Goal: Task Accomplishment & Management: Manage account settings

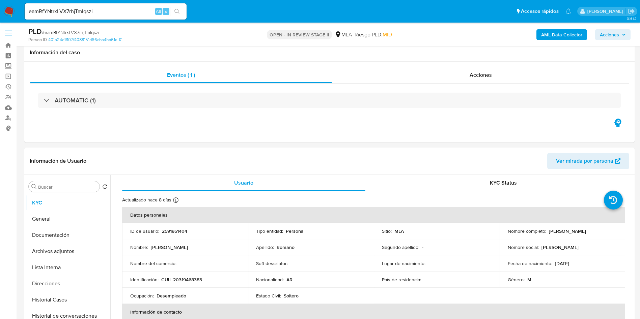
select select "10"
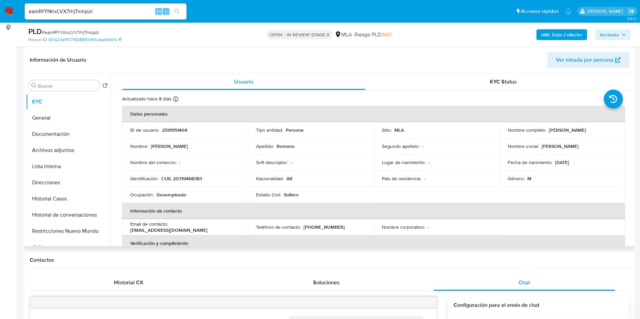
scroll to position [93, 0]
click at [62, 121] on button "General" at bounding box center [65, 118] width 79 height 16
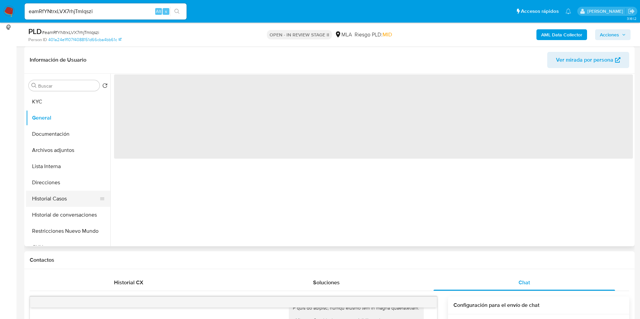
click at [68, 201] on button "Historial Casos" at bounding box center [65, 199] width 79 height 16
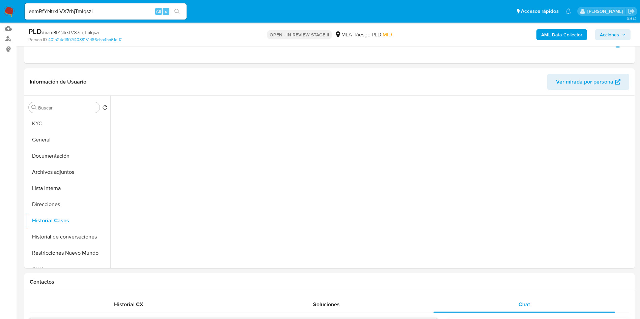
scroll to position [0, 0]
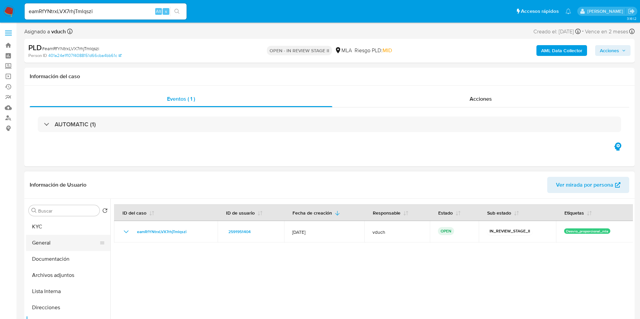
click at [58, 237] on button "General" at bounding box center [65, 243] width 79 height 16
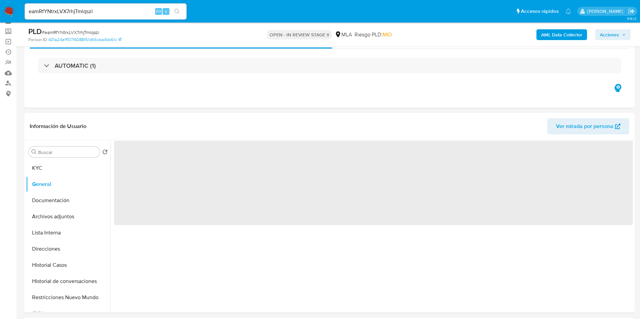
scroll to position [51, 0]
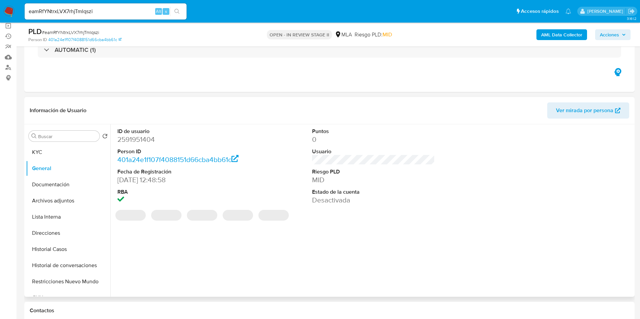
click at [137, 141] on dd "2591951404" at bounding box center [178, 139] width 123 height 9
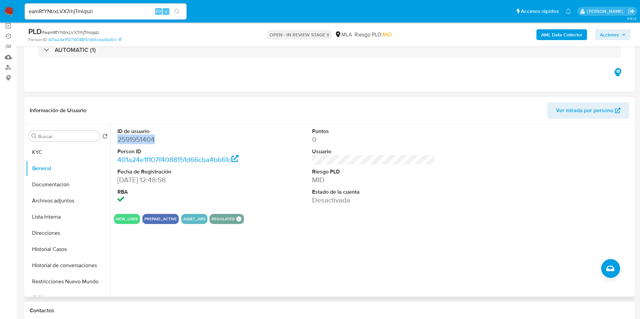
copy dd "2591951404"
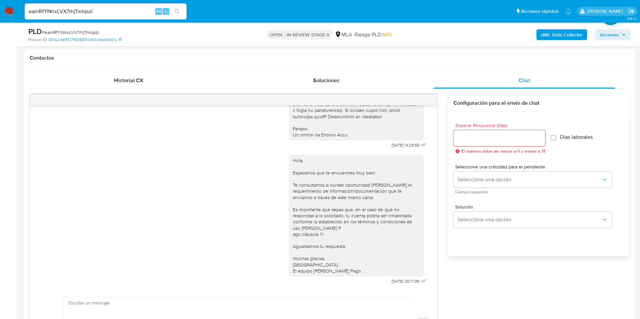
scroll to position [346, 0]
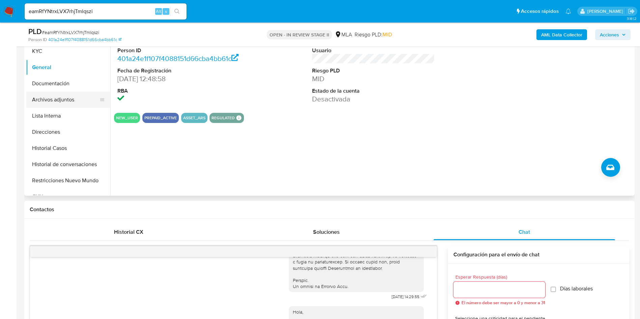
click at [78, 102] on button "Archivos adjuntos" at bounding box center [65, 100] width 79 height 16
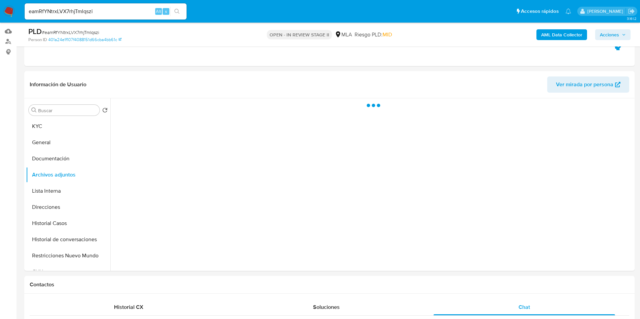
scroll to position [0, 0]
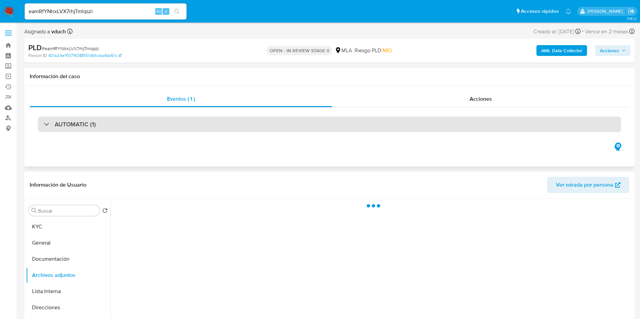
click at [264, 121] on div "AUTOMATIC (1)" at bounding box center [329, 125] width 583 height 16
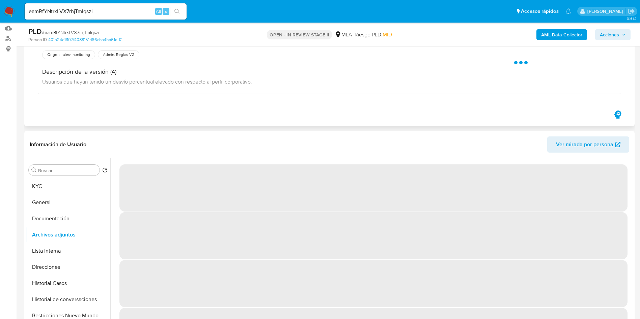
scroll to position [152, 0]
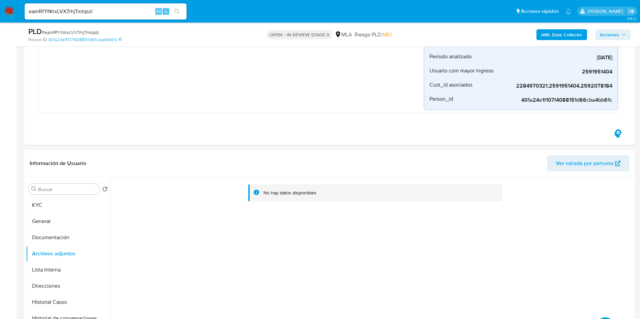
click at [542, 35] on b "AML Data Collector" at bounding box center [561, 34] width 41 height 11
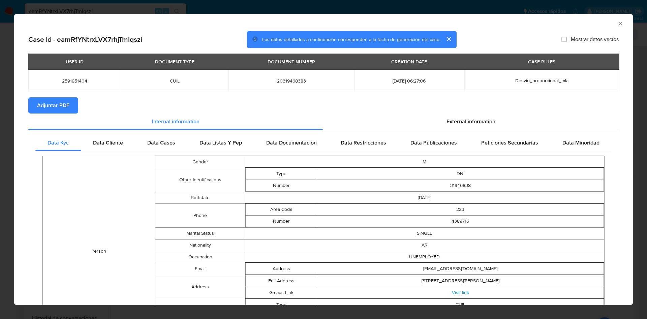
click at [48, 108] on span "Adjuntar PDF" at bounding box center [53, 105] width 32 height 15
click at [617, 24] on icon "Cerrar ventana" at bounding box center [620, 23] width 7 height 7
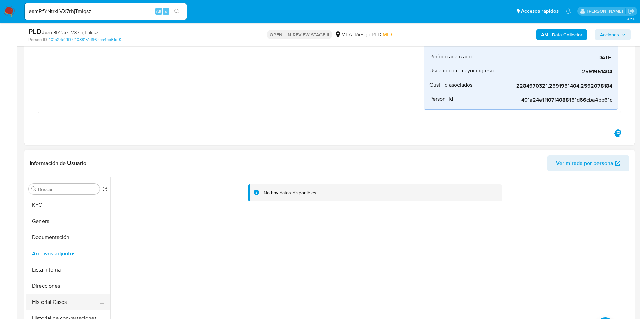
click at [67, 296] on ul "KYC General Documentación Archivos adjuntos Lista Interna Direcciones Historial…" at bounding box center [68, 273] width 84 height 152
click at [72, 305] on button "Historial Casos" at bounding box center [65, 302] width 79 height 16
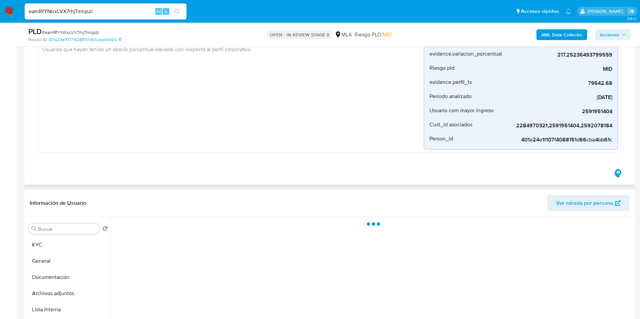
scroll to position [0, 0]
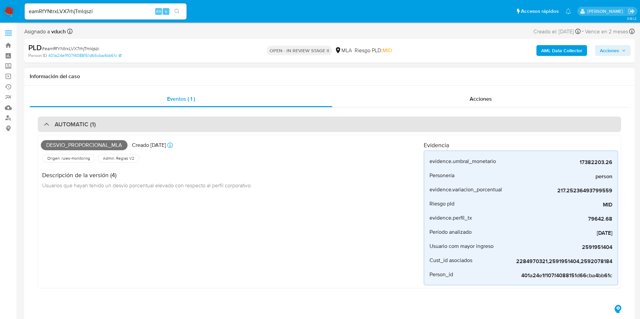
click at [282, 124] on div "AUTOMATIC (1)" at bounding box center [329, 125] width 583 height 16
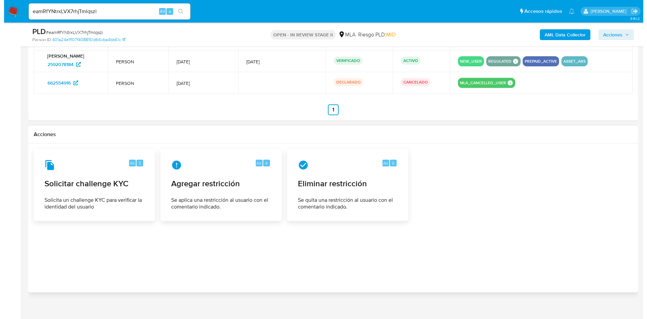
scroll to position [1096, 0]
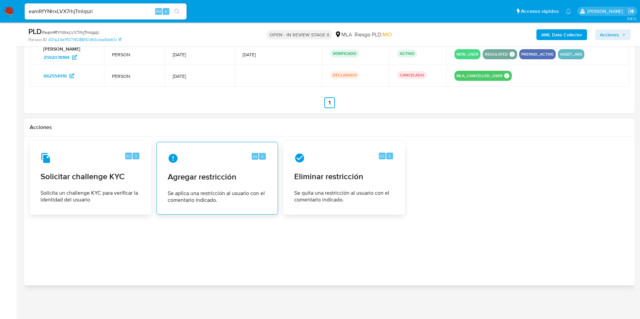
click at [192, 177] on span "Agregar restricción" at bounding box center [217, 177] width 99 height 10
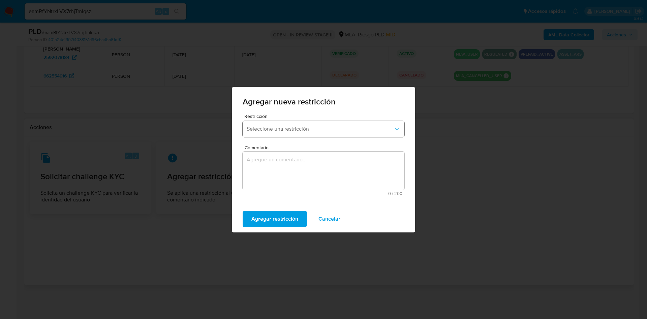
click at [289, 125] on button "Seleccione una restricción" at bounding box center [324, 129] width 162 height 16
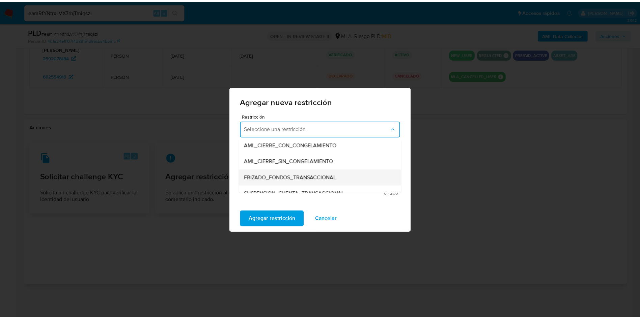
scroll to position [101, 0]
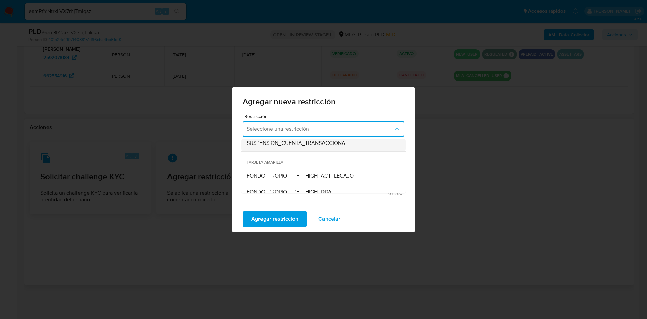
click at [301, 143] on span "SUSPENSION_CUENTA_TRANSACCIONAL" at bounding box center [297, 143] width 101 height 7
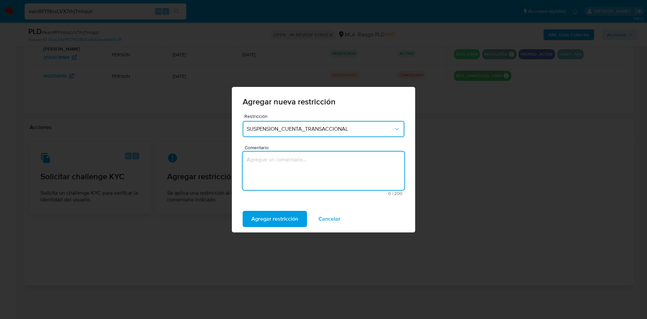
click at [267, 177] on textarea "Comentario" at bounding box center [324, 171] width 162 height 38
type textarea "AML"
click at [284, 217] on span "Agregar restricción" at bounding box center [275, 219] width 47 height 15
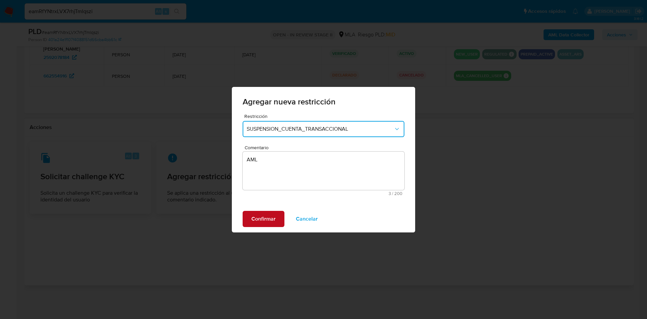
click at [260, 222] on span "Confirmar" at bounding box center [264, 219] width 24 height 15
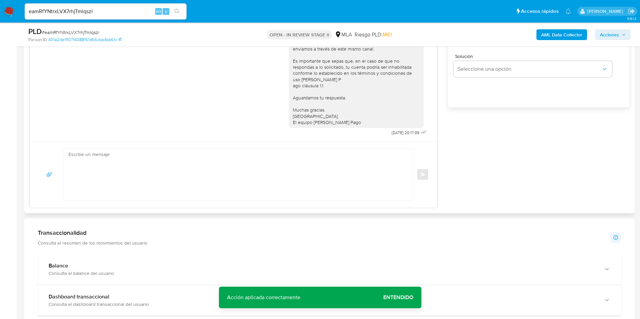
scroll to position [0, 0]
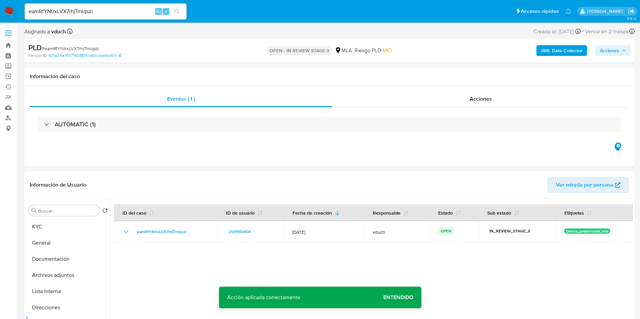
click at [606, 49] on span "Acciones" at bounding box center [608, 50] width 19 height 11
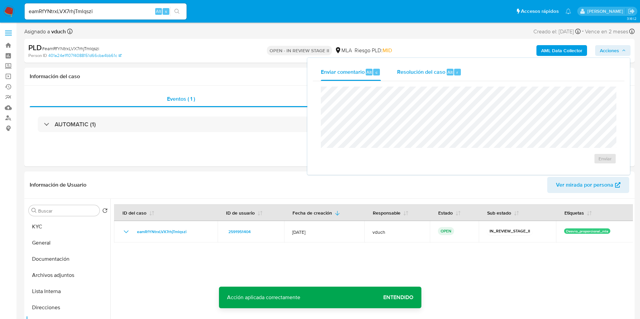
click at [439, 71] on span "Resolución del caso" at bounding box center [421, 72] width 48 height 8
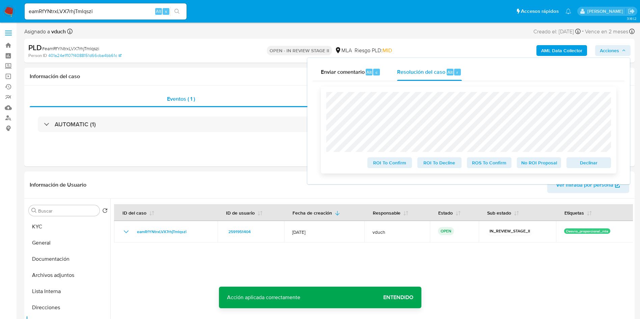
click at [571, 168] on span "Declinar" at bounding box center [588, 162] width 35 height 9
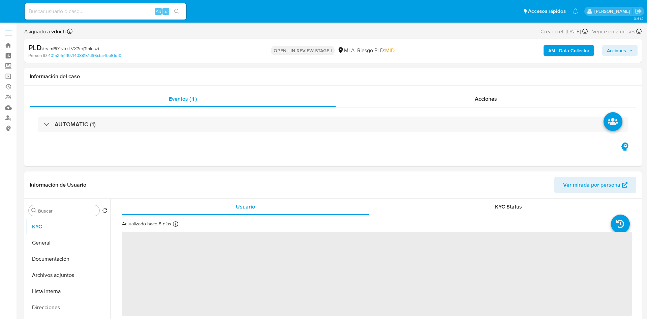
select select "10"
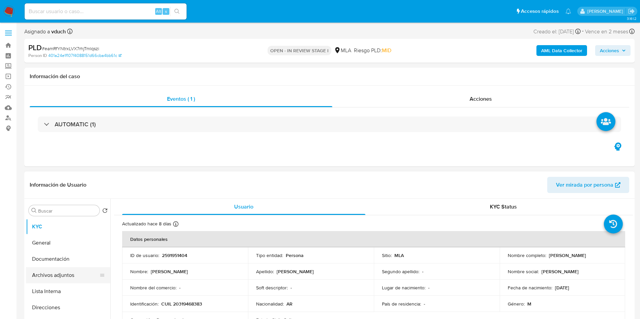
click at [79, 275] on button "Archivos adjuntos" at bounding box center [65, 275] width 79 height 16
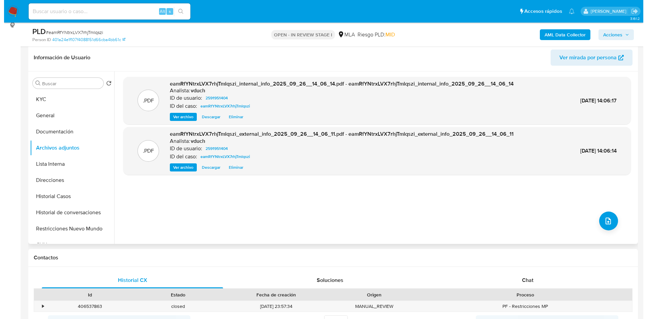
scroll to position [152, 0]
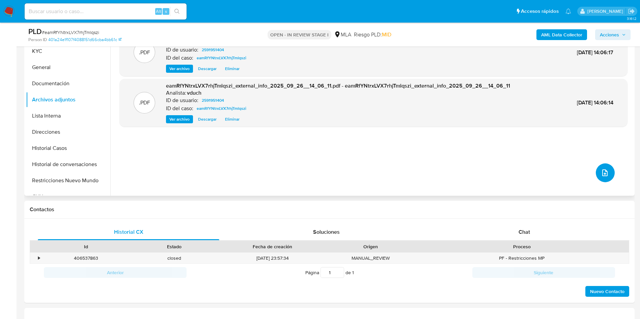
click at [610, 175] on button "upload-file" at bounding box center [604, 173] width 19 height 19
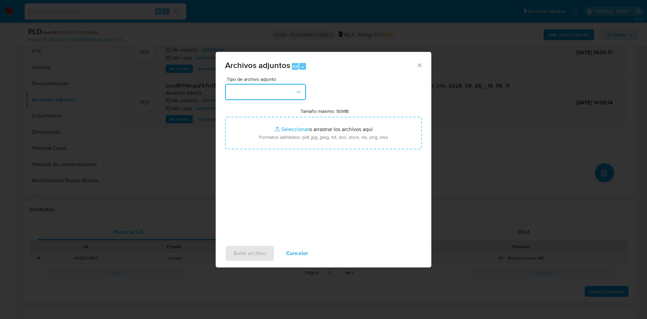
click at [263, 90] on button "button" at bounding box center [265, 92] width 81 height 16
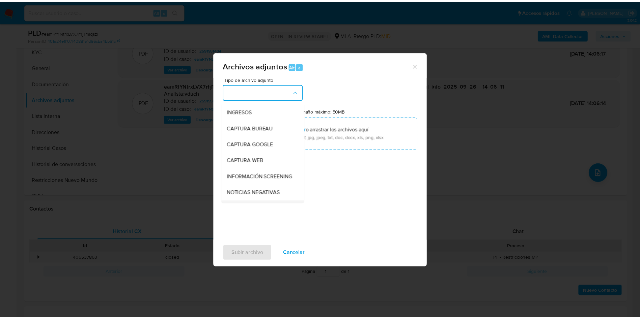
scroll to position [51, 0]
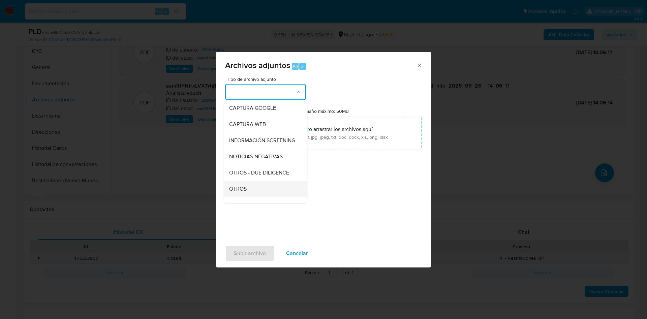
click at [249, 197] on div "OTROS" at bounding box center [263, 189] width 69 height 16
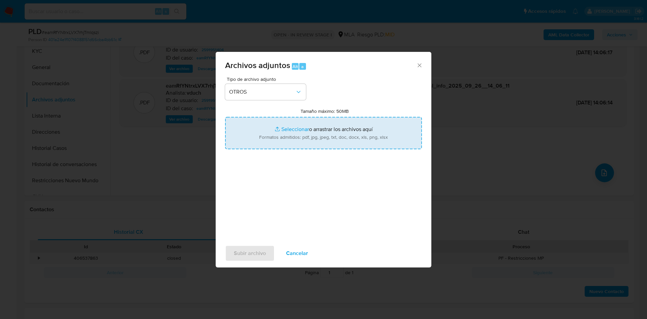
type input "C:\fakepath\Caselog eamRfYNtrxLVX7rhjTmlqszi_2025_09_17_16_29_32.docx"
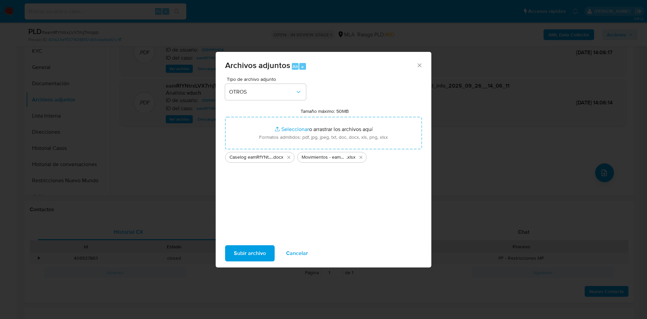
click at [253, 251] on span "Subir archivo" at bounding box center [250, 253] width 32 height 15
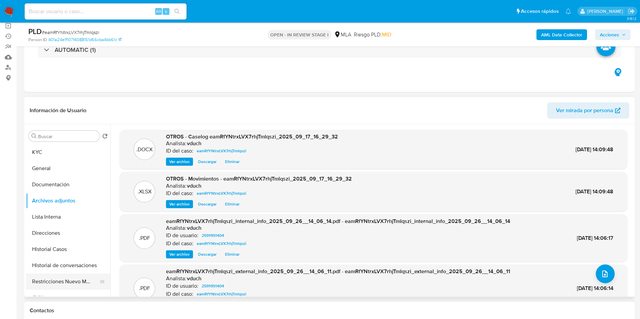
click at [87, 286] on button "Restricciones Nuevo Mundo" at bounding box center [65, 282] width 79 height 16
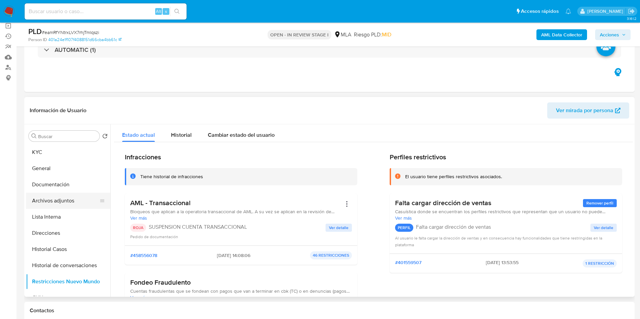
click at [67, 203] on button "Archivos adjuntos" at bounding box center [65, 201] width 79 height 16
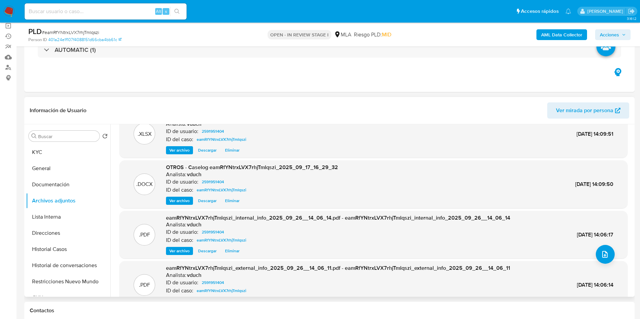
scroll to position [38, 0]
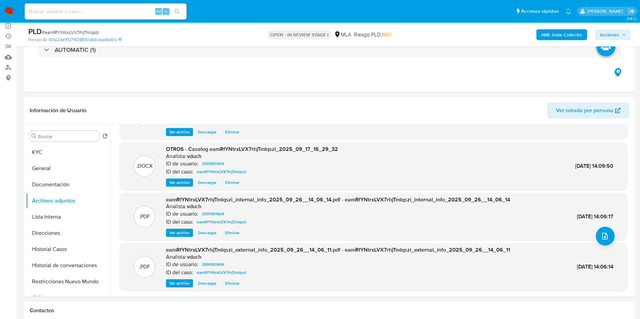
click at [615, 22] on nav "Pausado Ver notificaciones Alt s Accesos rápidos Presiona las siguientes teclas…" at bounding box center [320, 11] width 640 height 23
drag, startPoint x: 609, startPoint y: 28, endPoint x: 606, endPoint y: 30, distance: 4.1
click at [609, 29] on div "AML Data Collector Acciones" at bounding box center [530, 35] width 199 height 16
click at [604, 31] on span "Acciones" at bounding box center [608, 34] width 19 height 11
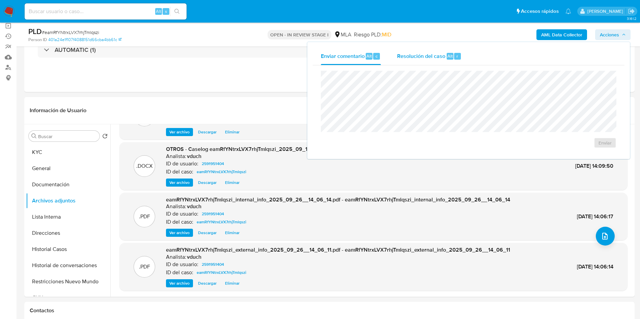
click at [429, 48] on div "Resolución del caso Alt r" at bounding box center [429, 57] width 64 height 18
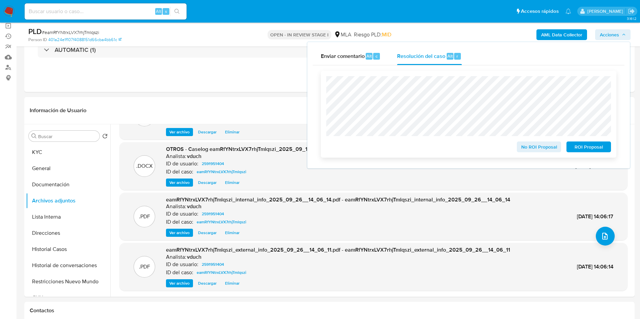
click at [574, 149] on span "ROI Proposal" at bounding box center [588, 146] width 35 height 9
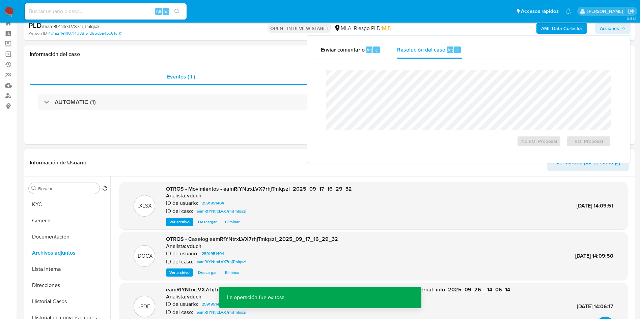
scroll to position [0, 0]
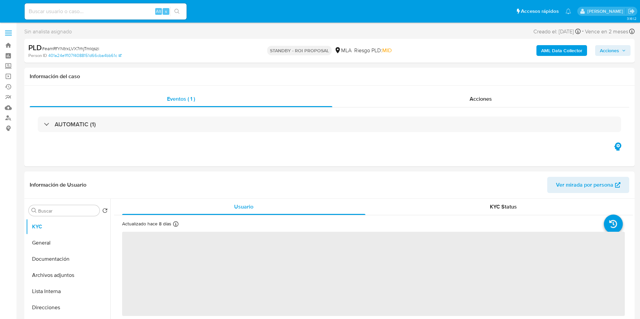
select select "10"
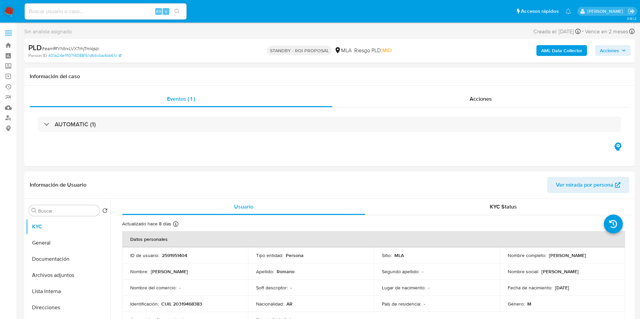
click at [105, 14] on input at bounding box center [106, 11] width 162 height 9
paste input "jb8vzUBtbQYySwMI2fns7bHO"
type input "jb8vzUBtbQYySwMI2fns7bHO"
click at [181, 10] on button "search-icon" at bounding box center [177, 11] width 14 height 9
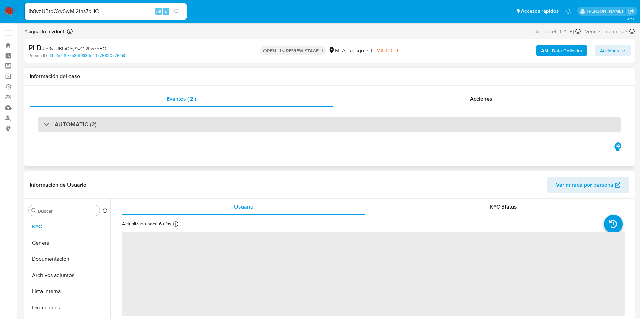
select select "10"
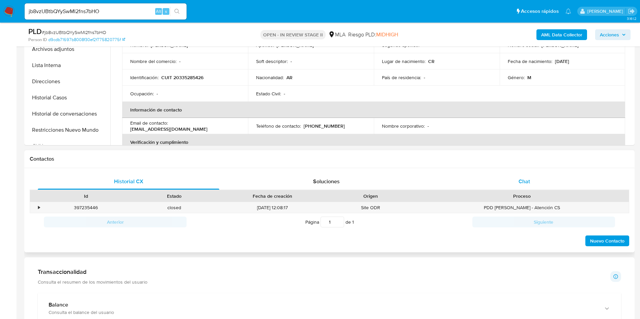
click at [556, 180] on div "Chat" at bounding box center [523, 182] width 181 height 16
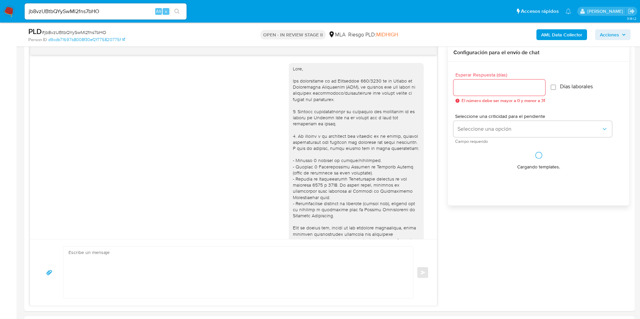
scroll to position [274, 0]
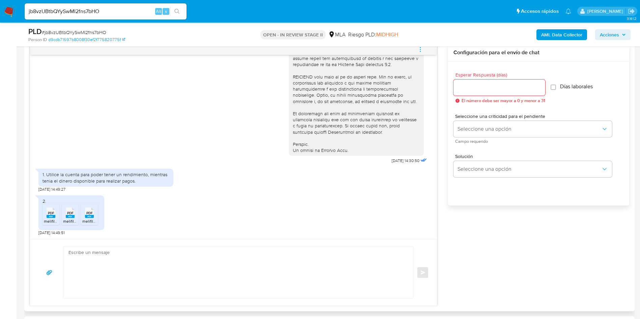
click at [52, 215] on span "PDF" at bounding box center [51, 213] width 6 height 4
click at [67, 214] on span "PDF" at bounding box center [70, 213] width 6 height 4
click at [88, 211] on span "PDF" at bounding box center [89, 213] width 6 height 4
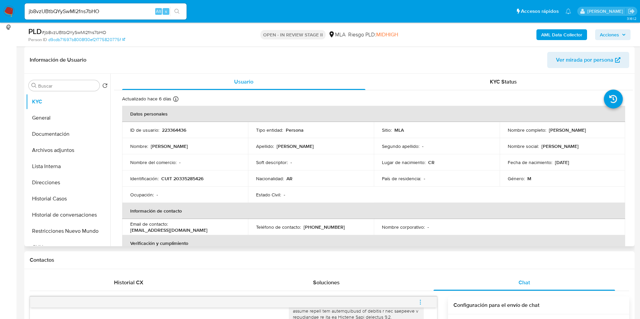
click at [175, 129] on p "223364436" at bounding box center [174, 130] width 24 height 6
copy p "223364436"
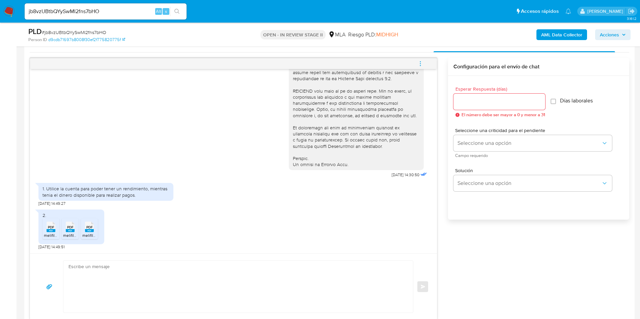
scroll to position [354, 0]
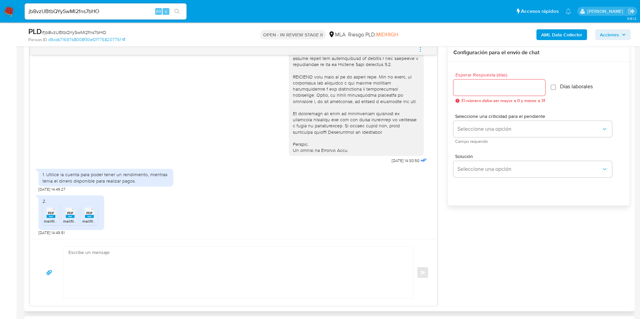
click at [53, 217] on rect at bounding box center [51, 216] width 9 height 3
click at [67, 216] on rect at bounding box center [70, 216] width 9 height 3
click at [92, 213] on span "PDF" at bounding box center [89, 213] width 6 height 4
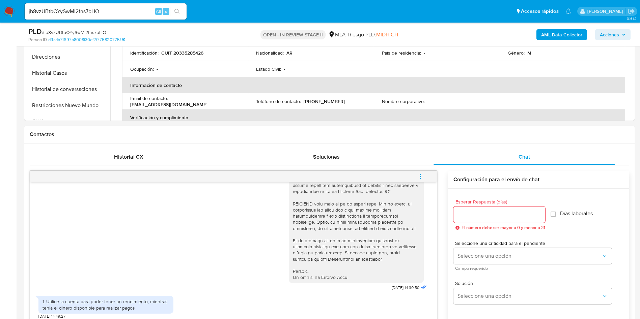
scroll to position [152, 0]
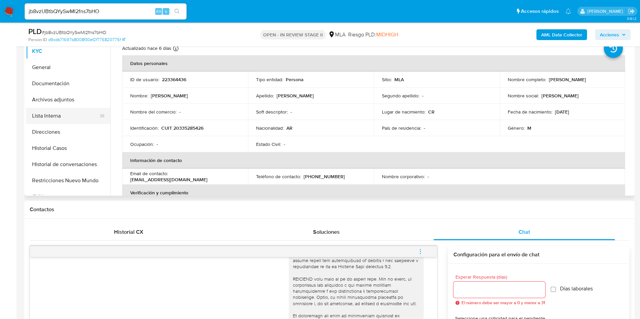
click at [76, 108] on button "Lista Interna" at bounding box center [65, 116] width 79 height 16
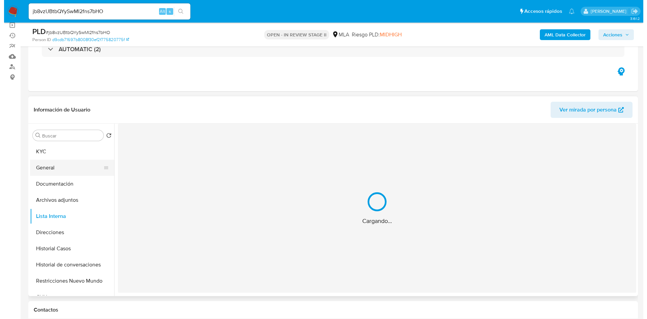
scroll to position [51, 0]
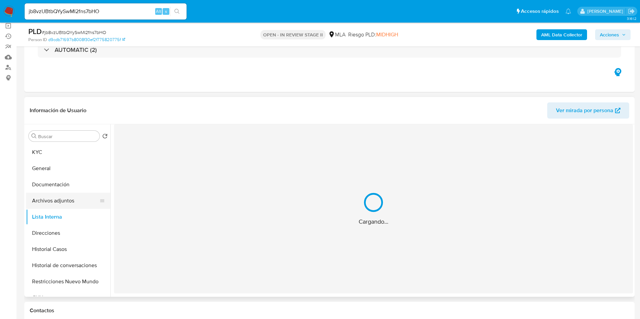
click at [64, 204] on button "Archivos adjuntos" at bounding box center [65, 201] width 79 height 16
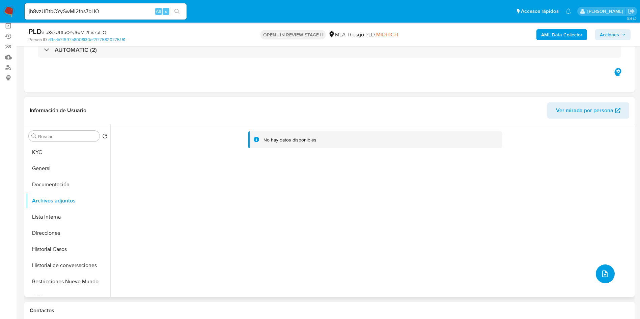
click at [604, 274] on icon "upload-file" at bounding box center [604, 274] width 5 height 7
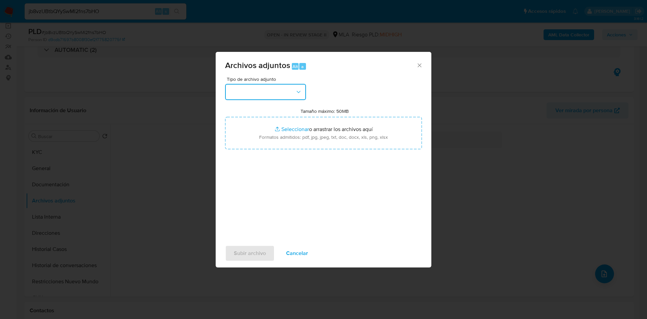
click at [272, 94] on button "button" at bounding box center [265, 92] width 81 height 16
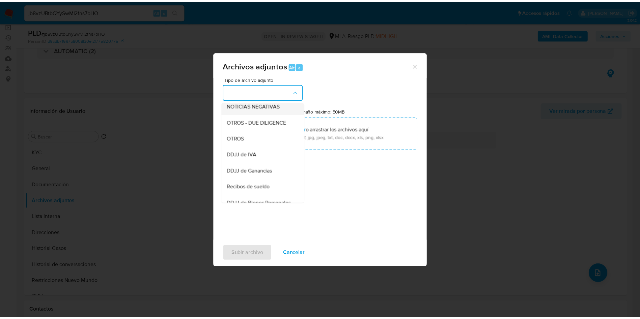
scroll to position [152, 0]
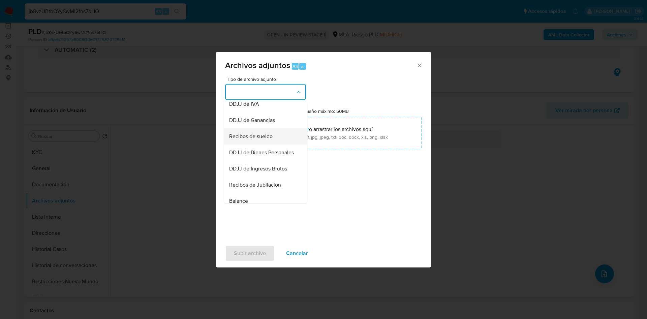
click at [270, 140] on span "Recibos de sueldo" at bounding box center [250, 136] width 43 height 7
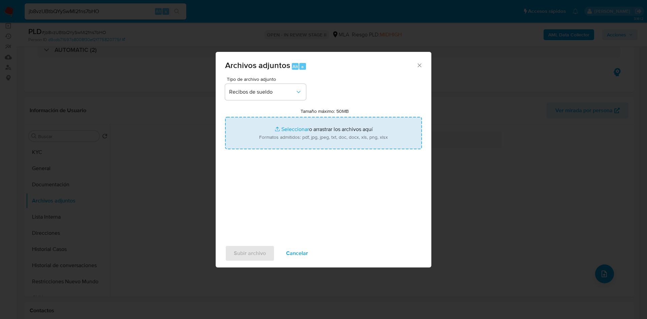
type input "C:\fakepath\mayo a julio 2025 (2).pdf"
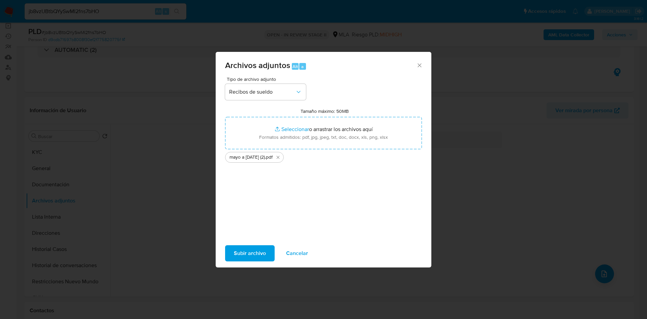
click at [257, 252] on span "Subir archivo" at bounding box center [250, 253] width 32 height 15
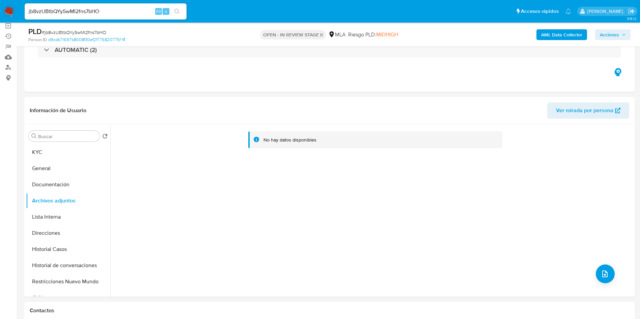
click at [562, 35] on b "AML Data Collector" at bounding box center [561, 34] width 41 height 11
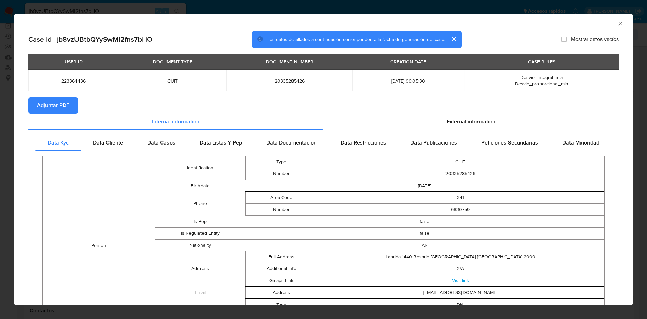
click at [49, 104] on span "Adjuntar PDF" at bounding box center [53, 105] width 32 height 15
click at [610, 23] on div "AML Data Collector Case Id - jb8vzUBtbQYySwMI2fns7bHO Los datos detallados a co…" at bounding box center [323, 159] width 647 height 319
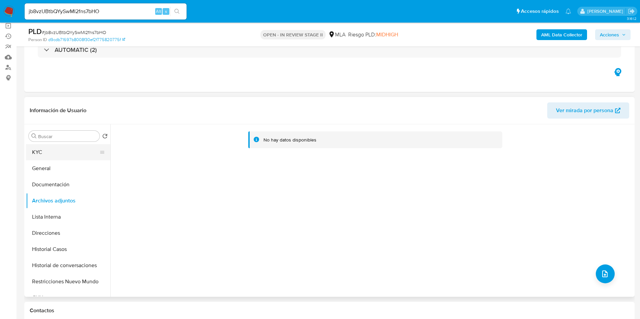
click at [99, 152] on icon at bounding box center [101, 152] width 5 height 5
click at [82, 149] on button "KYC" at bounding box center [65, 152] width 79 height 16
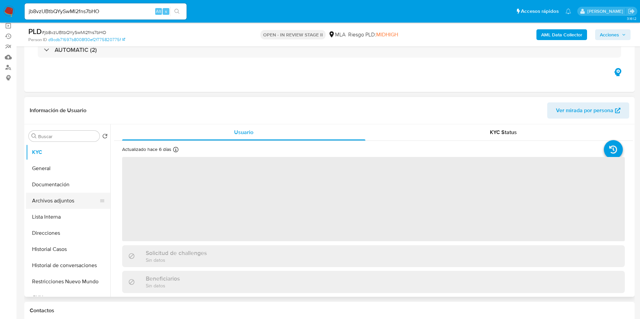
click at [73, 198] on button "Archivos adjuntos" at bounding box center [65, 201] width 79 height 16
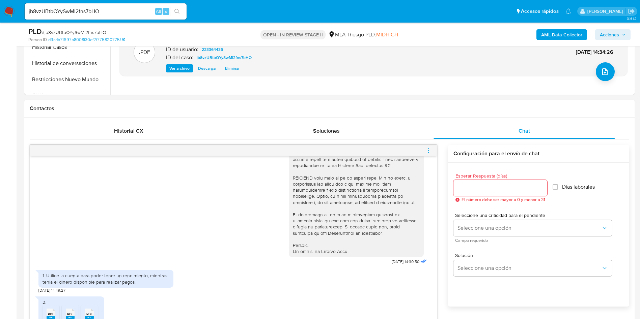
scroll to position [303, 0]
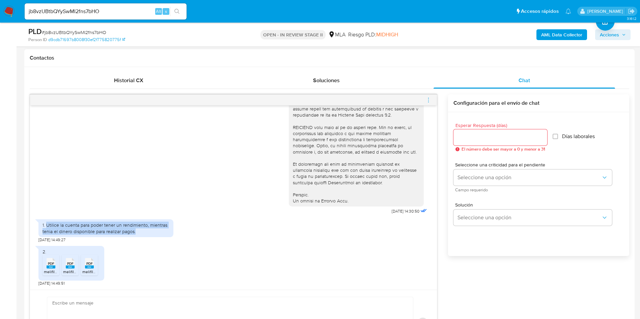
drag, startPoint x: 46, startPoint y: 226, endPoint x: 143, endPoint y: 229, distance: 96.5
click at [143, 229] on div "1. Utilice la cuenta para poder tener un rendimiento, mientras tenia el dinero …" at bounding box center [105, 228] width 127 height 12
copy div "Utilice la cuenta para poder tener un rendimiento, mientras tenia el dinero dis…"
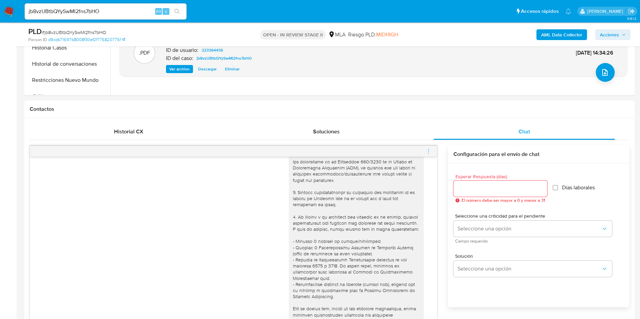
scroll to position [51, 0]
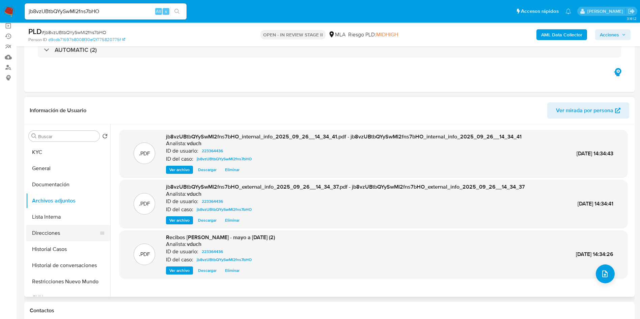
click at [68, 237] on button "Direcciones" at bounding box center [65, 233] width 79 height 16
click at [68, 247] on button "Historial Casos" at bounding box center [65, 249] width 79 height 16
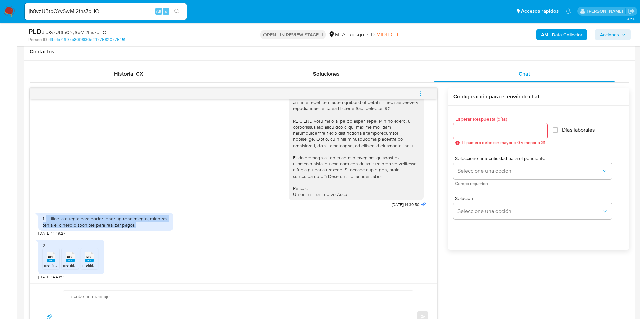
scroll to position [354, 0]
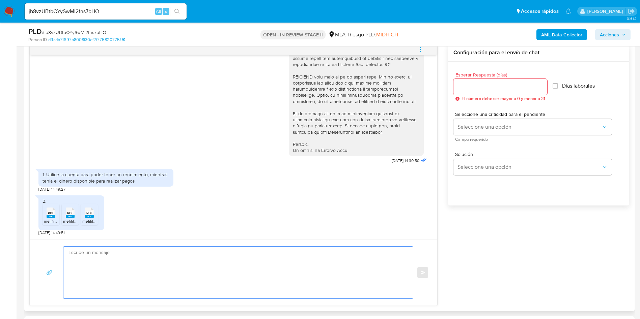
click at [175, 276] on textarea at bounding box center [236, 273] width 336 height 52
paste textarea "Hola, ¡Muchas gracias por tu respuesta! Confirmamos la recepción de la document…"
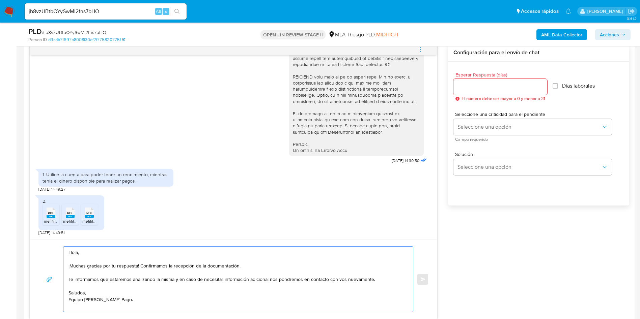
type textarea "Hola, ¡Muchas gracias por tu respuesta! Confirmamos la recepción de la document…"
click at [493, 92] on div at bounding box center [500, 87] width 94 height 16
click at [486, 85] on input "Esperar Respuesta (días)" at bounding box center [500, 87] width 94 height 9
type input "0"
click at [422, 274] on button "Enviar" at bounding box center [422, 279] width 12 height 12
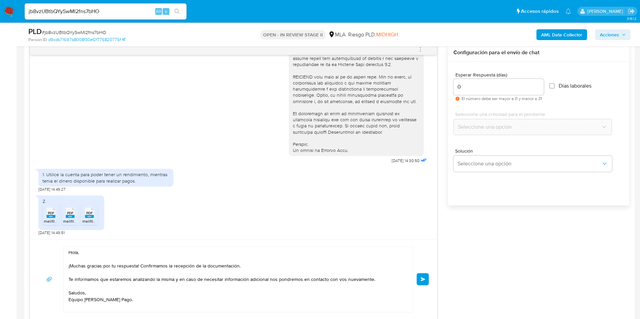
click at [425, 278] on span "Enviar" at bounding box center [422, 279] width 5 height 4
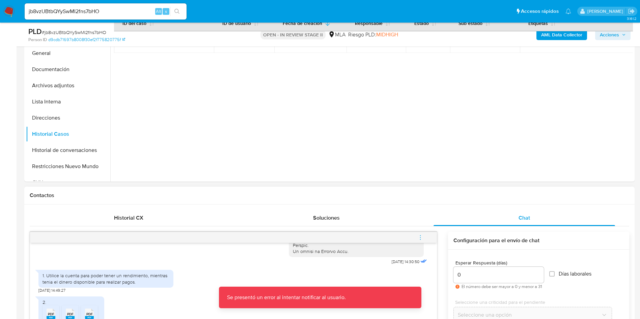
scroll to position [253, 0]
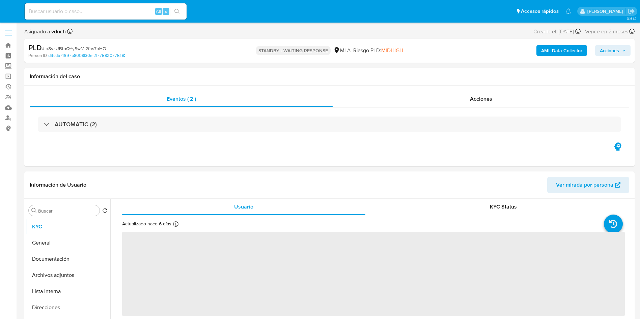
select select "10"
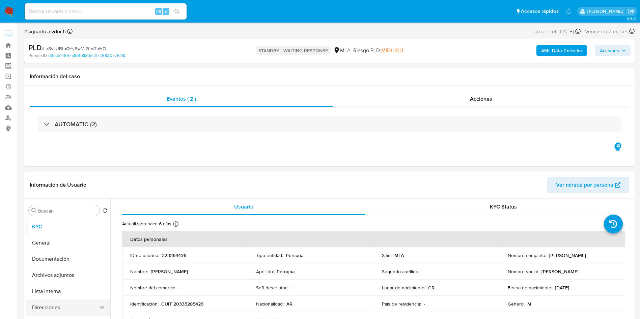
click at [43, 314] on ul "KYC General Documentación Archivos adjuntos Lista Interna Direcciones Historial…" at bounding box center [68, 295] width 84 height 152
click at [70, 278] on button "Archivos adjuntos" at bounding box center [65, 275] width 79 height 16
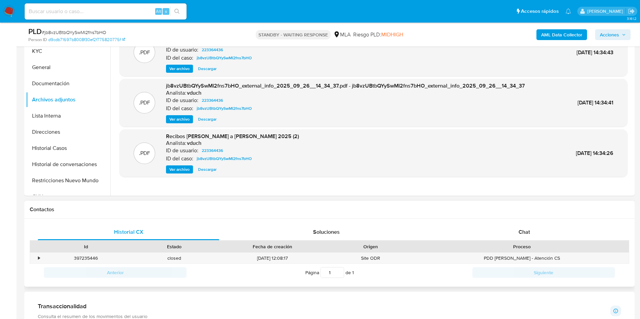
scroll to position [101, 0]
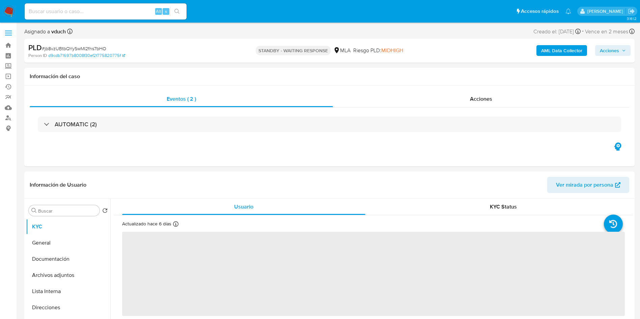
click at [83, 47] on span "# jb8vzUBtbQYySwMI2fns7bHO" at bounding box center [74, 48] width 64 height 7
copy span "jb8vzUBtbQYySwMI2fns7bHO"
select select "10"
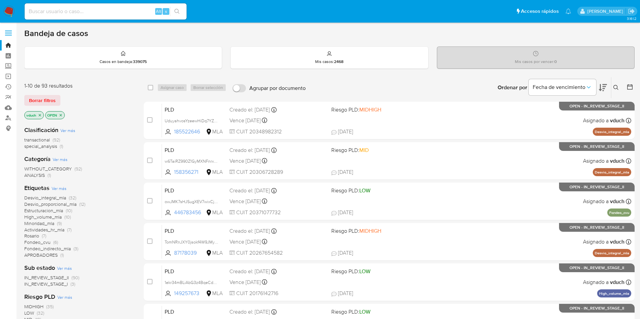
click at [611, 86] on div "Ingrese ID de usuario o caso Buscar Borrar filtros" at bounding box center [616, 87] width 11 height 21
click at [613, 85] on icon at bounding box center [615, 87] width 5 height 5
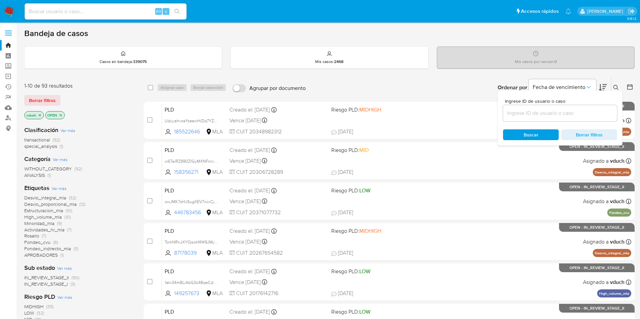
click at [577, 113] on input at bounding box center [560, 113] width 114 height 9
type input "jb8vzUBtbQYySwMI2fns7bHO"
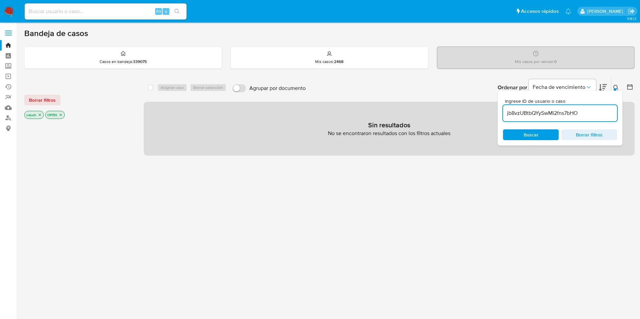
click at [161, 89] on div "Asignar caso Borrar selección" at bounding box center [193, 88] width 72 height 8
click at [62, 113] on icon "close-filter" at bounding box center [61, 115] width 4 height 4
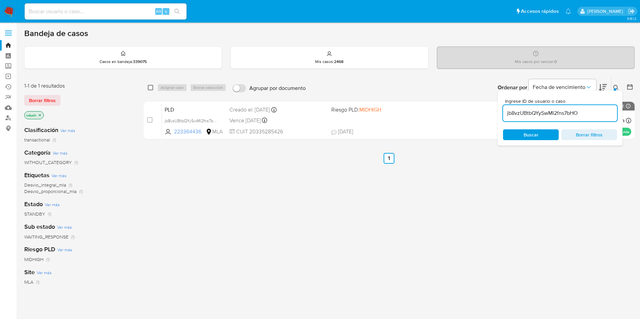
click at [150, 87] on input "checkbox" at bounding box center [150, 87] width 5 height 5
checkbox input "true"
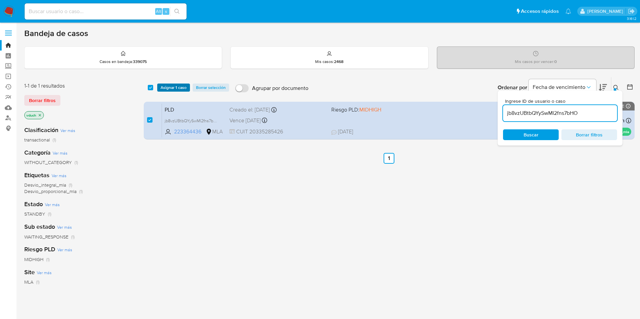
click at [174, 88] on span "Asignar 1 caso" at bounding box center [173, 87] width 26 height 7
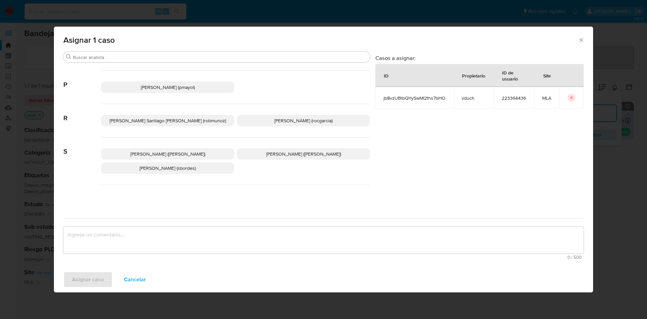
scroll to position [602, 0]
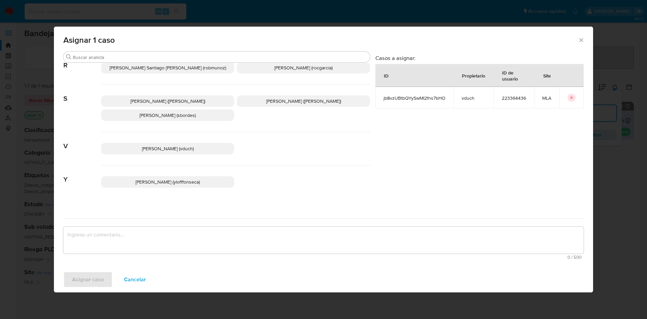
click at [198, 143] on p "Valeria Duch (vduch)" at bounding box center [167, 148] width 133 height 11
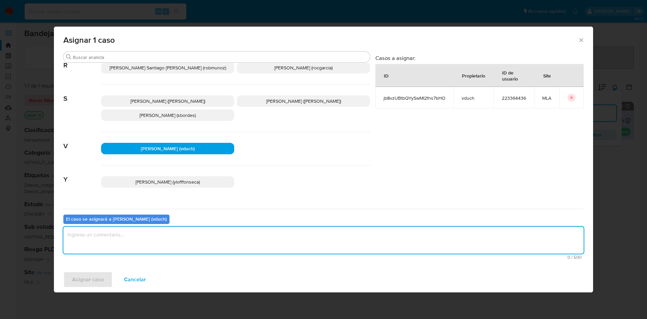
click at [229, 229] on textarea "assign-modal" at bounding box center [323, 240] width 521 height 27
click at [81, 281] on span "Asignar caso" at bounding box center [88, 279] width 32 height 15
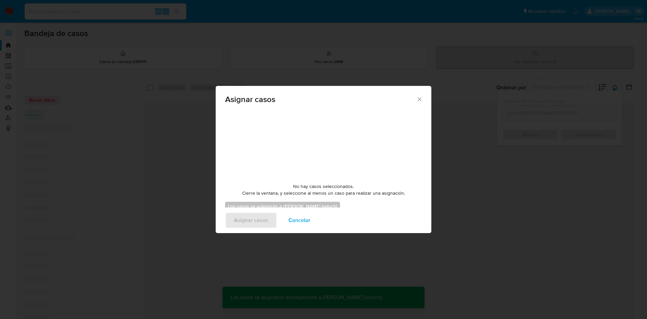
checkbox input "false"
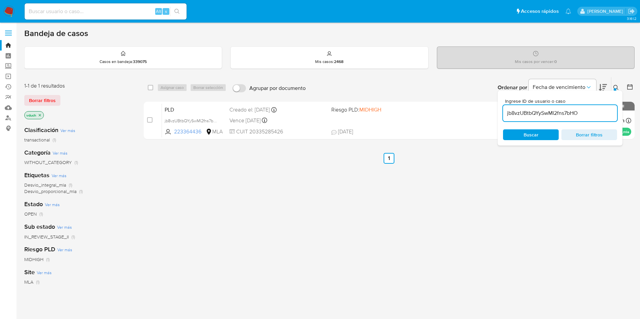
click at [586, 121] on div "Ingrese ID de usuario o caso jb8vzUBtbQYySwMI2fns7bHO Buscar Borrar filtros" at bounding box center [559, 118] width 125 height 55
click at [589, 115] on input "jb8vzUBtbQYySwMI2fns7bHO" at bounding box center [560, 113] width 114 height 9
paste input "4bXiu9fG4LCAcEl73IYDYkgp"
type input "4bXiu9fG4LCAcEl73IYDYkgp"
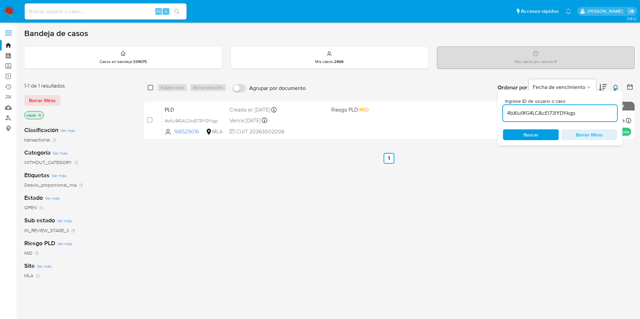
click at [152, 88] on input "checkbox" at bounding box center [150, 87] width 5 height 5
checkbox input "true"
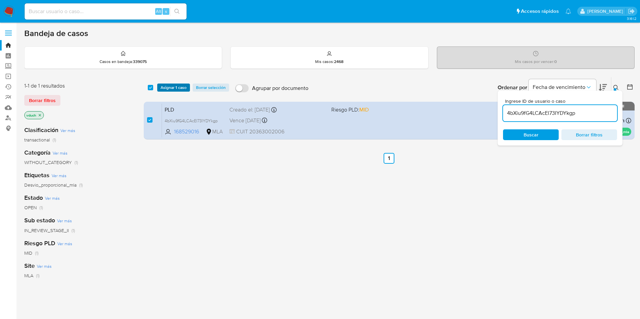
click at [169, 89] on span "Asignar 1 caso" at bounding box center [173, 87] width 26 height 7
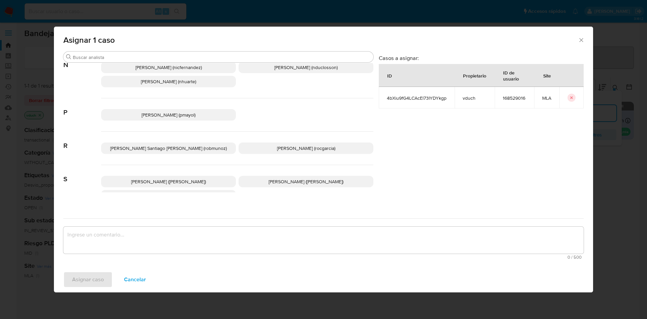
scroll to position [602, 0]
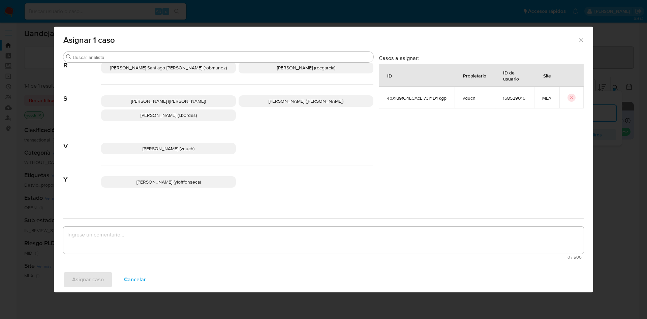
click at [281, 98] on span "Santiago Reyes (sanreyes)" at bounding box center [306, 101] width 75 height 7
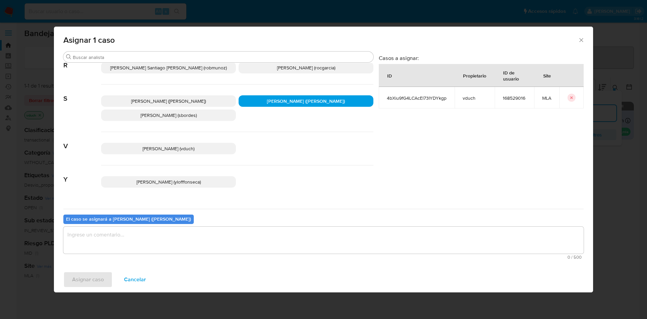
click at [180, 145] on span "Valeria Duch (vduch)" at bounding box center [169, 148] width 52 height 7
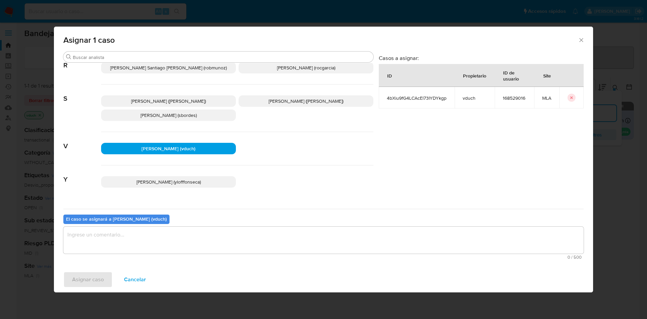
click at [171, 245] on textarea "assign-modal" at bounding box center [323, 240] width 521 height 27
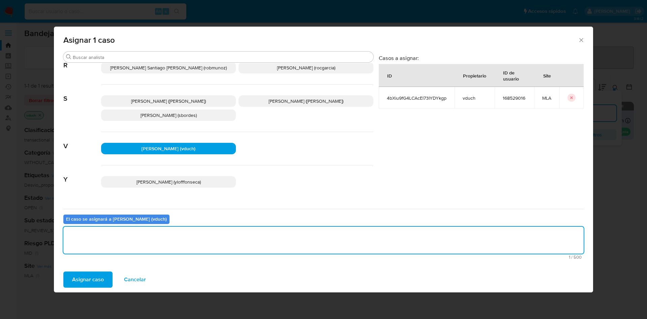
click at [102, 275] on span "Asignar caso" at bounding box center [88, 279] width 32 height 15
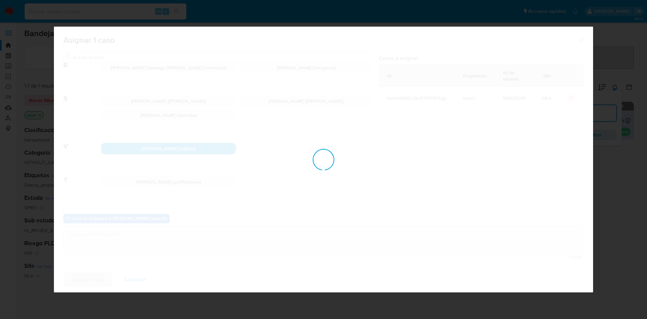
checkbox input "false"
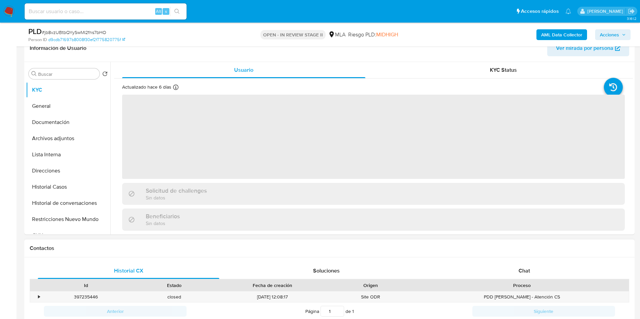
scroll to position [152, 0]
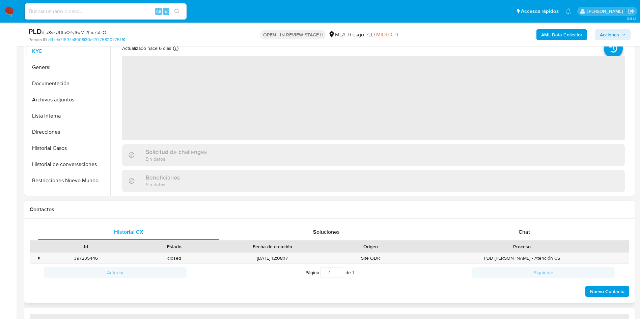
click at [512, 223] on div "Historial CX Soluciones Chat Id Estado Fecha de creación Origen Proceso • 39723…" at bounding box center [329, 261] width 610 height 85
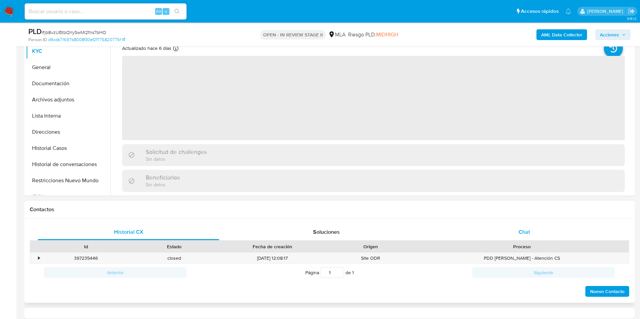
click at [514, 239] on div "Chat" at bounding box center [523, 232] width 181 height 16
select select "10"
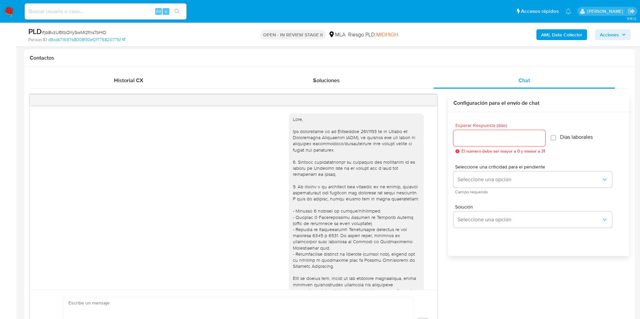
scroll to position [361, 0]
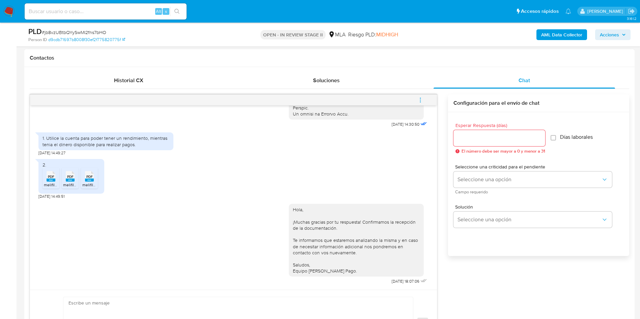
click at [410, 104] on button "menu-action" at bounding box center [420, 100] width 22 height 16
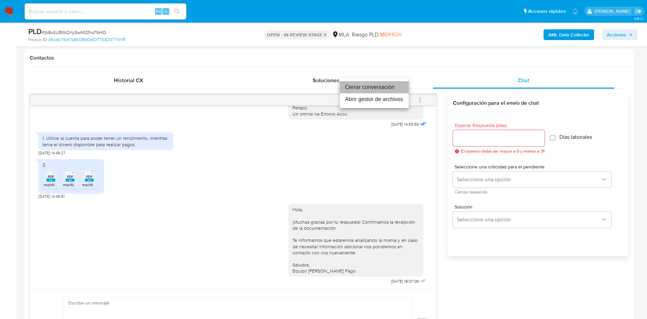
click at [395, 87] on li "Cerrar conversación" at bounding box center [374, 87] width 69 height 12
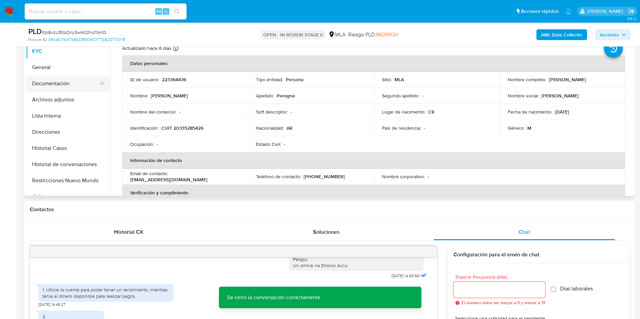
click at [83, 86] on button "Documentación" at bounding box center [65, 84] width 79 height 16
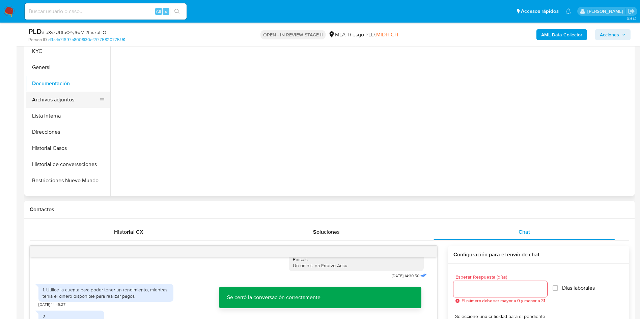
click at [73, 98] on button "Archivos adjuntos" at bounding box center [65, 100] width 79 height 16
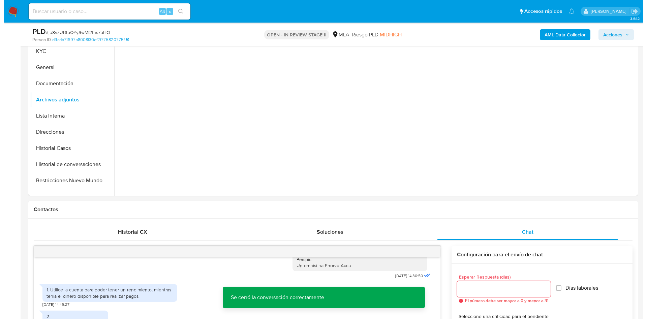
scroll to position [101, 0]
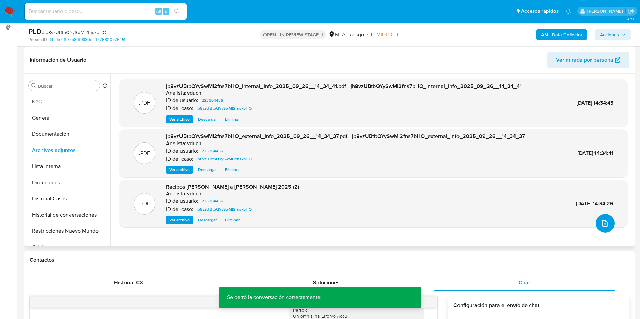
click at [601, 220] on icon "upload-file" at bounding box center [604, 223] width 8 height 8
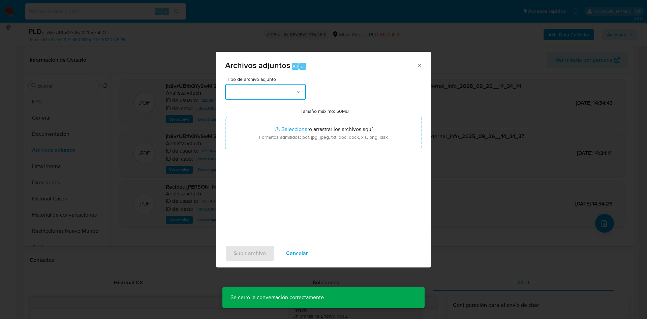
click at [294, 94] on button "button" at bounding box center [265, 92] width 81 height 16
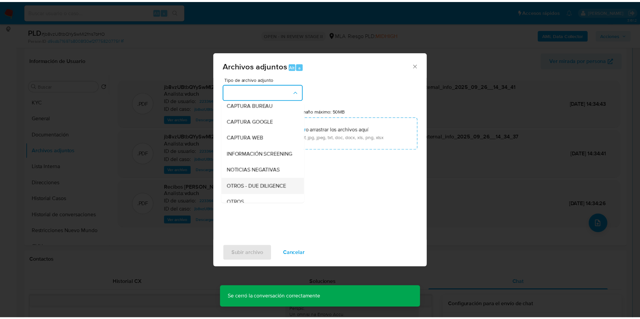
scroll to position [51, 0]
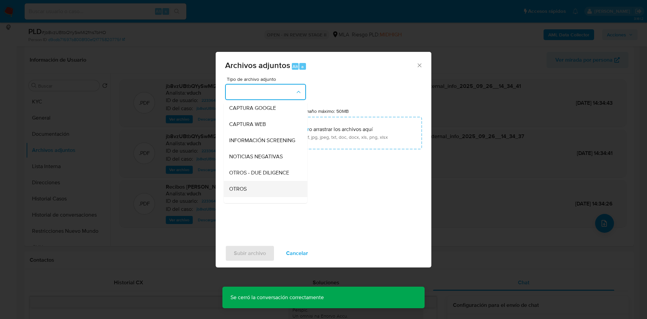
click at [238, 197] on div "OTROS" at bounding box center [263, 189] width 69 height 16
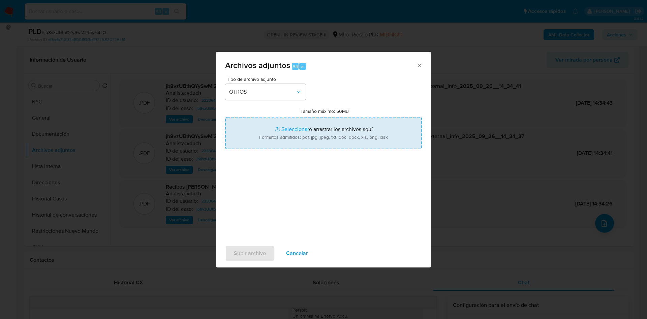
type input "C:\fakepath\Caselog jb8vzUBtbQYySwMI2fns7bHO_2025_09_17_17_01_25.docx"
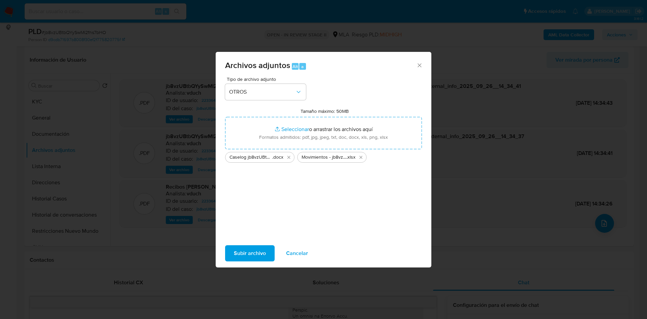
click at [241, 251] on span "Subir archivo" at bounding box center [250, 253] width 32 height 15
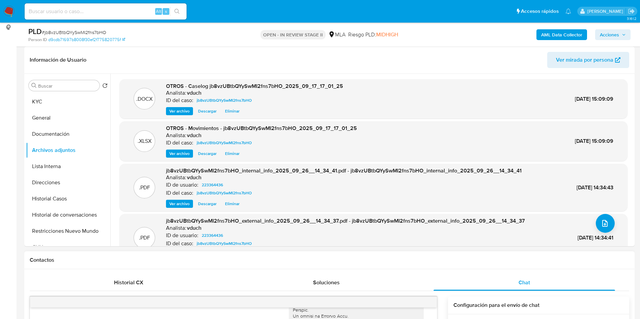
click at [355, 255] on div "Contactos" at bounding box center [329, 261] width 610 height 18
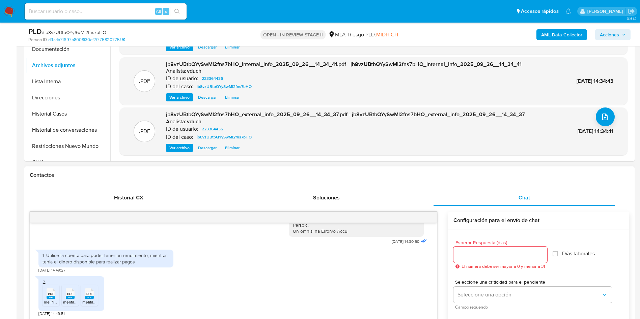
scroll to position [253, 0]
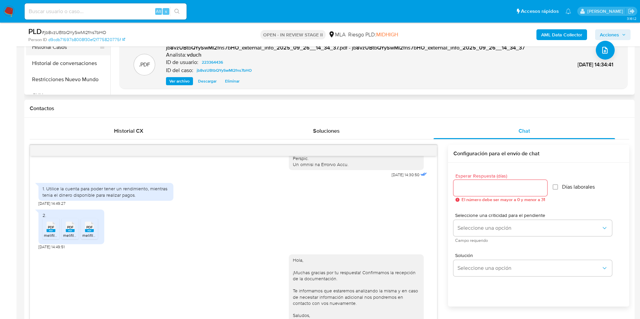
click at [56, 50] on button "Historial Casos" at bounding box center [65, 47] width 79 height 16
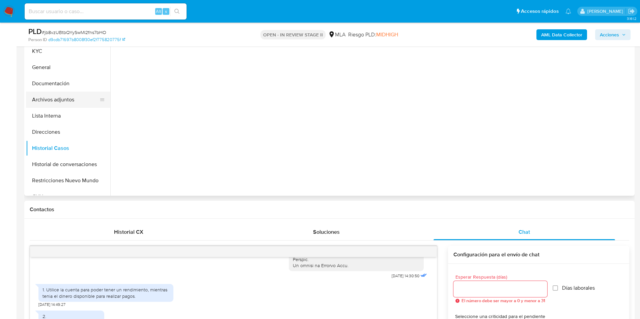
click at [74, 107] on button "Archivos adjuntos" at bounding box center [65, 100] width 79 height 16
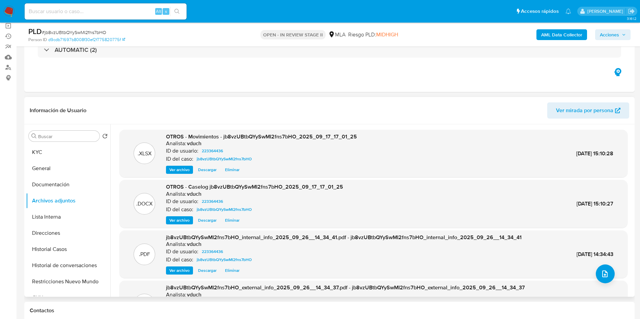
click at [174, 226] on div ".DOCX OTROS - Caselog jb8vzUBtbQYySwMI2fns7bHO_2025_09_17_17_01_25 Analista: vd…" at bounding box center [373, 204] width 508 height 48
click at [176, 222] on span "Ver archivo" at bounding box center [179, 220] width 20 height 7
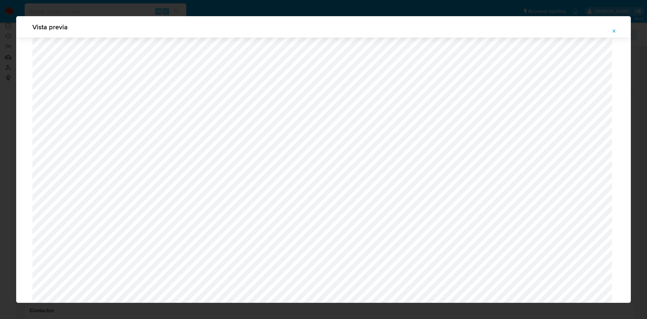
scroll to position [492, 0]
click at [615, 34] on span "Attachment preview" at bounding box center [614, 30] width 5 height 9
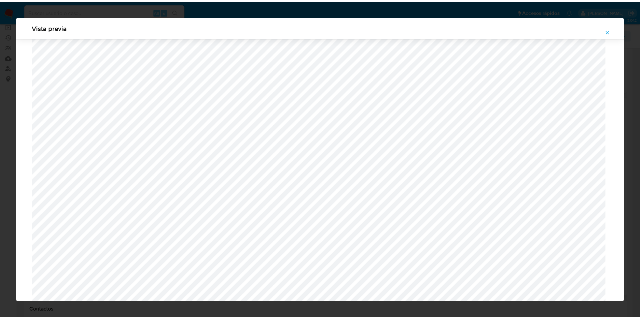
scroll to position [0, 0]
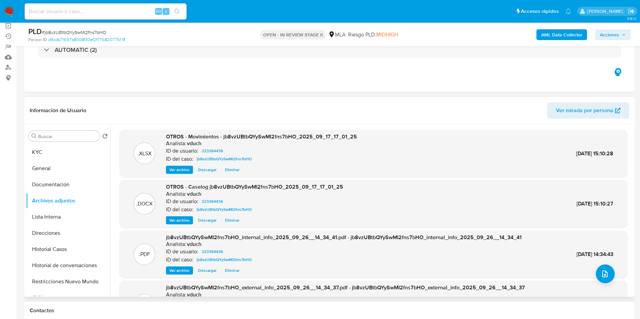
click at [613, 36] on span "Acciones" at bounding box center [608, 34] width 19 height 11
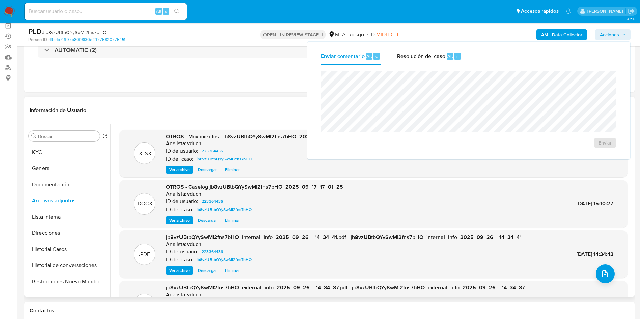
click at [480, 50] on div "Enviar comentario Alt c Resolución del caso Alt r" at bounding box center [469, 57] width 312 height 18
click at [458, 60] on div "Resolución del caso Alt r" at bounding box center [429, 57] width 64 height 18
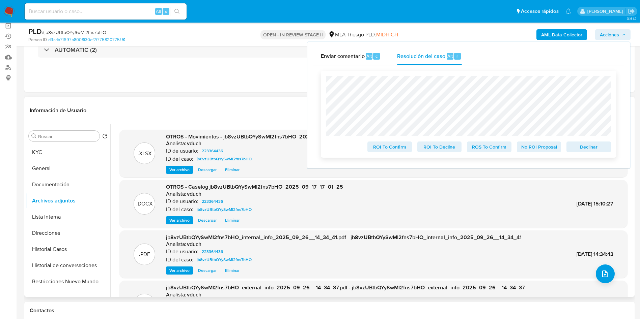
click at [529, 143] on span "No ROI Proposal" at bounding box center [538, 146] width 35 height 9
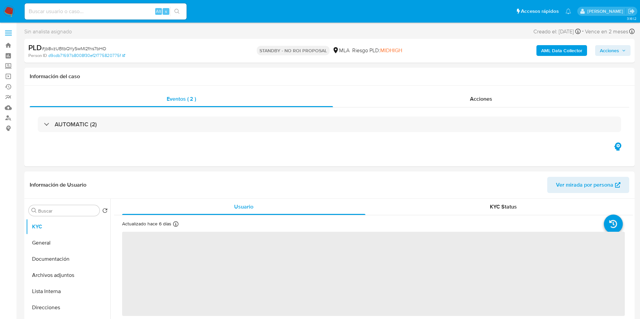
click at [116, 9] on input at bounding box center [106, 11] width 162 height 9
select select "10"
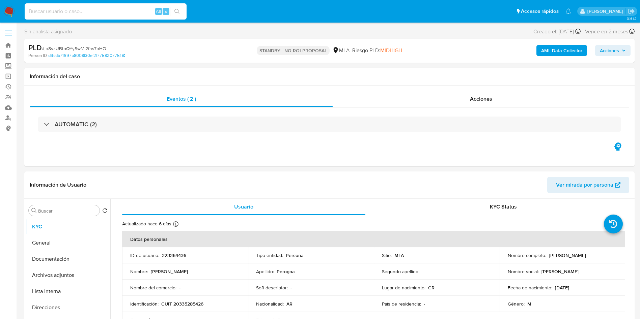
paste input "4bXiu9fG4LCAcEl73IYDYkgp"
type input "4bXiu9fG4LCAcEl73IYDYkgp"
click at [173, 9] on button "search-icon" at bounding box center [177, 11] width 14 height 9
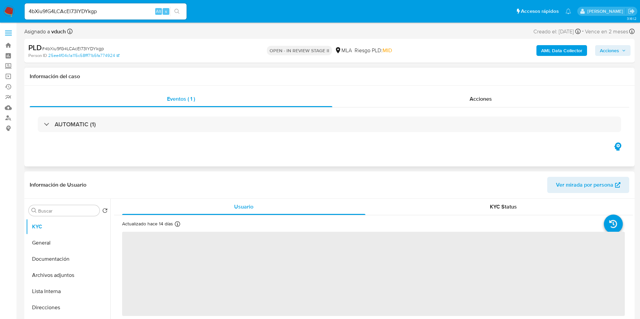
select select "10"
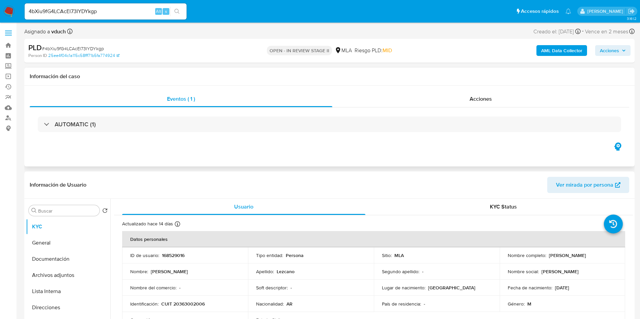
click at [340, 88] on div "Eventos ( 1 ) Acciones AUTOMATIC (1)" at bounding box center [329, 126] width 610 height 81
click at [126, 8] on input "4bXiu9fG4LCAcEl73IYDYkgp" at bounding box center [106, 11] width 162 height 9
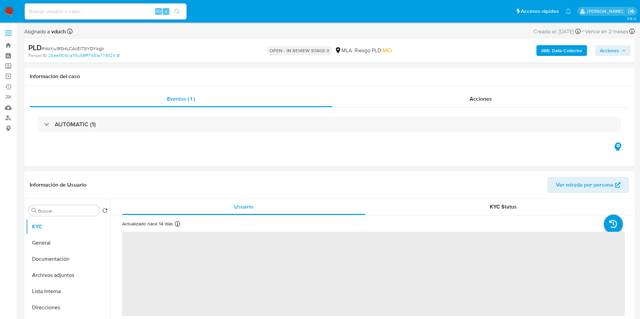
select select "10"
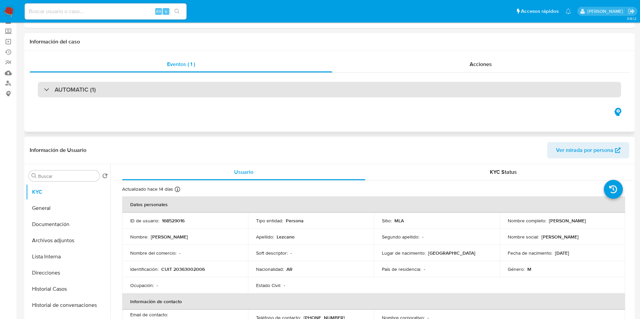
scroll to position [51, 0]
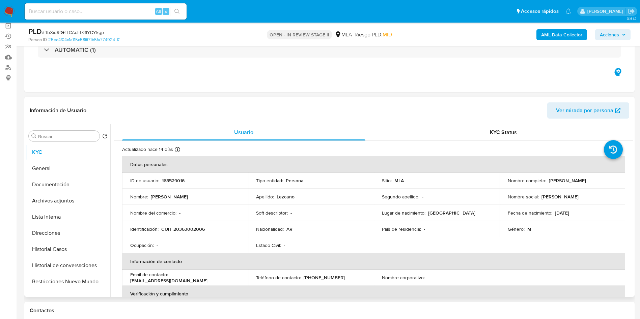
click at [178, 180] on p "168529016" at bounding box center [173, 181] width 23 height 6
copy p "168529016"
click at [200, 207] on td "Nombre del comercio : -" at bounding box center [185, 213] width 126 height 16
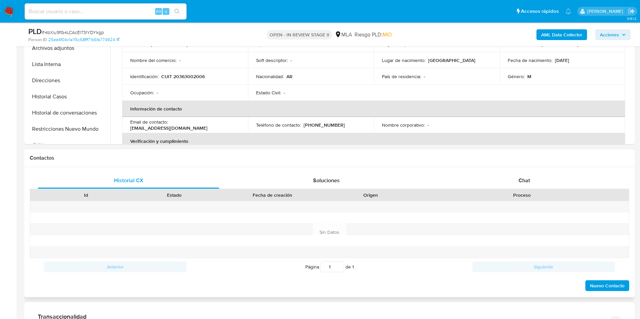
scroll to position [253, 0]
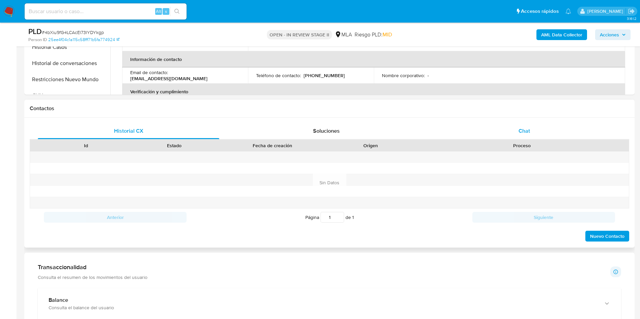
click at [536, 127] on div "Chat" at bounding box center [523, 131] width 181 height 16
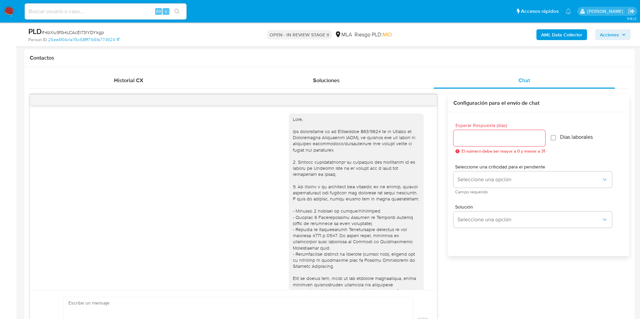
scroll to position [346, 0]
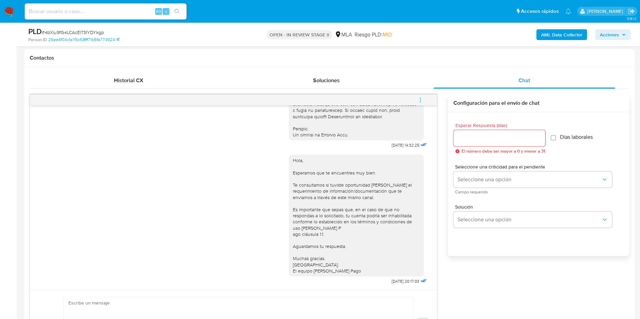
drag, startPoint x: 427, startPoint y: 103, endPoint x: 415, endPoint y: 96, distance: 13.6
click at [427, 103] on button "menu-action" at bounding box center [420, 100] width 22 height 16
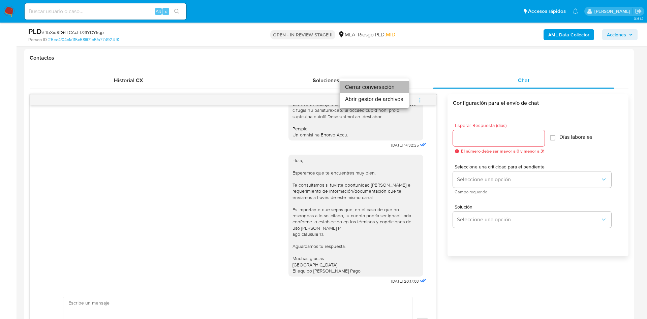
click at [385, 86] on li "Cerrar conversación" at bounding box center [374, 87] width 69 height 12
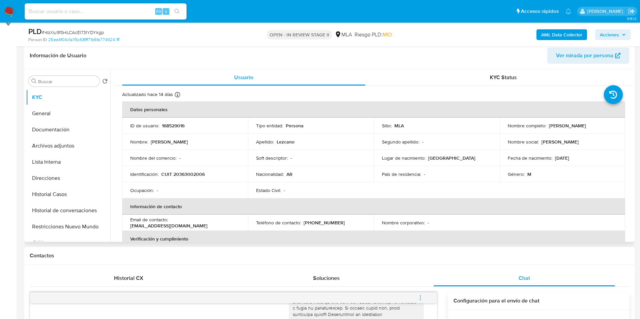
scroll to position [101, 0]
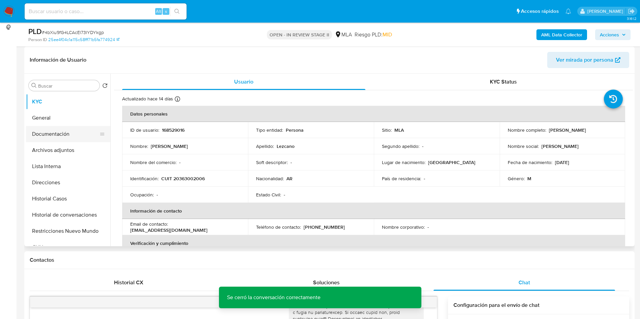
click at [71, 141] on button "Documentación" at bounding box center [65, 134] width 79 height 16
click at [71, 151] on button "Archivos adjuntos" at bounding box center [65, 150] width 79 height 16
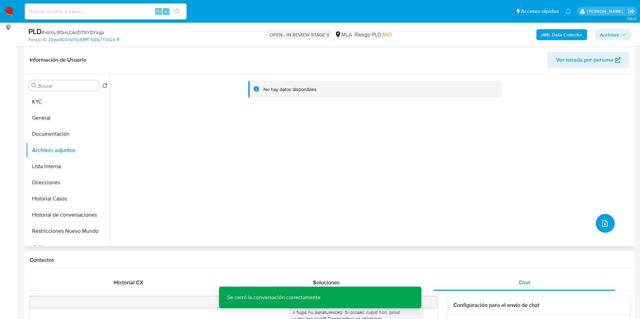
click at [605, 226] on span "upload-file" at bounding box center [604, 223] width 8 height 8
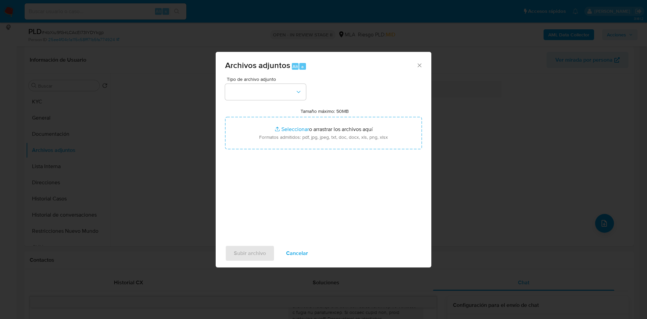
click at [419, 66] on icon "Cerrar" at bounding box center [419, 65] width 7 height 7
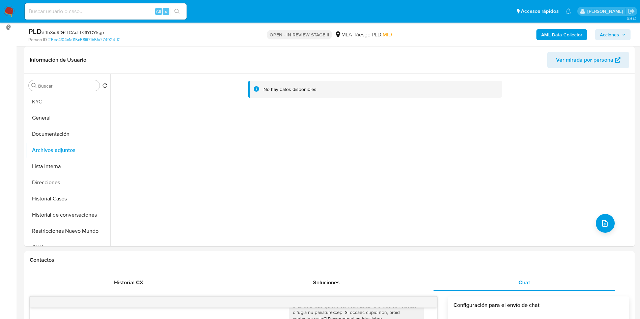
click at [555, 32] on b "AML Data Collector" at bounding box center [561, 34] width 41 height 11
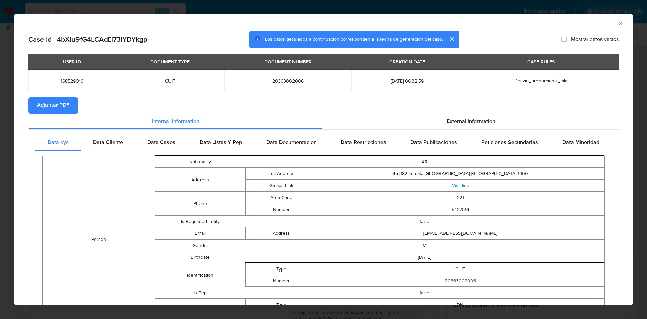
click at [46, 108] on span "Adjuntar PDF" at bounding box center [53, 105] width 32 height 15
click at [618, 21] on div "AML Data Collector" at bounding box center [323, 22] width 619 height 17
click at [617, 21] on icon "Cerrar ventana" at bounding box center [620, 23] width 7 height 7
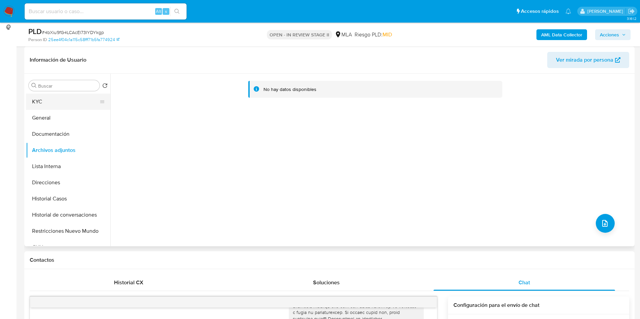
click at [52, 107] on button "KYC" at bounding box center [65, 102] width 79 height 16
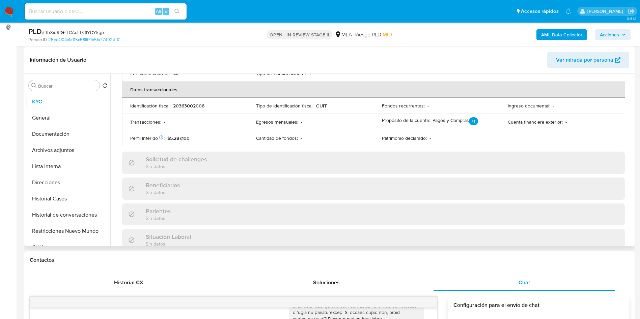
scroll to position [349, 0]
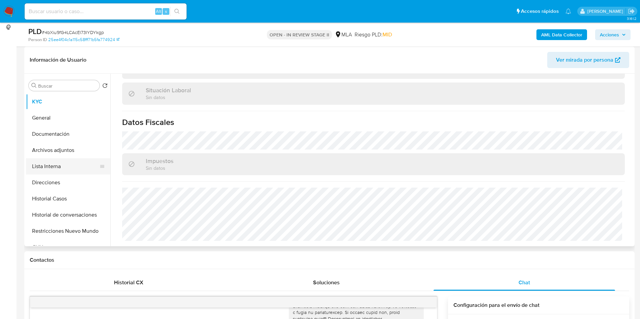
click at [95, 173] on button "Lista Interna" at bounding box center [65, 166] width 79 height 16
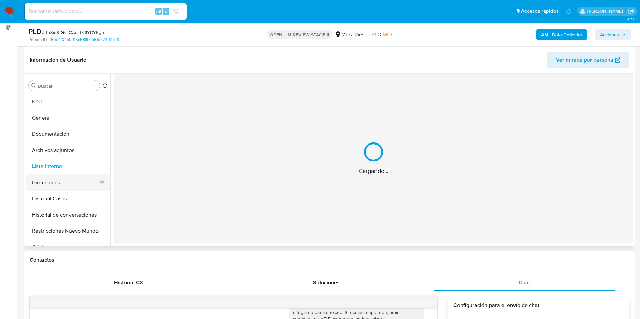
click at [81, 180] on button "Direcciones" at bounding box center [65, 183] width 79 height 16
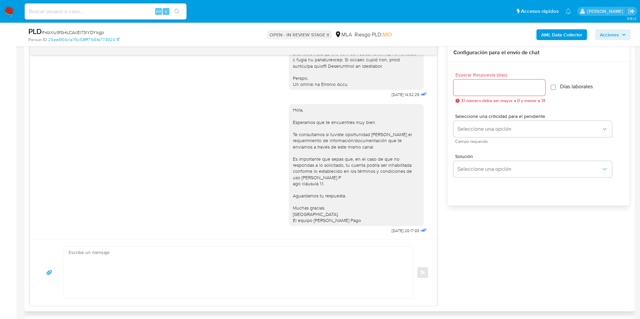
scroll to position [152, 0]
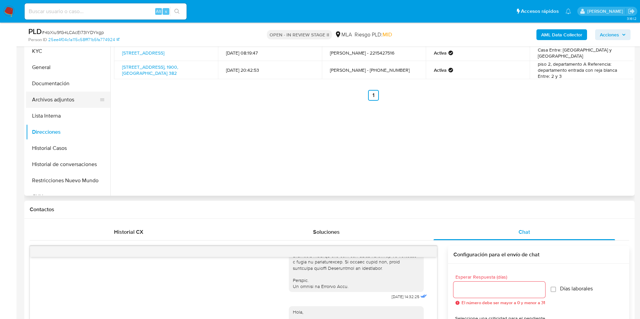
click at [72, 99] on button "Archivos adjuntos" at bounding box center [65, 100] width 79 height 16
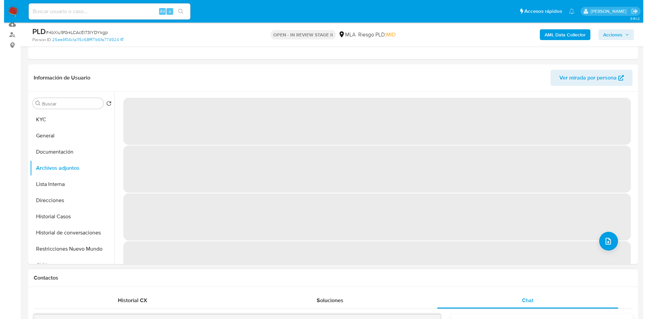
scroll to position [101, 0]
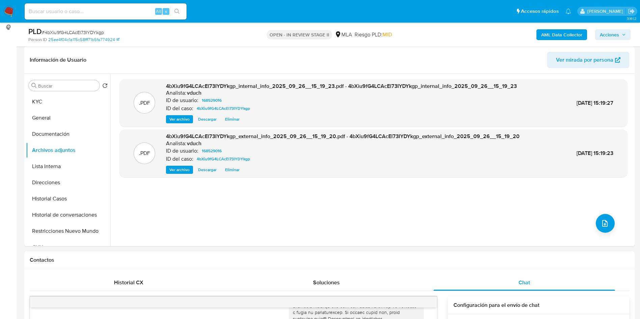
click at [556, 41] on div "AML Data Collector Acciones" at bounding box center [530, 35] width 199 height 16
click at [551, 35] on b "AML Data Collector" at bounding box center [561, 34] width 41 height 11
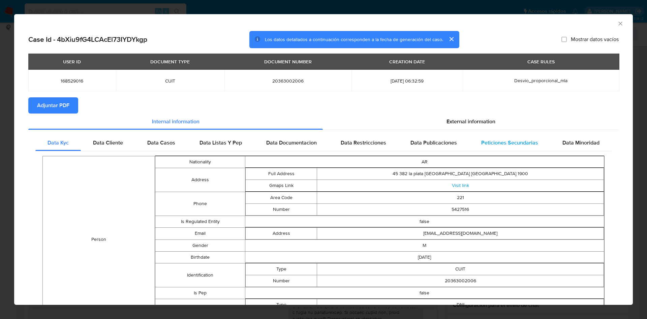
click at [465, 134] on div "Data Kyc Data Cliente Data Casos Data Listas Y Pep Data Documentacion Data Rest…" at bounding box center [323, 309] width 591 height 358
click at [470, 119] on span "External information" at bounding box center [471, 122] width 49 height 8
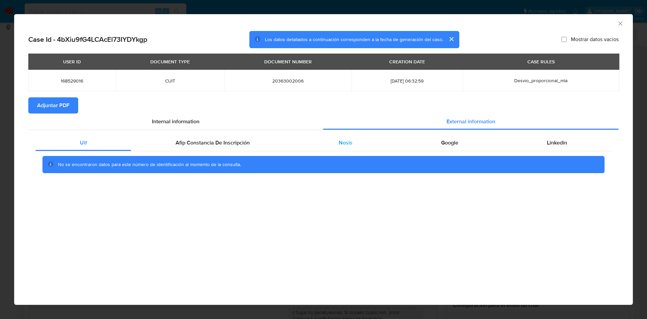
click at [341, 148] on div "Nosis" at bounding box center [345, 143] width 102 height 16
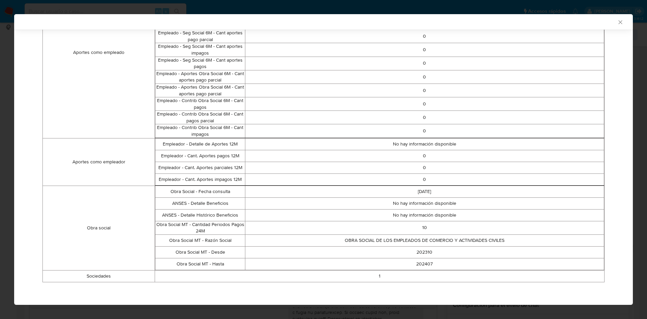
scroll to position [383, 0]
click at [617, 25] on icon "Cerrar ventana" at bounding box center [620, 22] width 7 height 7
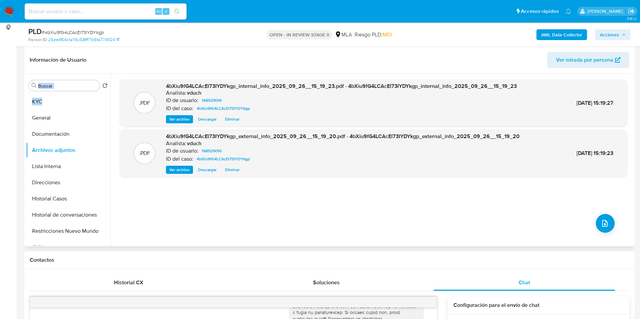
drag, startPoint x: 54, startPoint y: 90, endPoint x: 51, endPoint y: 93, distance: 3.6
click at [52, 92] on div "Buscar Volver al orden por defecto KYC General Documentación Archivos adjuntos …" at bounding box center [68, 161] width 84 height 172
click at [53, 107] on button "KYC" at bounding box center [65, 102] width 79 height 16
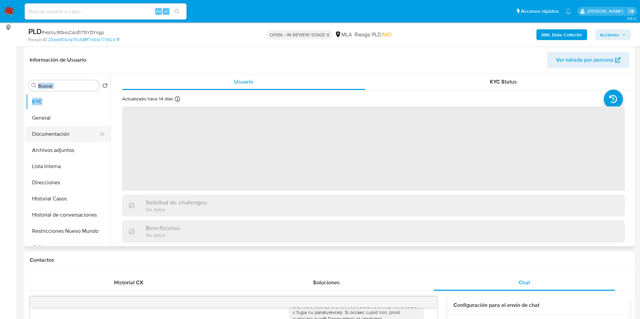
click at [43, 136] on button "Documentación" at bounding box center [65, 134] width 79 height 16
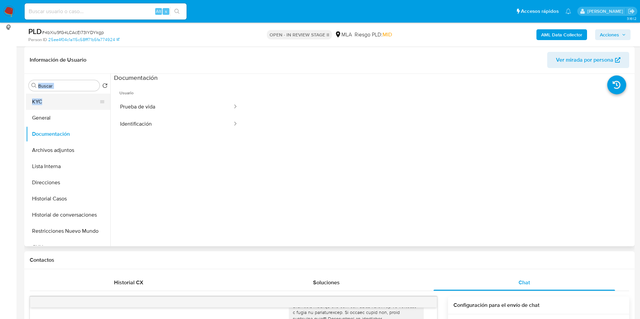
click at [90, 99] on button "KYC" at bounding box center [65, 102] width 79 height 16
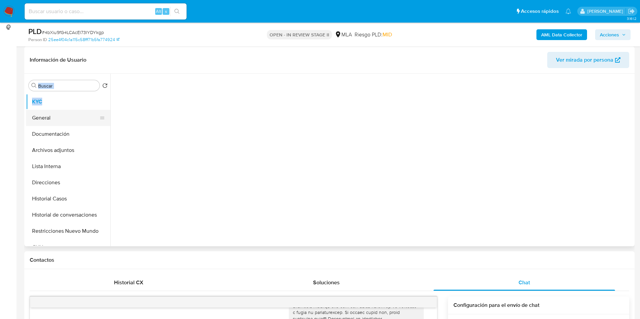
click at [43, 110] on ul "KYC General Documentación Archivos adjuntos Lista Interna Direcciones Historial…" at bounding box center [68, 170] width 84 height 152
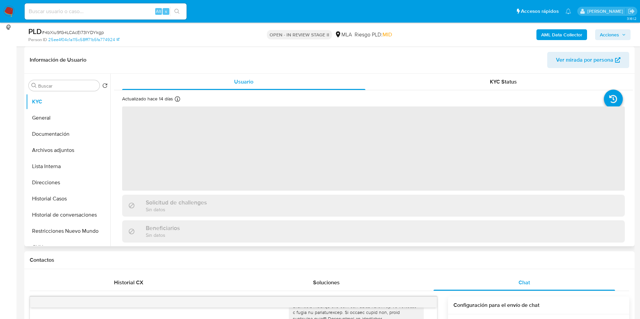
drag, startPoint x: 298, startPoint y: 122, endPoint x: 289, endPoint y: 226, distance: 103.9
click at [301, 151] on span "‌" at bounding box center [373, 149] width 502 height 84
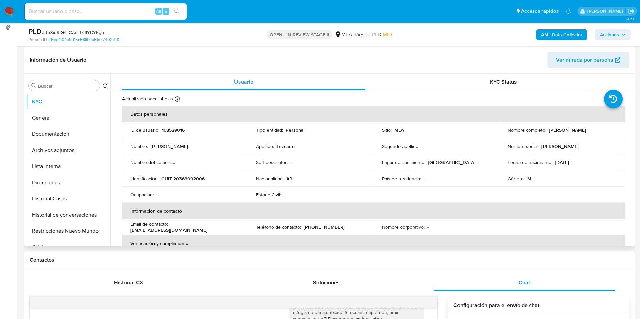
click at [196, 180] on p "CUIT 20363002006" at bounding box center [182, 179] width 43 height 6
copy p "20363002006"
drag, startPoint x: 360, startPoint y: 288, endPoint x: 340, endPoint y: 308, distance: 28.8
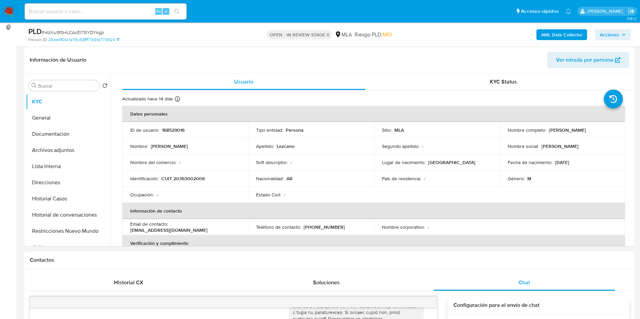
click at [71, 151] on button "Archivos adjuntos" at bounding box center [65, 150] width 79 height 16
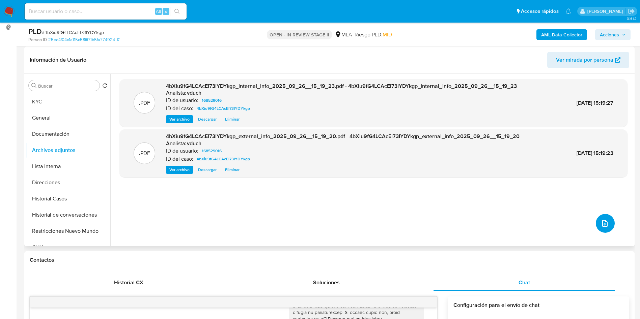
click at [601, 221] on icon "upload-file" at bounding box center [604, 223] width 8 height 8
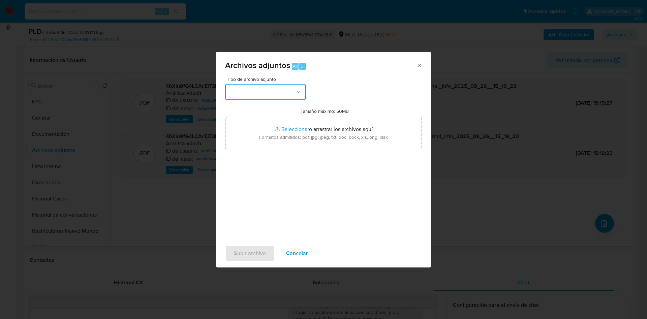
click at [280, 99] on button "button" at bounding box center [265, 92] width 81 height 16
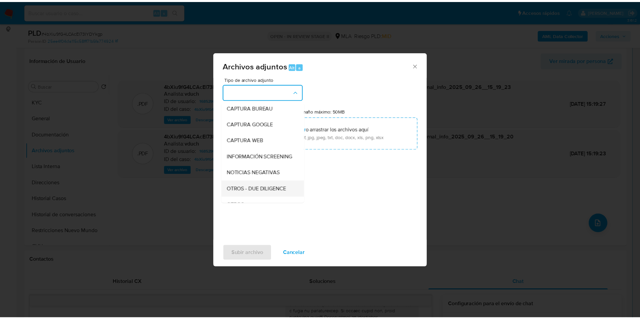
scroll to position [51, 0]
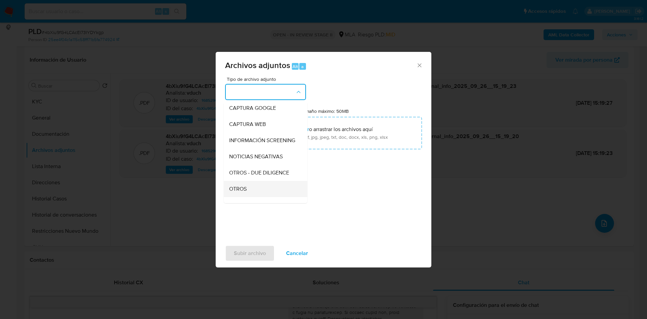
click at [255, 194] on div "OTROS" at bounding box center [263, 189] width 69 height 16
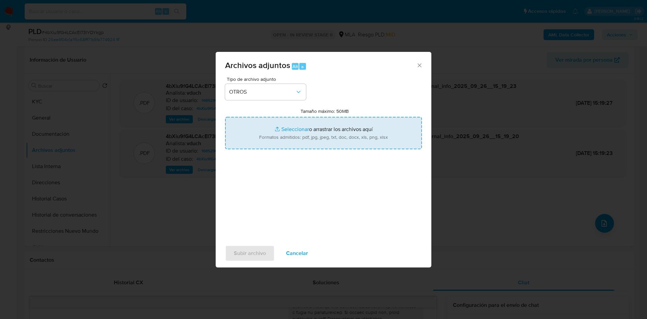
type input "C:\fakepath\Movimientos - 4bXiu9fG4LCAcEl73IYDYkgp_2025_09_17_20_17_59.xlsx"
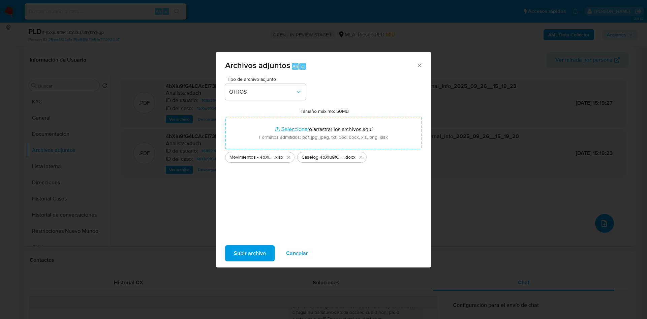
click at [260, 251] on span "Subir archivo" at bounding box center [250, 253] width 32 height 15
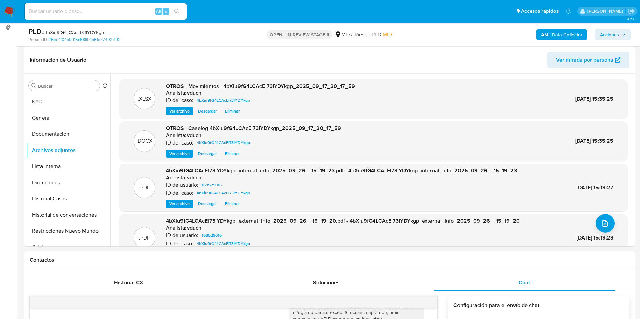
click at [559, 33] on b "AML Data Collector" at bounding box center [561, 34] width 41 height 11
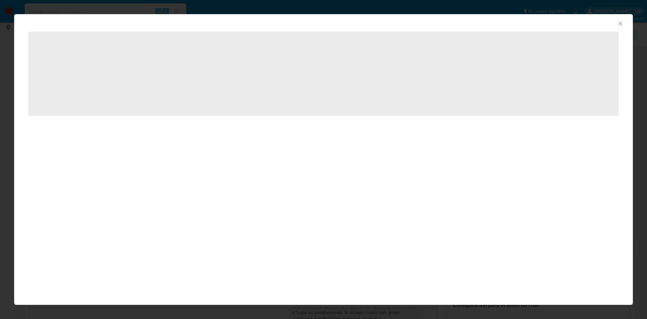
click at [621, 24] on icon "Cerrar ventana" at bounding box center [620, 23] width 7 height 7
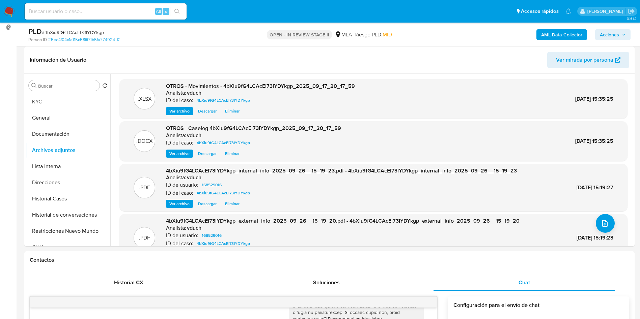
click at [631, 34] on div "PLD # 4bXiu9fG4LCAcEl73IYDYkgp Person ID 25ee4f04c1a115c58fff71b5fa774924 OPEN …" at bounding box center [329, 35] width 610 height 24
click at [612, 36] on span "Acciones" at bounding box center [608, 34] width 19 height 11
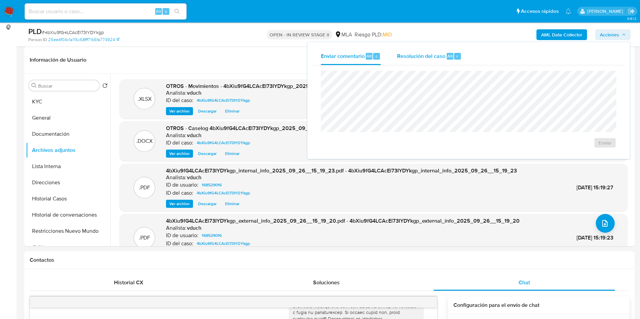
click at [430, 62] on div "Resolución del caso Alt r" at bounding box center [429, 57] width 64 height 18
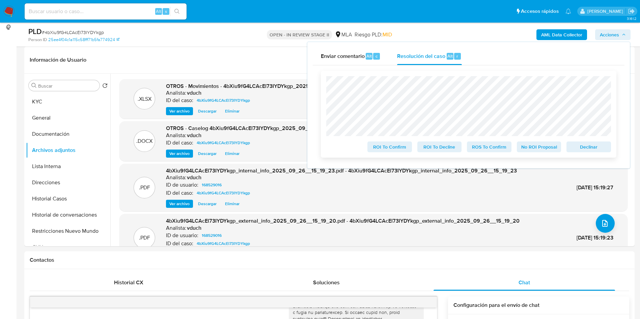
drag, startPoint x: 531, startPoint y: 144, endPoint x: 518, endPoint y: 152, distance: 15.0
click at [531, 144] on span "No ROI Proposal" at bounding box center [538, 146] width 35 height 9
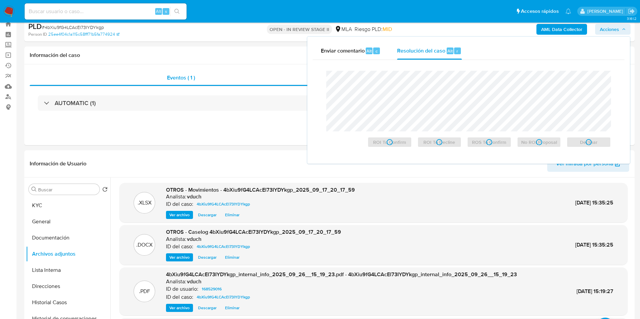
scroll to position [0, 0]
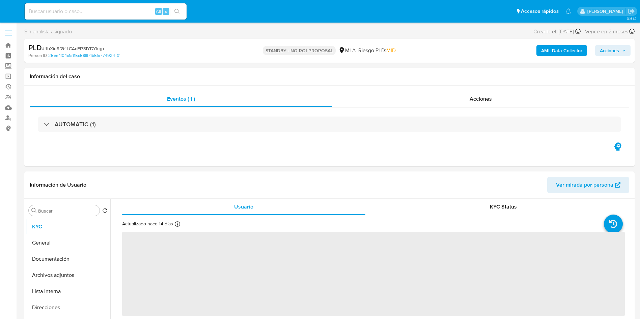
select select "10"
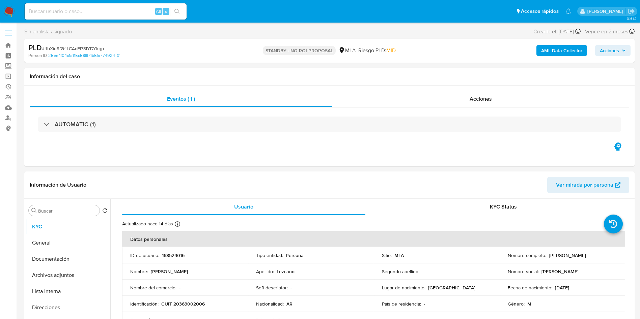
click at [107, 17] on div "Alt s" at bounding box center [106, 11] width 162 height 16
click at [114, 13] on input at bounding box center [106, 11] width 162 height 9
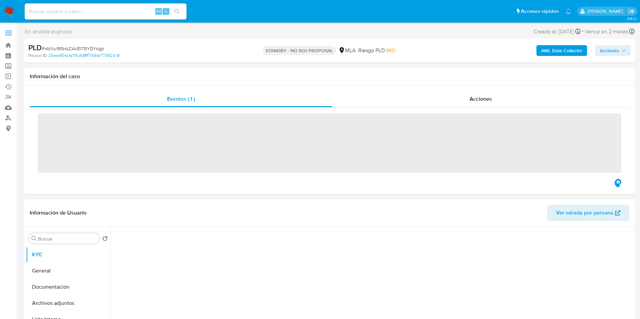
click at [99, 11] on input at bounding box center [106, 11] width 162 height 9
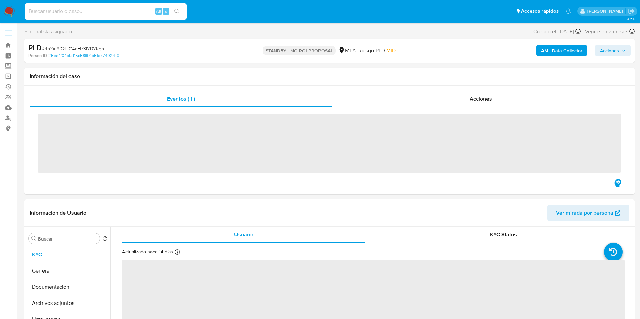
paste input "x8FNUAWOcSNQNdhBQw7IloPx"
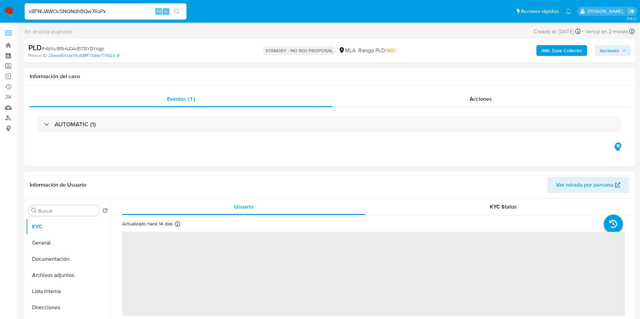
type input "x8FNUAWOcSNQNdhBQw7IloPx"
drag, startPoint x: 172, startPoint y: 13, endPoint x: 177, endPoint y: 11, distance: 4.9
click at [172, 12] on button "search-icon" at bounding box center [177, 11] width 14 height 9
select select "10"
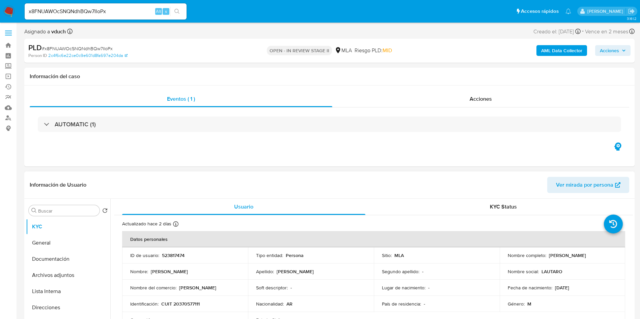
click at [179, 267] on td "Nombre : Lautaro Andres" at bounding box center [185, 272] width 126 height 16
click at [177, 256] on p "523817474" at bounding box center [173, 256] width 23 height 6
copy p "523817474"
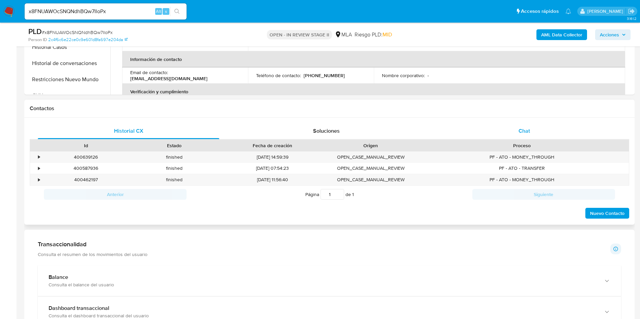
click at [525, 130] on span "Chat" at bounding box center [523, 131] width 11 height 8
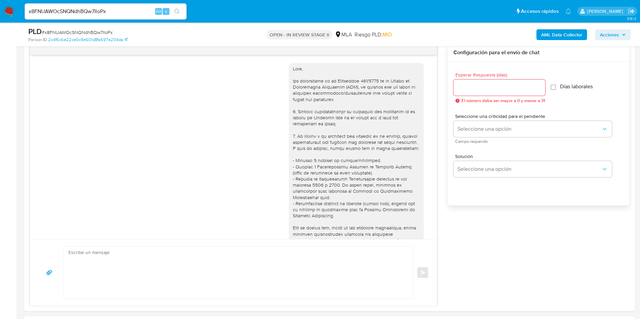
scroll to position [365, 0]
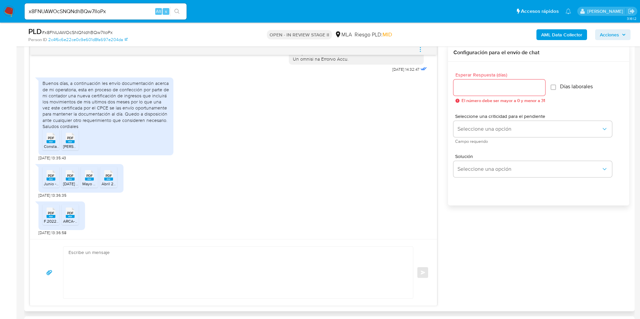
click at [48, 144] on span "Constancia de Inscripción IMPUESTO CEDULAR.pdf" at bounding box center [90, 147] width 93 height 6
click at [68, 140] on span "PDF" at bounding box center [70, 138] width 6 height 4
click at [45, 181] on div "PDF PDF" at bounding box center [51, 174] width 14 height 13
click at [64, 178] on div "PDF PDF" at bounding box center [70, 174] width 14 height 13
click at [88, 178] on span "PDF" at bounding box center [89, 176] width 6 height 4
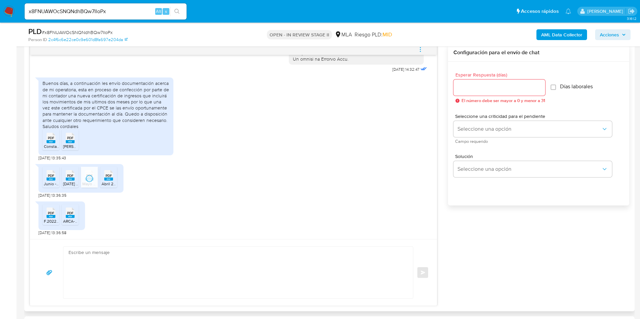
click at [110, 180] on rect at bounding box center [108, 179] width 9 height 3
drag, startPoint x: 50, startPoint y: 213, endPoint x: 66, endPoint y: 218, distance: 16.9
click at [50, 213] on span "PDF" at bounding box center [51, 213] width 6 height 4
drag, startPoint x: 69, startPoint y: 218, endPoint x: 84, endPoint y: 208, distance: 17.9
click at [69, 218] on icon "PDF" at bounding box center [70, 213] width 9 height 12
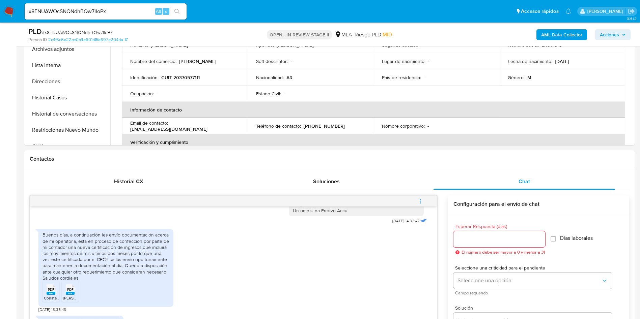
scroll to position [152, 0]
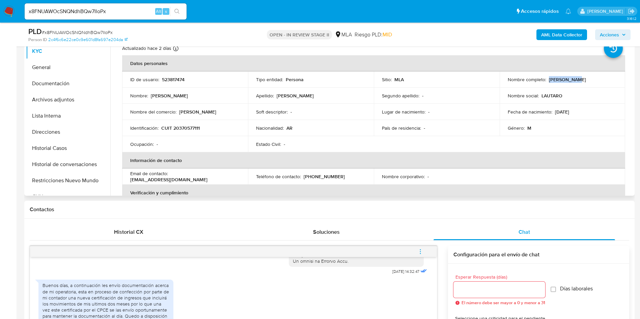
drag, startPoint x: 548, startPoint y: 80, endPoint x: 571, endPoint y: 83, distance: 24.1
click at [571, 83] on p "[PERSON_NAME]" at bounding box center [567, 80] width 37 height 6
click at [553, 85] on td "Nombre completo : Lautaro Andres Barroso" at bounding box center [562, 79] width 126 height 16
drag, startPoint x: 545, startPoint y: 80, endPoint x: 600, endPoint y: 82, distance: 55.0
click at [600, 82] on div "Nombre completo : Lautaro Andres Barroso" at bounding box center [562, 80] width 110 height 6
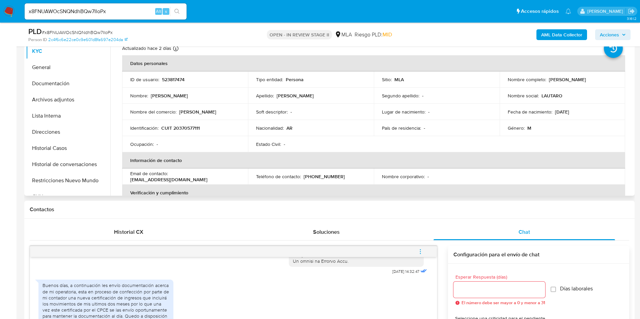
click at [575, 87] on td "Nombre completo : Lautaro Andres Barroso" at bounding box center [562, 79] width 126 height 16
drag, startPoint x: 547, startPoint y: 79, endPoint x: 609, endPoint y: 77, distance: 62.1
click at [609, 77] on div "Nombre completo : Lautaro Andres Barroso" at bounding box center [562, 80] width 110 height 6
copy p "[PERSON_NAME]"
click at [79, 115] on button "Lista Interna" at bounding box center [65, 116] width 79 height 16
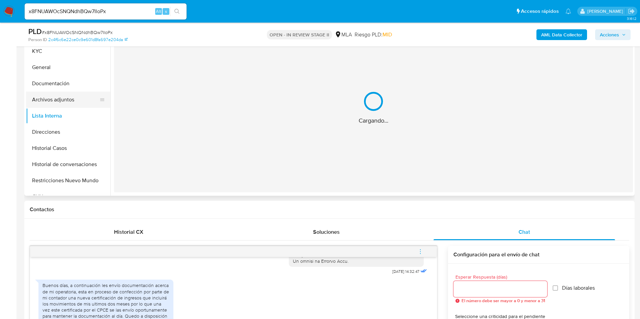
click at [92, 100] on button "Archivos adjuntos" at bounding box center [65, 100] width 79 height 16
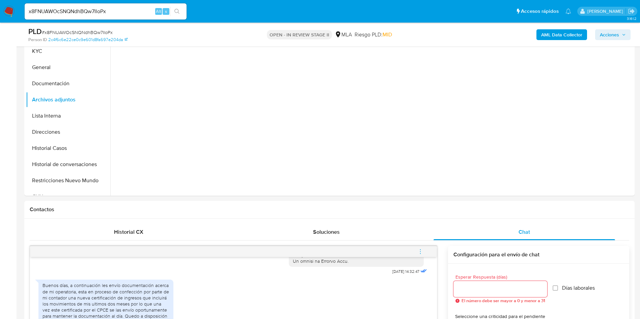
scroll to position [101, 0]
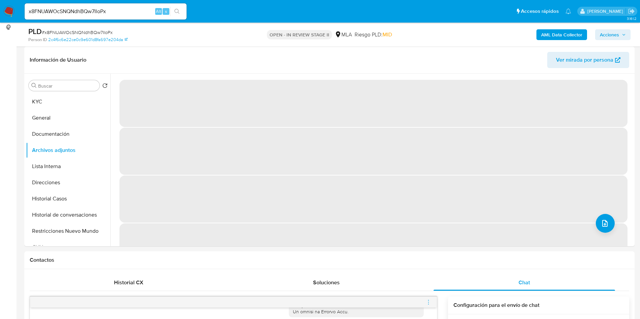
click at [552, 35] on b "AML Data Collector" at bounding box center [561, 34] width 41 height 11
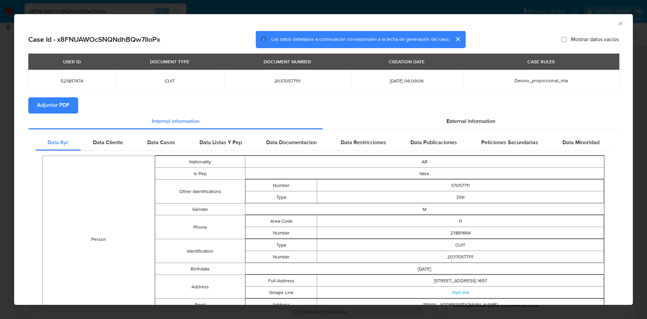
click at [61, 98] on span "Adjuntar PDF" at bounding box center [53, 105] width 32 height 15
click at [615, 28] on div "AML Data Collector" at bounding box center [323, 22] width 619 height 17
click at [609, 23] on div "AML Data Collector" at bounding box center [318, 22] width 598 height 7
click at [617, 20] on icon "Cerrar ventana" at bounding box center [620, 23] width 7 height 7
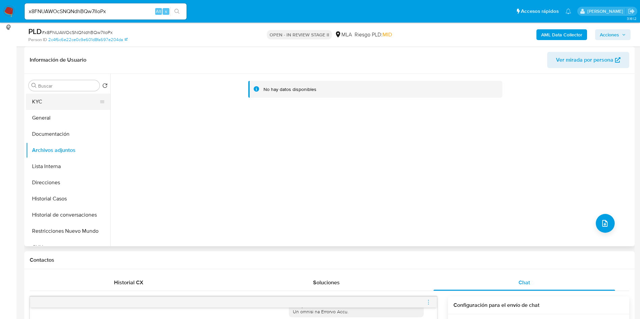
click at [76, 104] on button "KYC" at bounding box center [65, 102] width 79 height 16
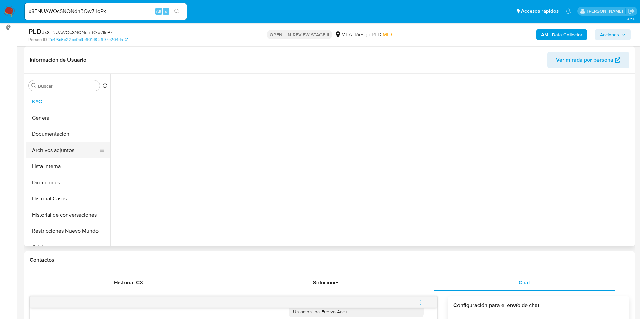
click at [77, 144] on button "Archivos adjuntos" at bounding box center [65, 150] width 79 height 16
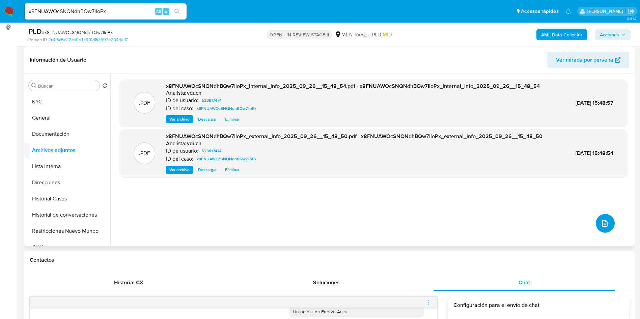
click at [599, 228] on button "upload-file" at bounding box center [604, 223] width 19 height 19
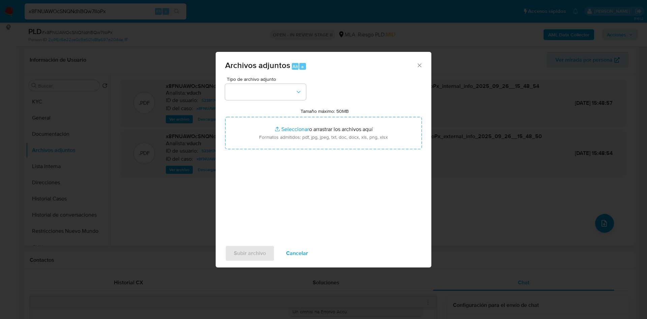
click at [265, 91] on button "button" at bounding box center [265, 92] width 81 height 16
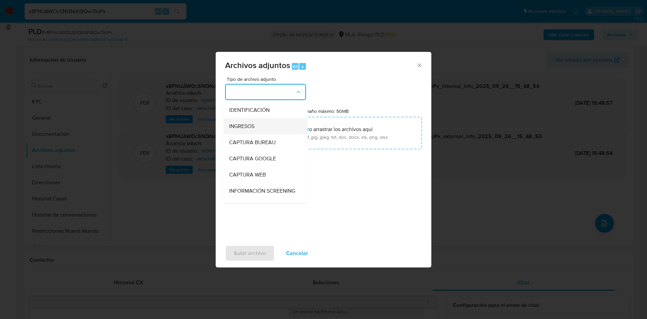
click at [256, 125] on div "INGRESOS" at bounding box center [263, 126] width 69 height 16
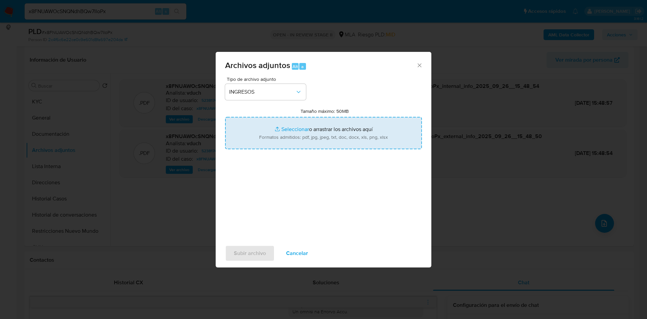
type input "C:\fakepath\Lautaro Andres Barroso - Documentacion.pdf"
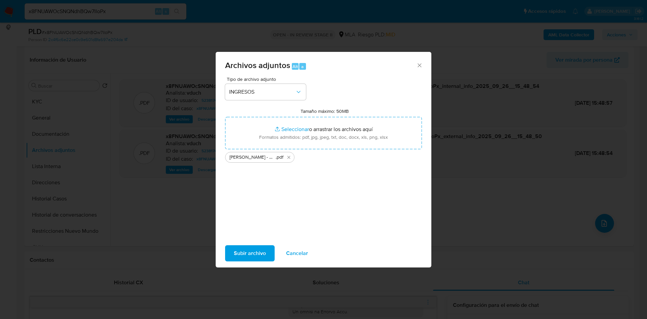
click at [254, 253] on span "Subir archivo" at bounding box center [250, 253] width 32 height 15
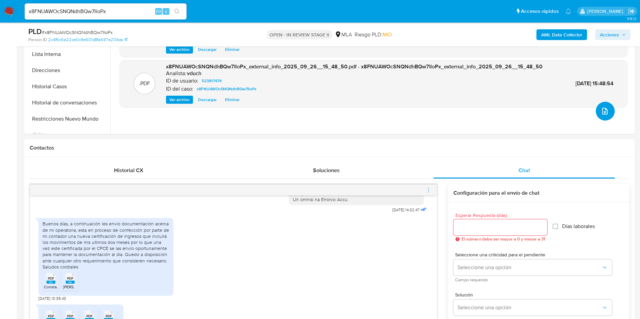
scroll to position [253, 0]
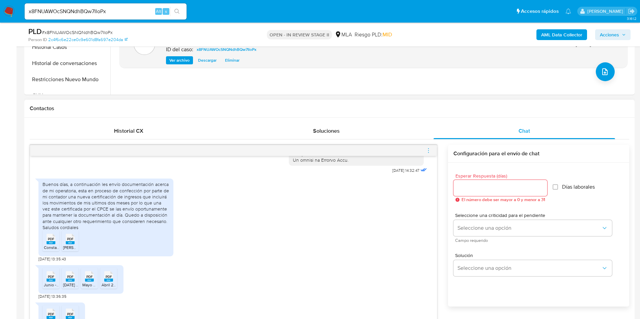
click at [89, 198] on div "Buenos días, a continuación les envío documentación acerca de mi operatoria, es…" at bounding box center [105, 205] width 127 height 49
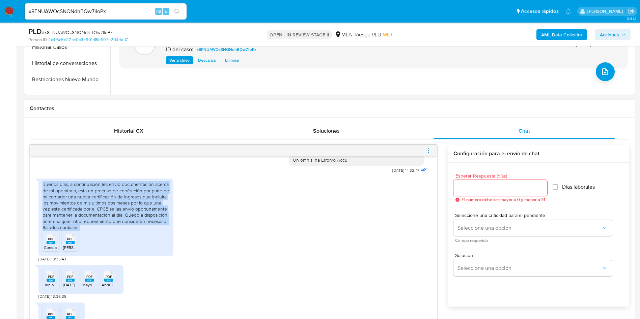
click at [89, 198] on div "Buenos días, a continuación les envío documentación acerca de mi operatoria, es…" at bounding box center [105, 205] width 127 height 49
copy div "Buenos días, a continuación les envío documentación acerca de mi operatoria, es…"
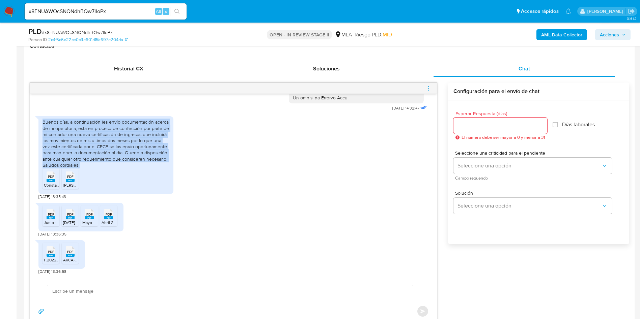
scroll to position [354, 0]
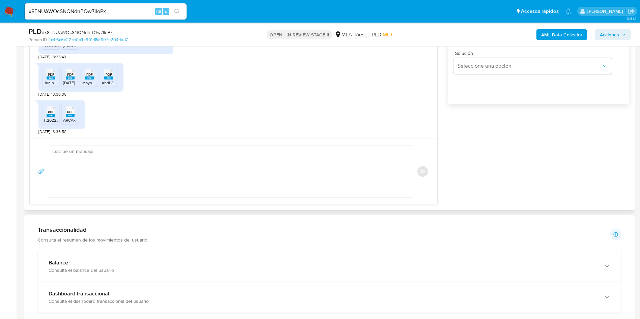
click at [173, 156] on textarea at bounding box center [228, 172] width 352 height 52
paste textarea "Hola, ¡Muchas gracias por tu respuesta! Confirmamos la recepción de la document…"
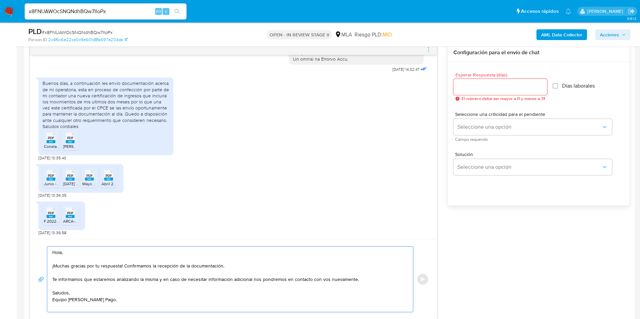
type textarea "Hola, ¡Muchas gracias por tu respuesta! Confirmamos la recepción de la document…"
click at [479, 84] on input "Esperar Respuesta (días)" at bounding box center [500, 87] width 94 height 9
type input "0"
click at [422, 280] on span "Enviar" at bounding box center [422, 279] width 5 height 4
click at [76, 8] on input "x8FNUAWOcSNQNdhBQw7IloPx" at bounding box center [106, 11] width 162 height 9
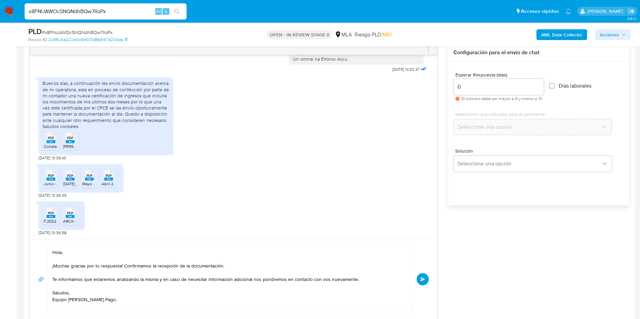
click at [76, 8] on input "x8FNUAWOcSNQNdhBQw7IloPx" at bounding box center [106, 11] width 162 height 9
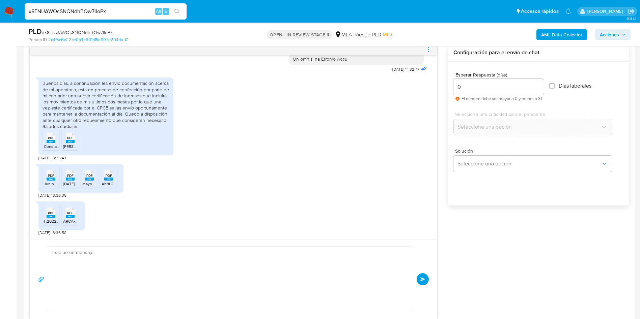
scroll to position [452, 0]
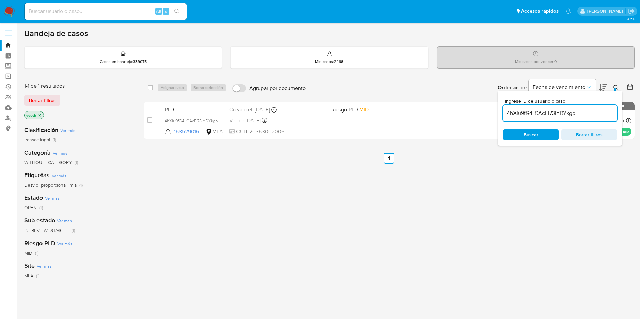
click at [564, 110] on input "4bXiu9fG4LCAcEl73IYDYkgp" at bounding box center [560, 113] width 114 height 9
type input "x8FNUAWOcSNQNdhBQw7IloPx"
click at [149, 90] on input "checkbox" at bounding box center [150, 87] width 5 height 5
checkbox input "true"
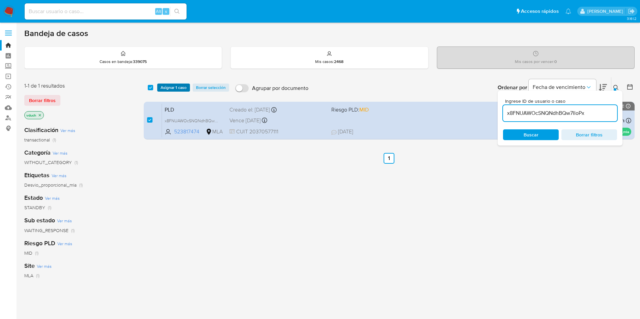
click at [161, 88] on span "Asignar 1 caso" at bounding box center [173, 87] width 26 height 7
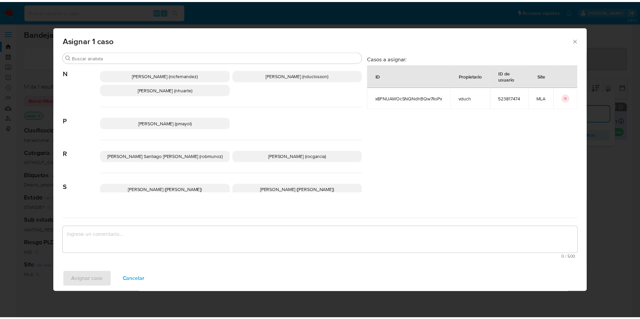
scroll to position [602, 0]
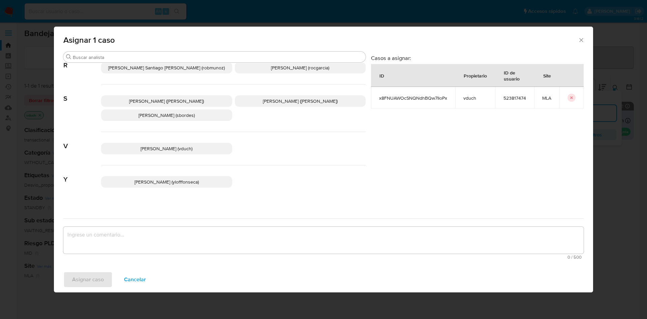
click at [158, 146] on p "[PERSON_NAME] (vduch)" at bounding box center [166, 148] width 131 height 11
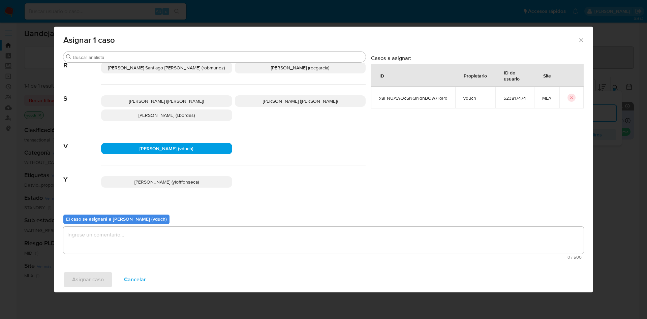
click at [200, 253] on textarea "assign-modal" at bounding box center [323, 240] width 521 height 27
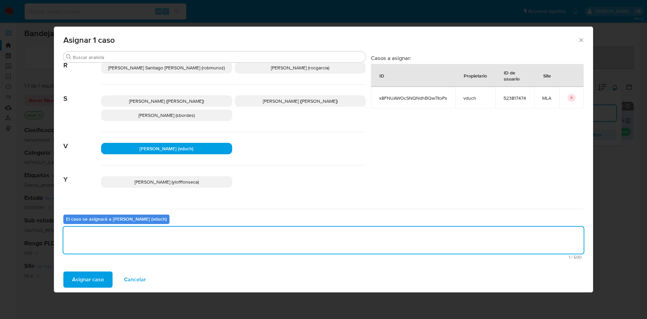
click at [73, 282] on span "Asignar caso" at bounding box center [88, 279] width 32 height 15
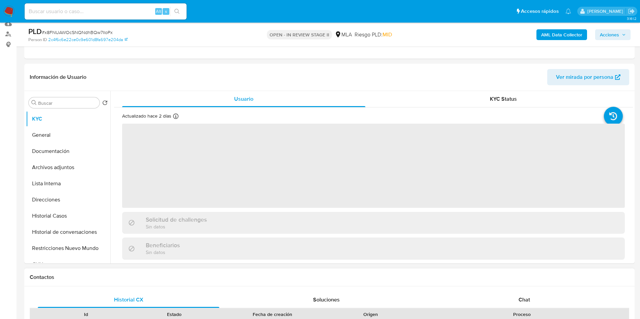
select select "10"
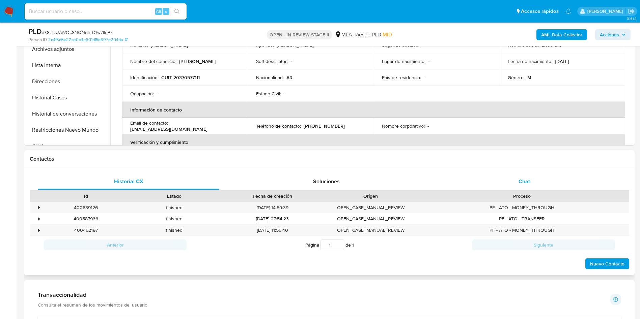
click at [533, 186] on div "Chat" at bounding box center [523, 182] width 181 height 16
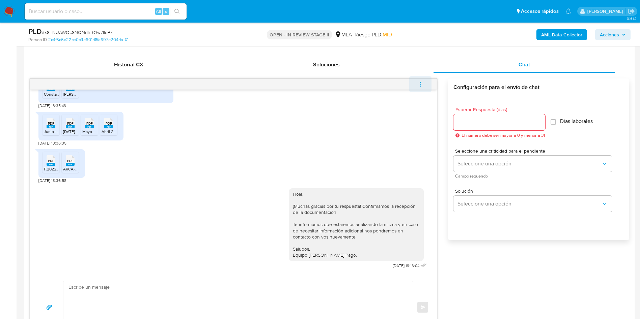
scroll to position [303, 0]
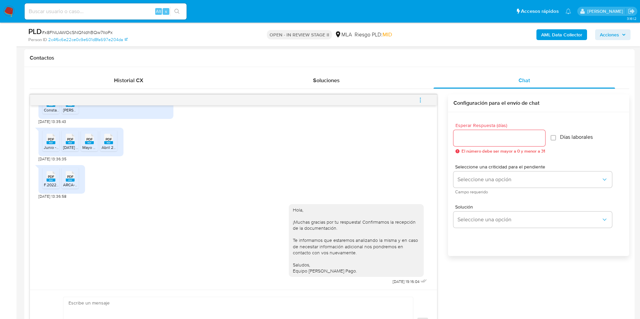
click at [419, 107] on span "menu-action" at bounding box center [420, 100] width 6 height 16
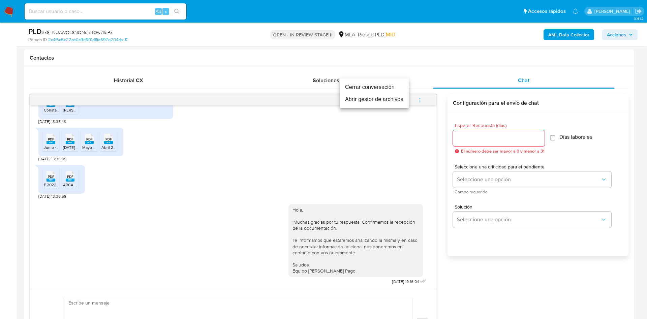
click at [404, 89] on li "Cerrar conversación" at bounding box center [374, 87] width 69 height 12
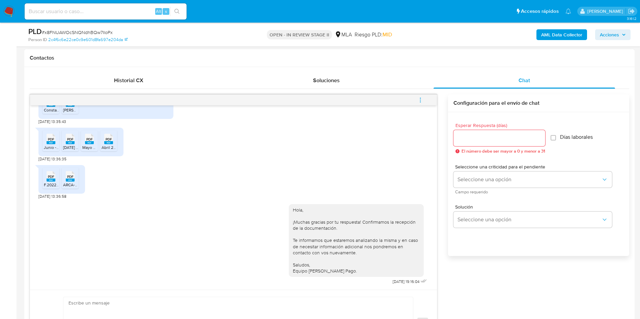
click at [482, 315] on div "17/09/2025 14:32:47 Buenos días, a continuación les envío documentación acerca …" at bounding box center [329, 225] width 599 height 262
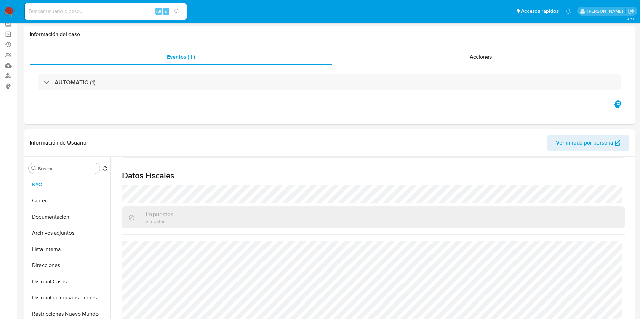
scroll to position [101, 0]
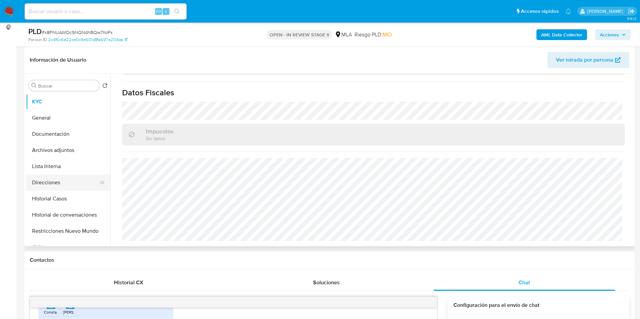
click at [63, 185] on button "Direcciones" at bounding box center [65, 183] width 79 height 16
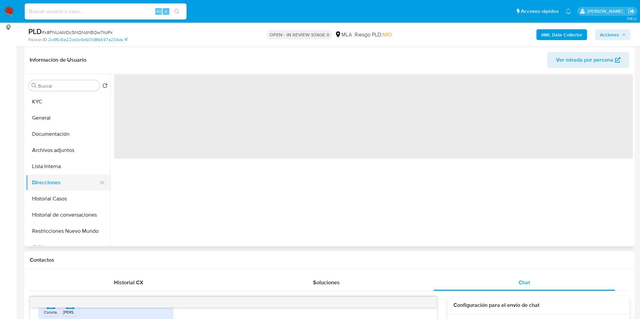
scroll to position [0, 0]
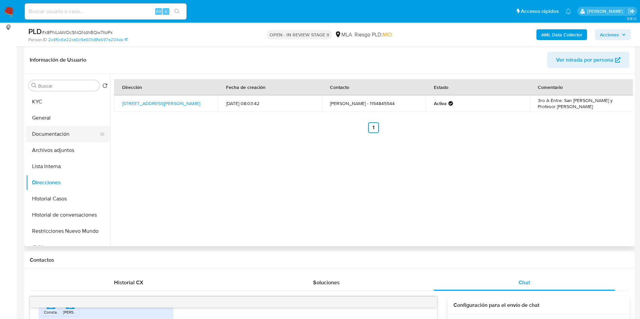
click at [65, 140] on button "Documentación" at bounding box center [65, 134] width 79 height 16
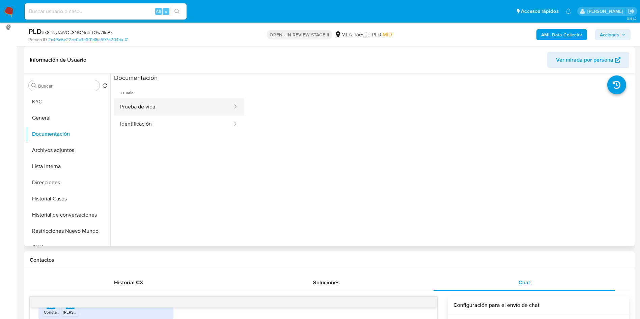
click at [159, 105] on button "Prueba de vida" at bounding box center [173, 106] width 119 height 17
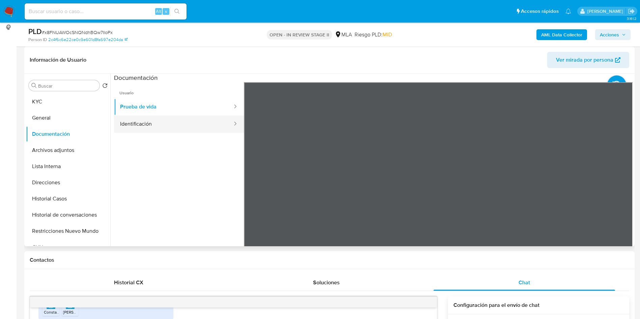
click at [156, 123] on button "Identificación" at bounding box center [173, 124] width 119 height 17
click at [620, 193] on icon at bounding box center [623, 191] width 13 height 13
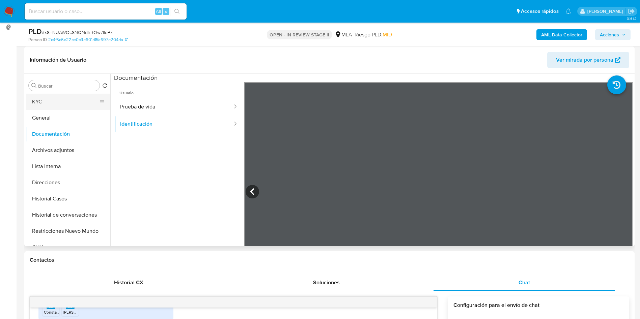
click at [87, 98] on button "KYC" at bounding box center [65, 102] width 79 height 16
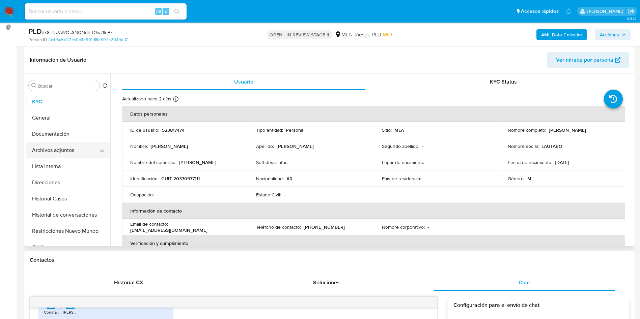
click at [76, 145] on button "Archivos adjuntos" at bounding box center [65, 150] width 79 height 16
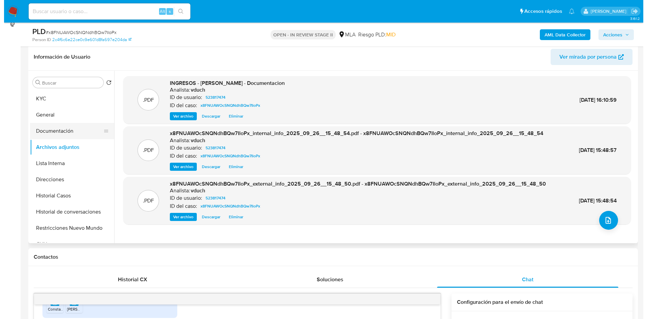
scroll to position [101, 0]
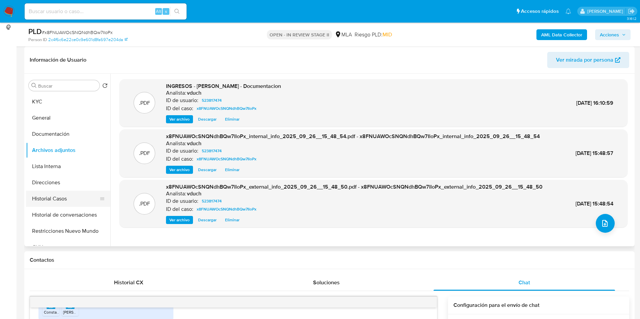
click at [58, 197] on button "Historial Casos" at bounding box center [65, 199] width 79 height 16
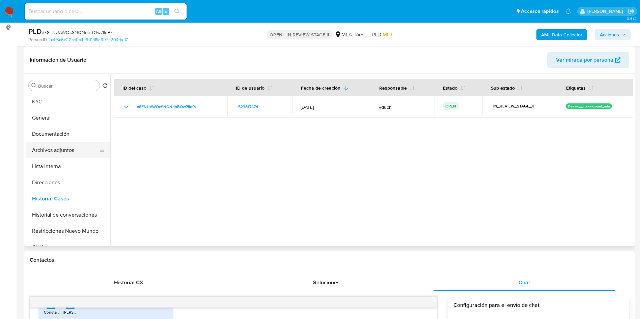
click at [79, 154] on button "Archivos adjuntos" at bounding box center [65, 150] width 79 height 16
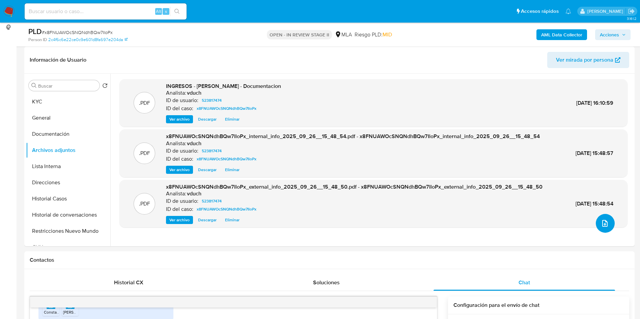
click at [600, 220] on icon "upload-file" at bounding box center [604, 223] width 8 height 8
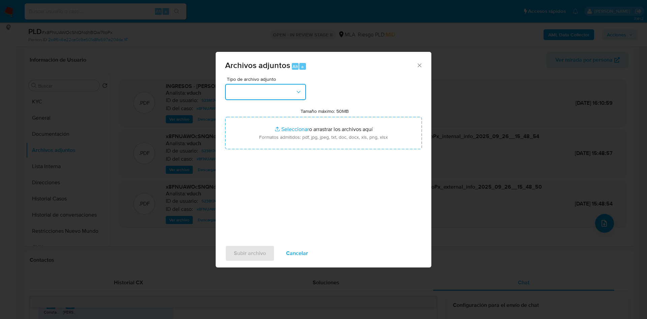
click at [271, 94] on button "button" at bounding box center [265, 92] width 81 height 16
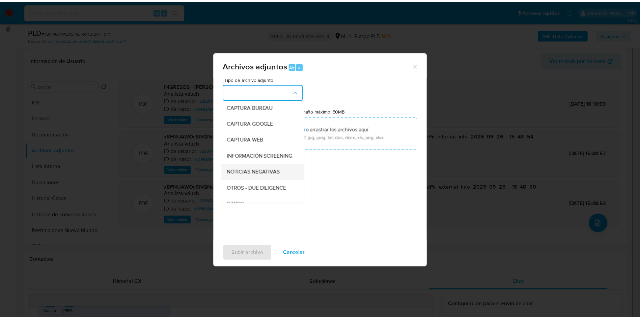
scroll to position [51, 0]
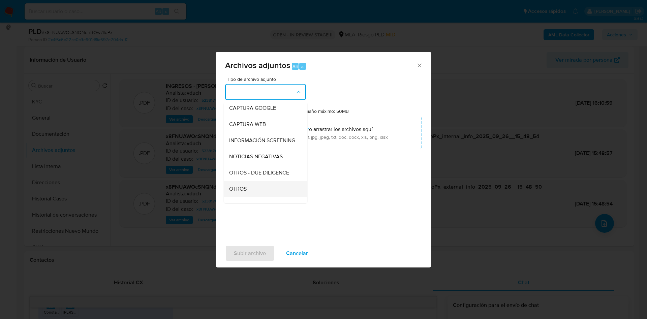
click at [253, 189] on div "OTROS" at bounding box center [263, 189] width 69 height 16
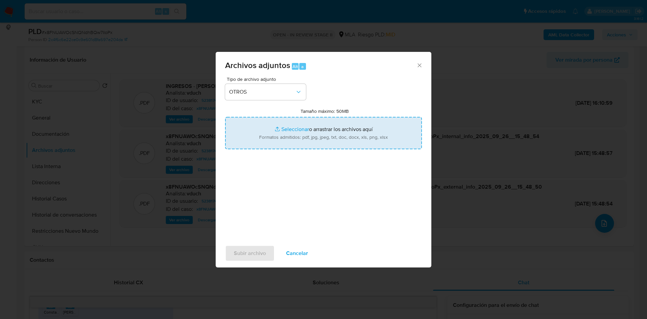
type input "C:\fakepath\Caselog x8FNUAWOcSNQNdhBQw7IloPx_2025_09_18_07_16_10.docx"
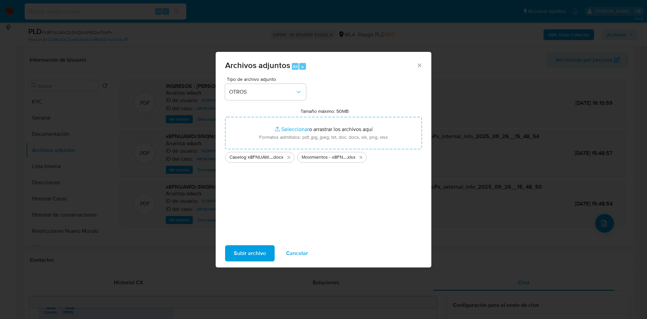
click at [248, 251] on span "Subir archivo" at bounding box center [250, 253] width 32 height 15
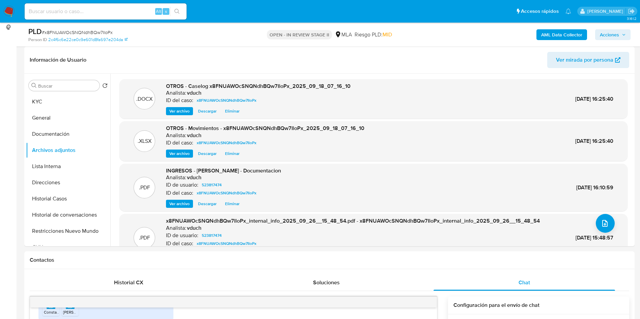
click at [618, 38] on span "Acciones" at bounding box center [608, 34] width 19 height 11
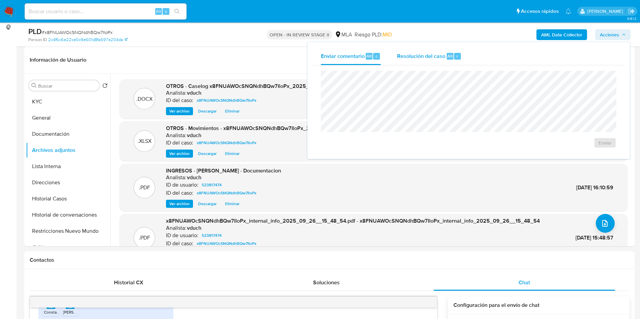
click at [432, 61] on div "Resolución del caso Alt r" at bounding box center [429, 57] width 64 height 18
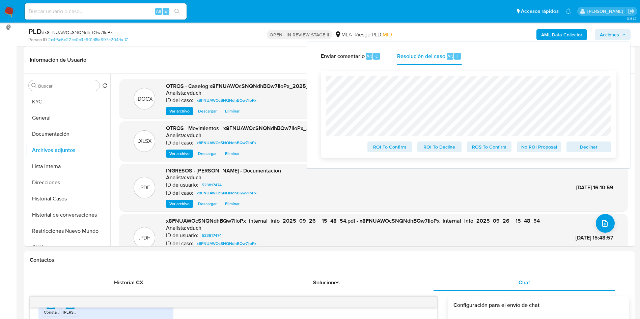
click at [535, 150] on span "No ROI Proposal" at bounding box center [538, 146] width 35 height 9
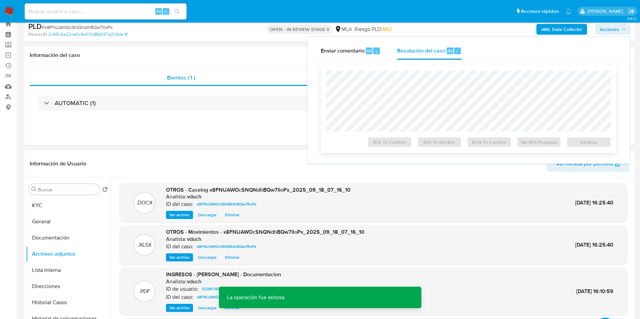
scroll to position [0, 0]
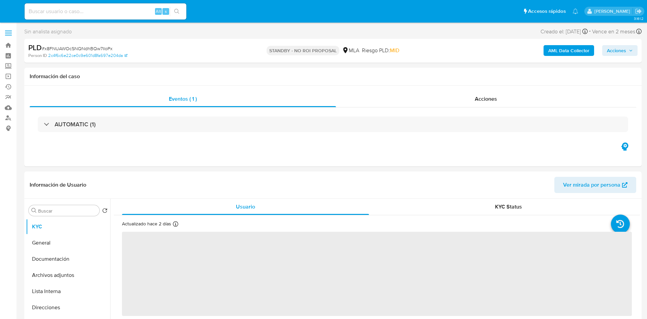
select select "10"
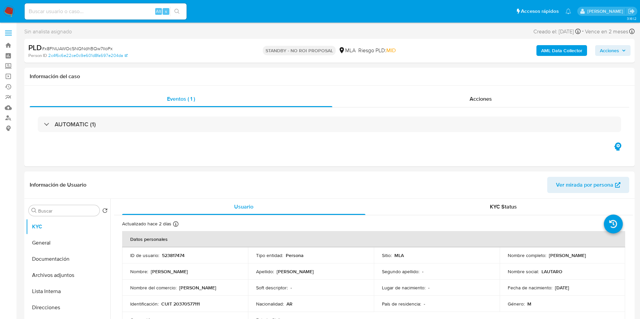
click at [128, 16] on div "Alt s" at bounding box center [106, 11] width 162 height 16
click at [161, 18] on div "Alt s" at bounding box center [106, 11] width 162 height 16
click at [151, 11] on input at bounding box center [106, 11] width 162 height 9
paste input "Ha4IkVtXNIRhDoqQpOuguQwH"
click at [184, 13] on input "Ha4IkVtXNIRhDoqQpOuguQwH" at bounding box center [106, 11] width 162 height 9
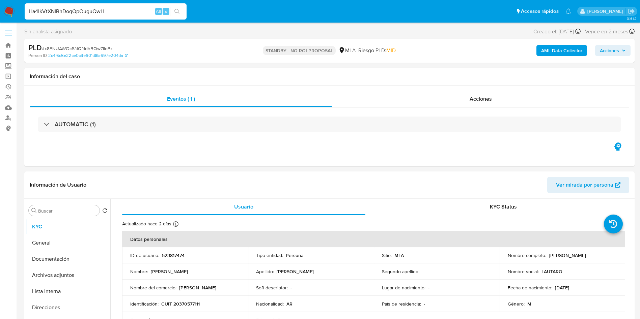
type input "Ha4IkVtXNIRhDoqQpOuguQwH"
click at [179, 11] on icon "search-icon" at bounding box center [176, 11] width 5 height 5
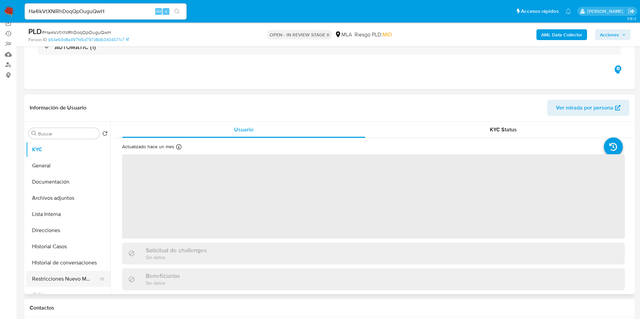
scroll to position [101, 0]
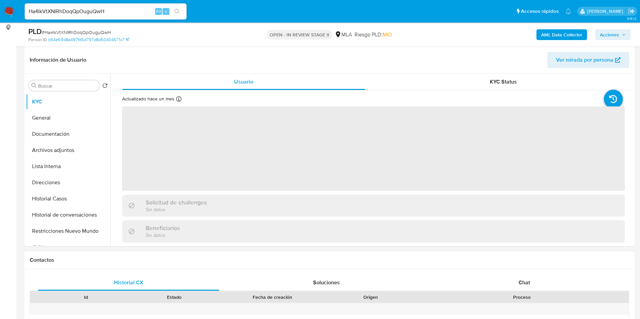
select select "10"
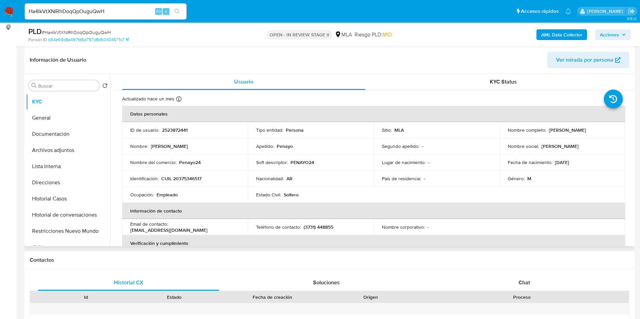
click at [171, 128] on p "2523872441" at bounding box center [175, 130] width 26 height 6
copy p "2523872441"
click at [64, 201] on button "Historial Casos" at bounding box center [65, 199] width 79 height 16
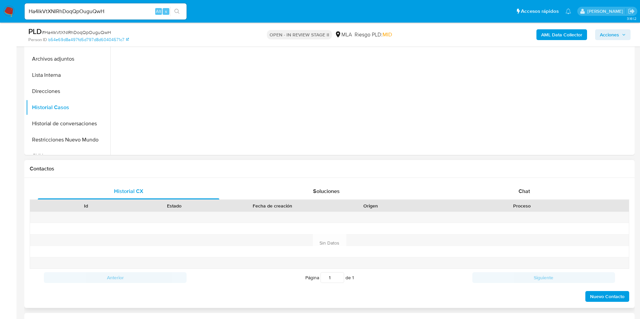
scroll to position [303, 0]
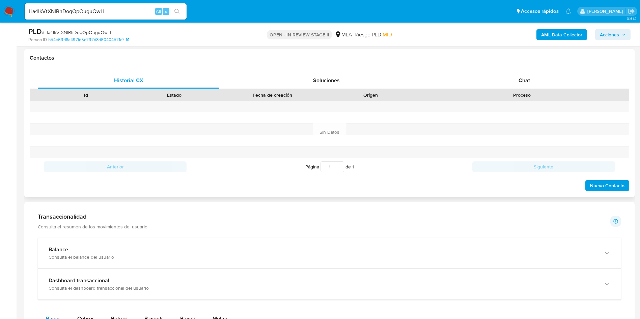
click at [518, 97] on div "Proceso" at bounding box center [521, 95] width 204 height 7
click at [526, 82] on span "Chat" at bounding box center [523, 81] width 11 height 8
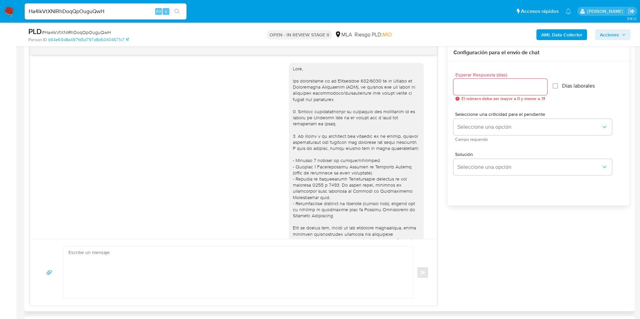
scroll to position [346, 0]
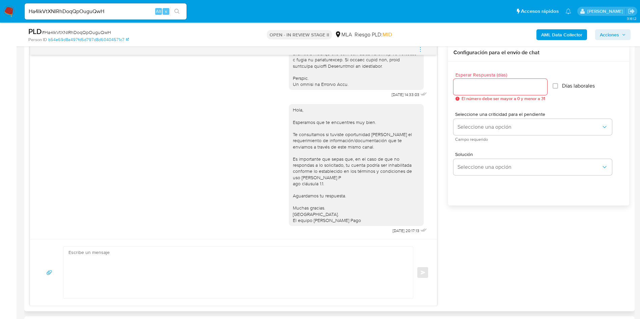
click at [416, 52] on button "menu-action" at bounding box center [420, 49] width 22 height 16
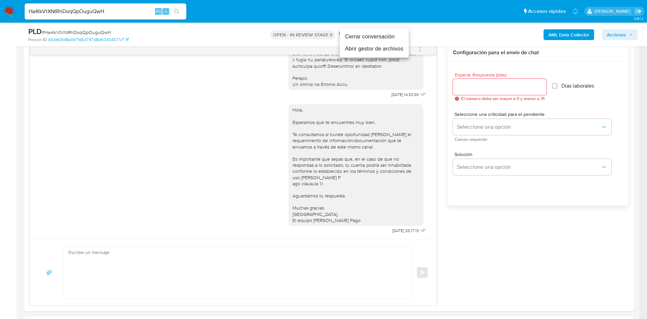
click at [376, 46] on li "Abrir gestor de archivos" at bounding box center [374, 49] width 69 height 12
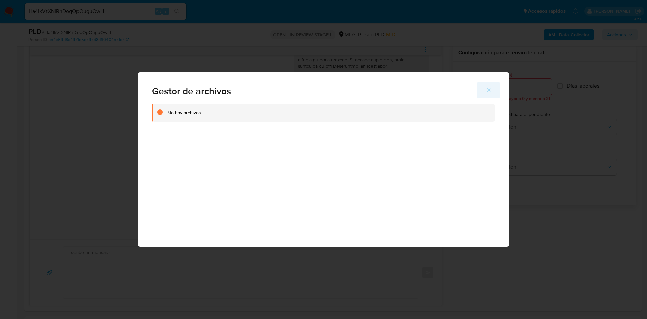
click at [493, 87] on button "Cerrar" at bounding box center [489, 90] width 24 height 16
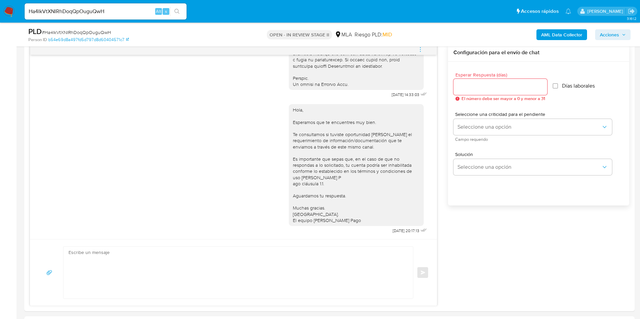
click at [422, 46] on div "PLD # Ha4IkVtXNIRhDoqQpOuguQwH Person ID b54e69d8a497fd5d797d8d60404571c7 OPEN …" at bounding box center [329, 35] width 610 height 24
click at [419, 49] on icon "menu-action" at bounding box center [420, 50] width 6 height 6
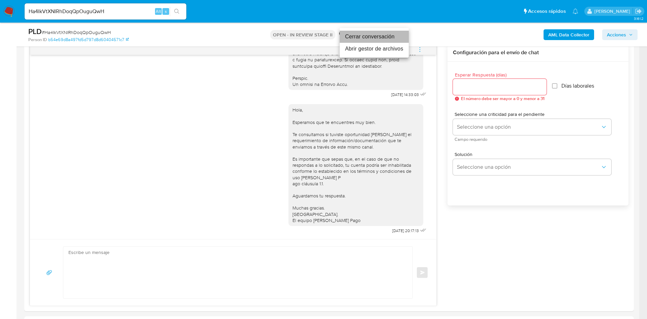
click at [383, 35] on li "Cerrar conversación" at bounding box center [374, 37] width 69 height 12
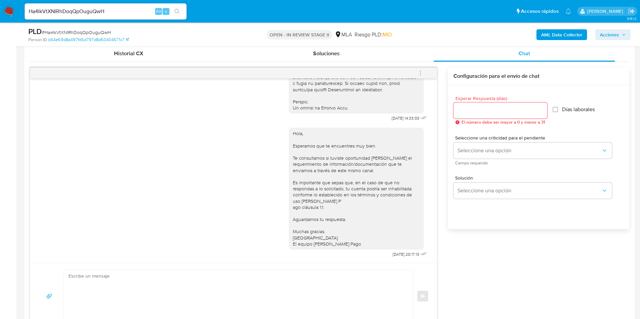
scroll to position [51, 0]
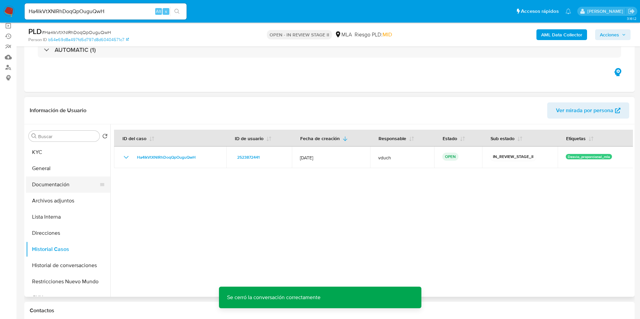
click at [59, 187] on button "Documentación" at bounding box center [65, 185] width 79 height 16
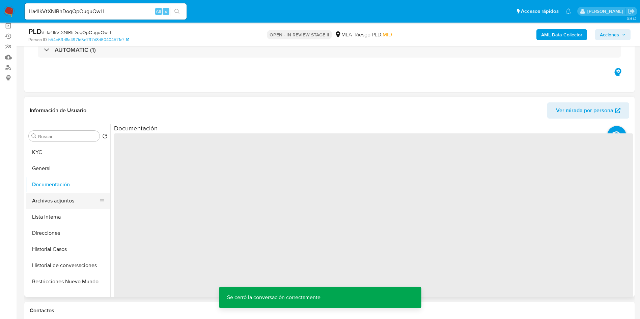
click at [63, 196] on button "Archivos adjuntos" at bounding box center [65, 201] width 79 height 16
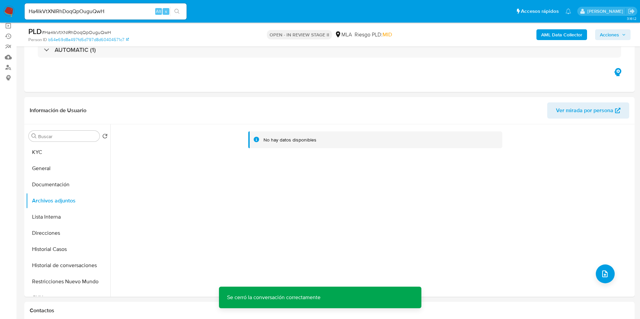
click at [560, 37] on b "AML Data Collector" at bounding box center [561, 34] width 41 height 11
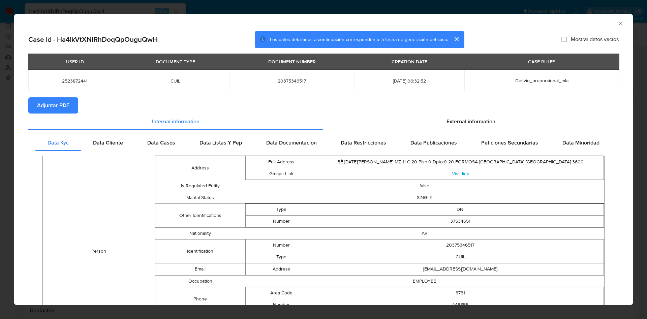
click at [47, 107] on span "Adjuntar PDF" at bounding box center [53, 105] width 32 height 15
click at [621, 23] on div "AML Data Collector" at bounding box center [323, 22] width 619 height 17
click at [617, 21] on icon "Cerrar ventana" at bounding box center [620, 23] width 7 height 7
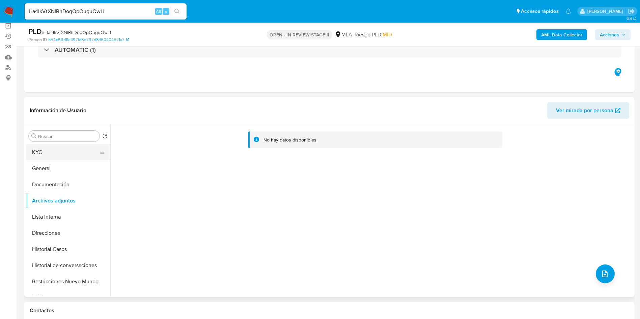
click at [70, 148] on button "KYC" at bounding box center [65, 152] width 79 height 16
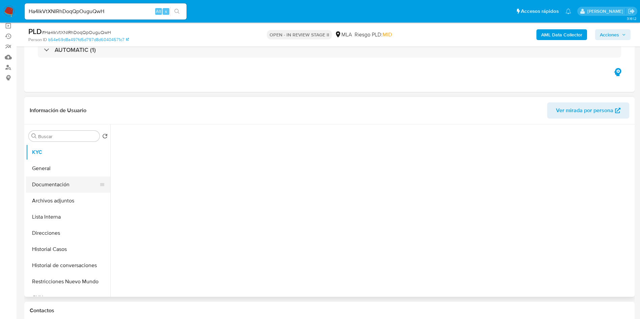
drag, startPoint x: 75, startPoint y: 166, endPoint x: 77, endPoint y: 176, distance: 10.3
click at [76, 167] on button "General" at bounding box center [68, 168] width 84 height 16
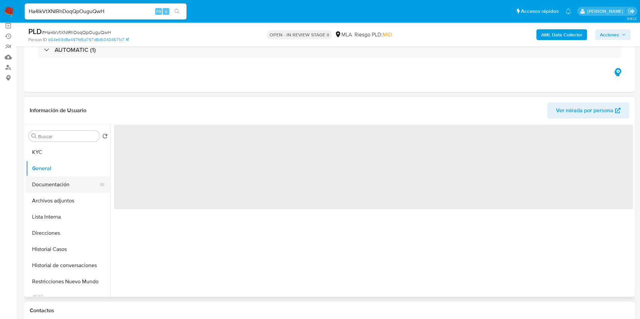
click at [80, 183] on button "Documentación" at bounding box center [65, 185] width 79 height 16
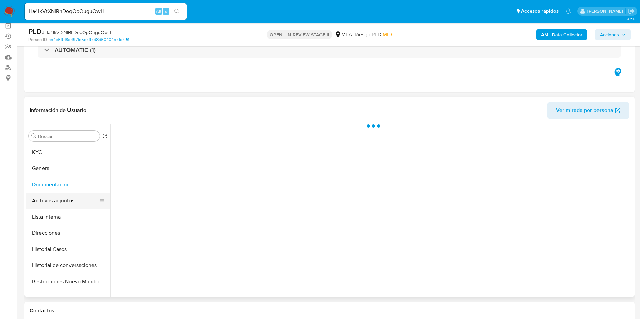
click at [83, 199] on button "Archivos adjuntos" at bounding box center [65, 201] width 79 height 16
click at [81, 178] on button "Documentación" at bounding box center [65, 185] width 79 height 16
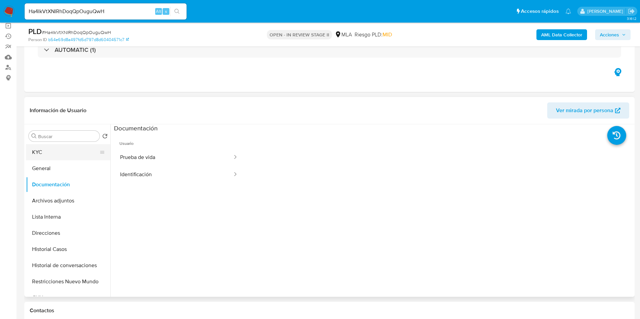
click at [73, 149] on button "KYC" at bounding box center [65, 152] width 79 height 16
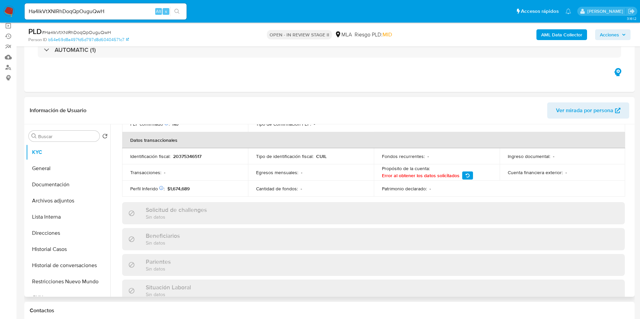
scroll to position [0, 0]
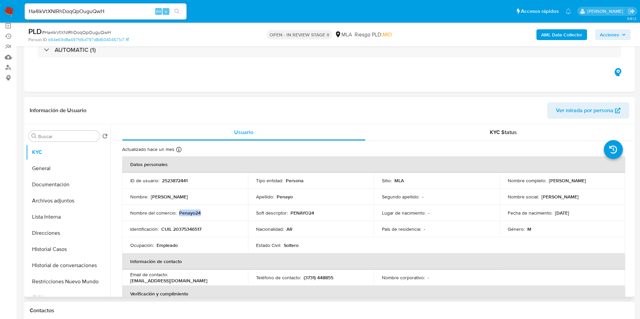
drag, startPoint x: 179, startPoint y: 212, endPoint x: 215, endPoint y: 211, distance: 36.4
click at [219, 207] on td "Nombre del comercio : Penayo24" at bounding box center [185, 213] width 126 height 16
copy p "Penayo24"
click at [75, 178] on button "Documentación" at bounding box center [65, 185] width 79 height 16
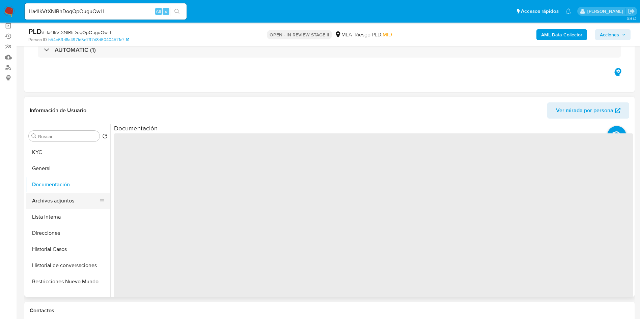
click at [67, 206] on button "Archivos adjuntos" at bounding box center [65, 201] width 79 height 16
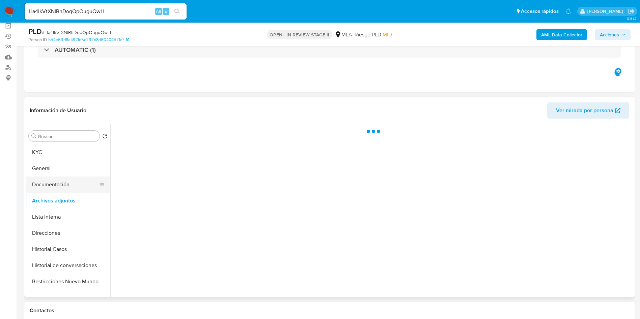
click at [53, 189] on button "Documentación" at bounding box center [65, 185] width 79 height 16
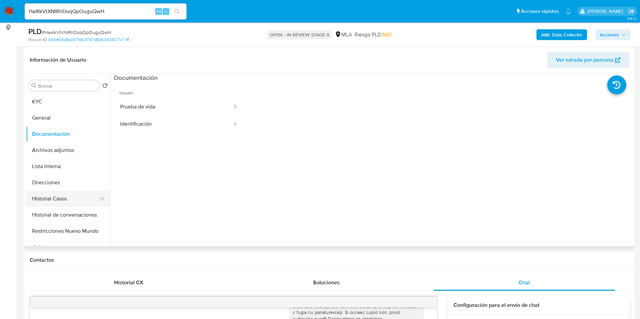
scroll to position [51, 0]
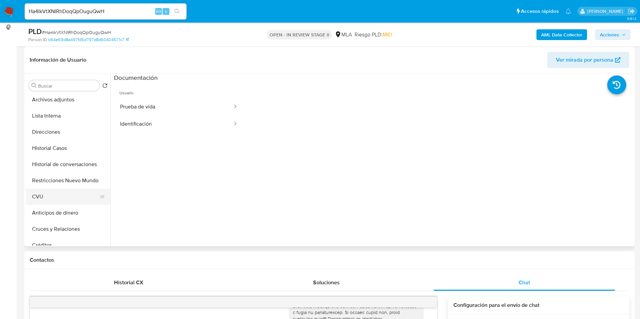
click at [56, 198] on button "CVU" at bounding box center [65, 197] width 79 height 16
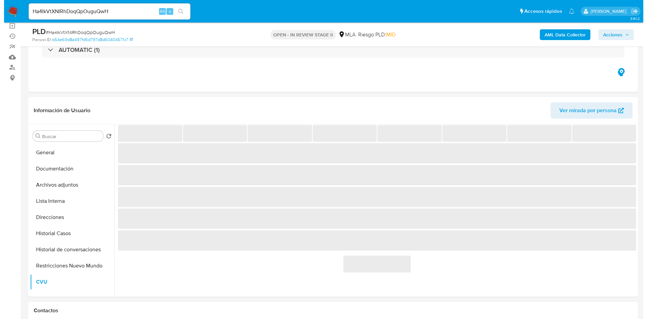
scroll to position [0, 0]
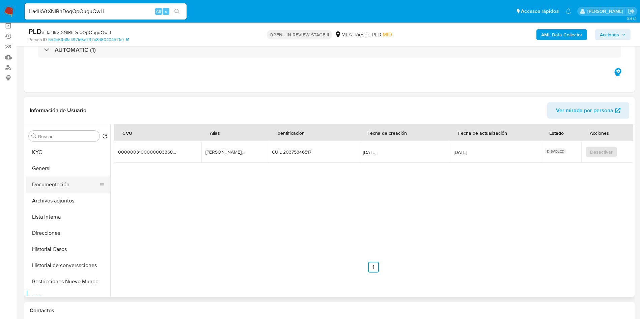
click at [60, 190] on button "Documentación" at bounding box center [65, 185] width 79 height 16
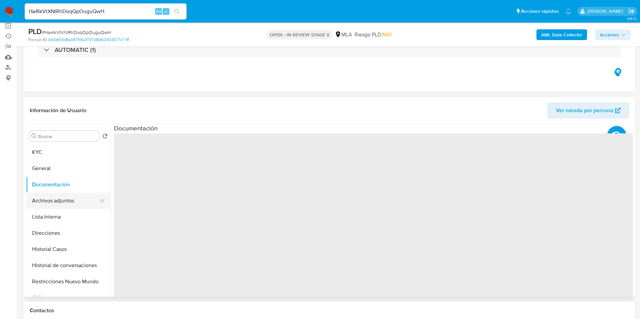
click at [66, 197] on button "Archivos adjuntos" at bounding box center [65, 201] width 79 height 16
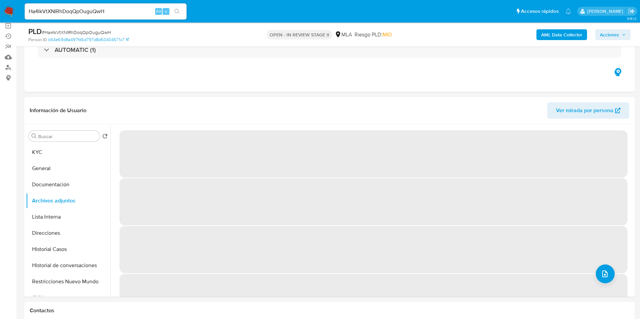
click at [605, 36] on span "Acciones" at bounding box center [608, 34] width 19 height 11
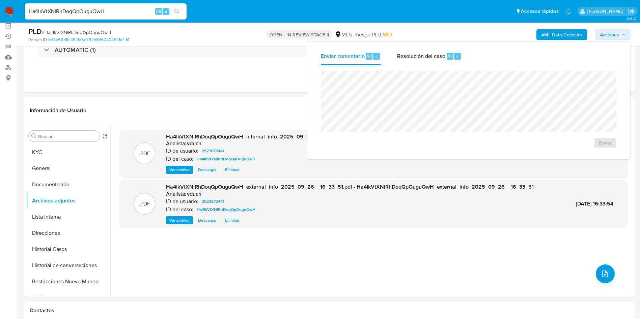
click at [450, 61] on div "Resolución del caso Alt r" at bounding box center [429, 57] width 64 height 18
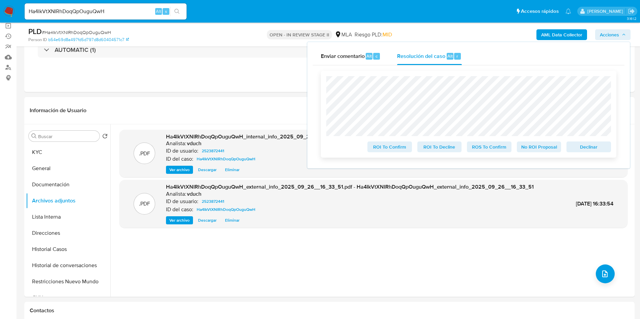
click at [596, 150] on span "Declinar" at bounding box center [588, 146] width 35 height 9
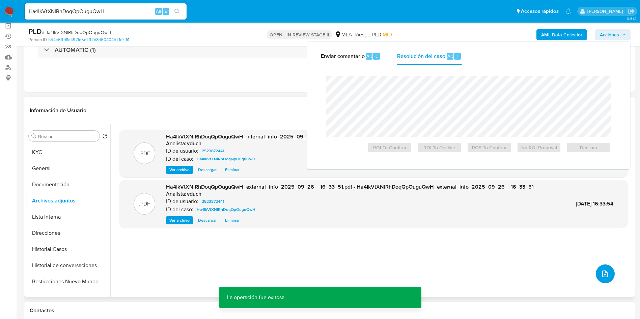
click at [604, 273] on icon "upload-file" at bounding box center [604, 274] width 5 height 7
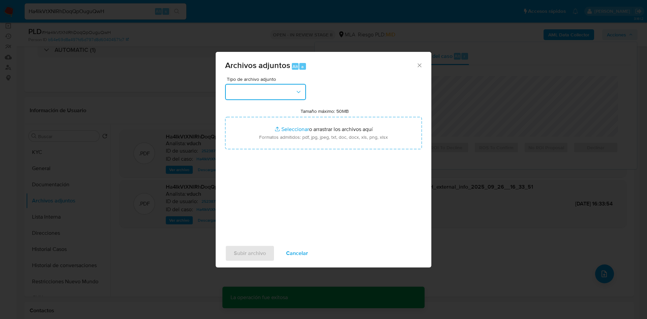
click at [288, 90] on button "button" at bounding box center [265, 92] width 81 height 16
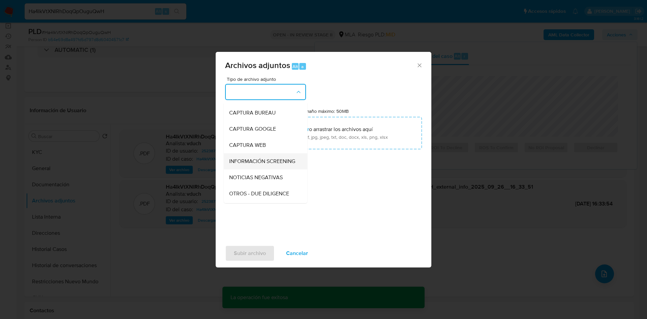
scroll to position [51, 0]
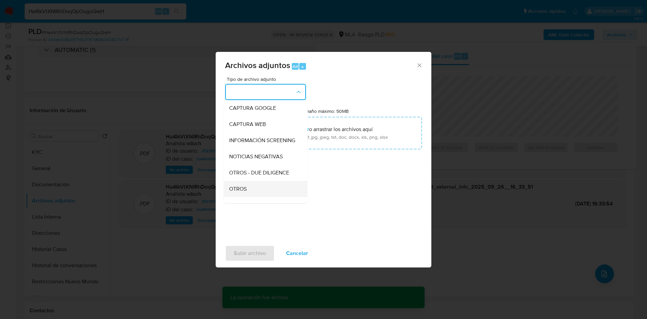
click at [249, 191] on div "OTROS" at bounding box center [263, 189] width 69 height 16
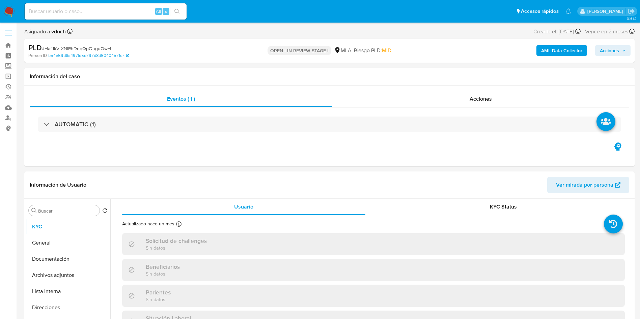
select select "10"
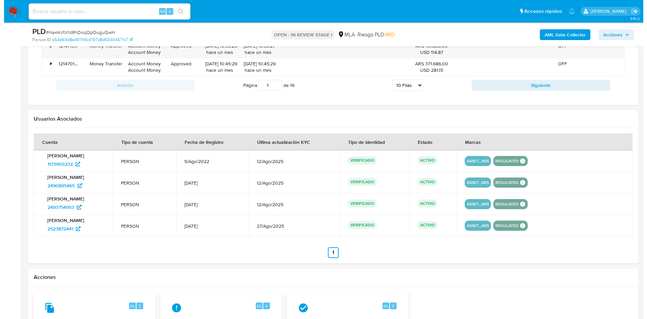
scroll to position [932, 0]
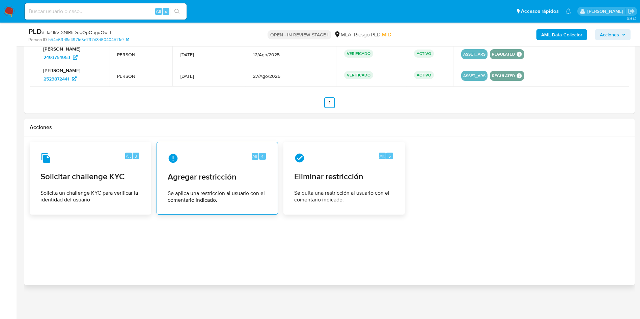
click at [202, 178] on span "Agregar restricción" at bounding box center [217, 177] width 99 height 10
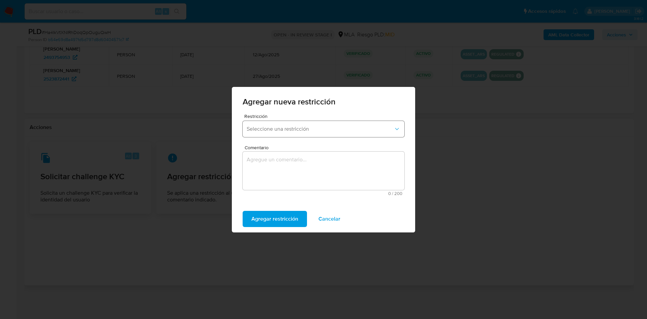
click at [273, 125] on button "Seleccione una restricción" at bounding box center [324, 129] width 162 height 16
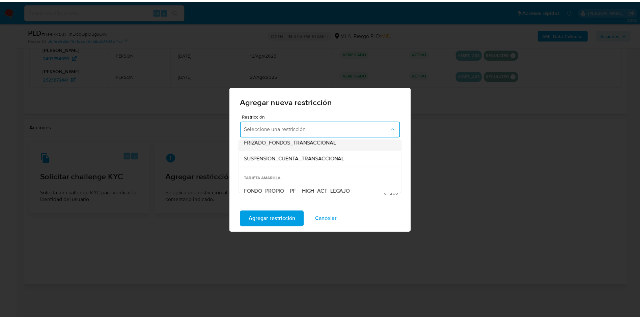
scroll to position [101, 0]
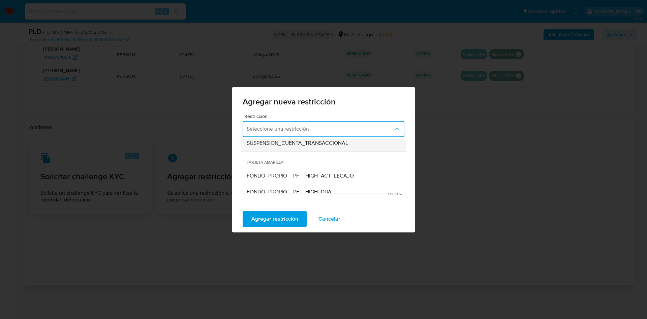
click at [305, 143] on span "SUSPENSION_CUENTA_TRANSACCIONAL" at bounding box center [297, 143] width 101 height 7
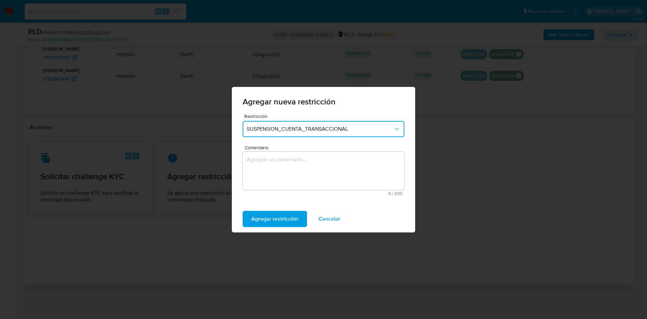
click at [283, 183] on textarea "Comentario" at bounding box center [324, 171] width 162 height 38
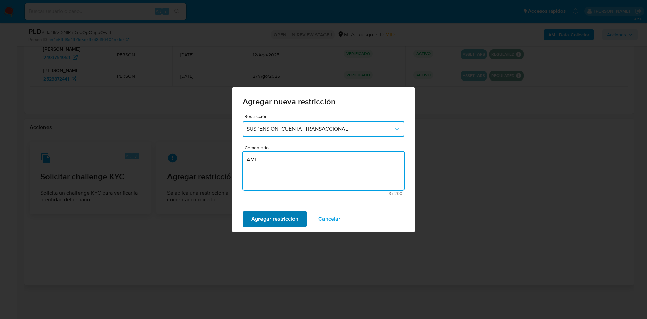
type textarea "AML"
click at [275, 222] on span "Agregar restricción" at bounding box center [275, 219] width 47 height 15
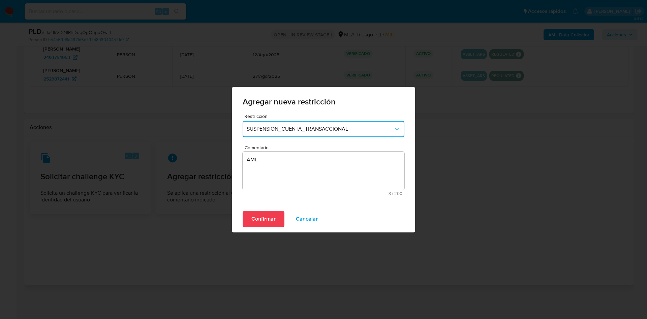
click at [274, 214] on span "Confirmar" at bounding box center [264, 219] width 24 height 15
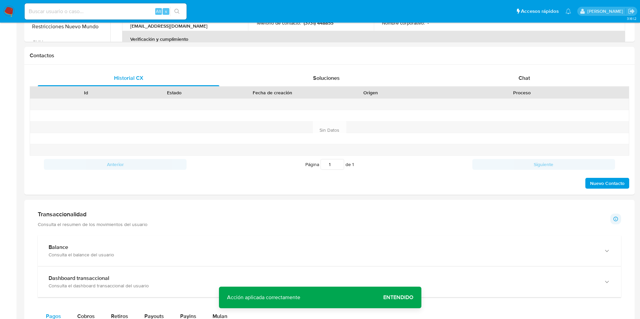
scroll to position [0, 0]
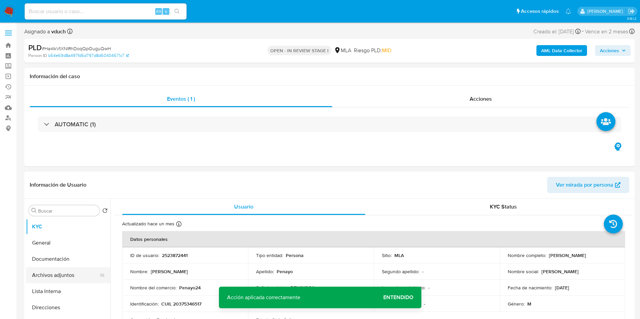
click at [66, 278] on button "Archivos adjuntos" at bounding box center [65, 275] width 79 height 16
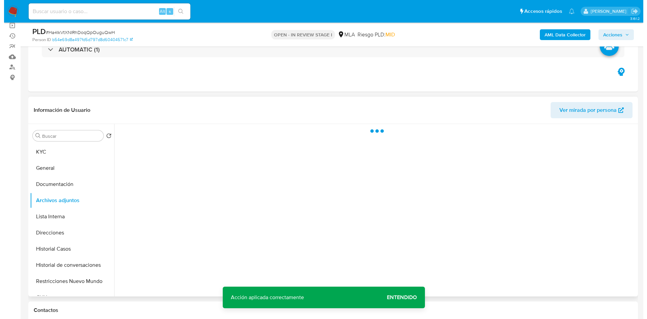
scroll to position [101, 0]
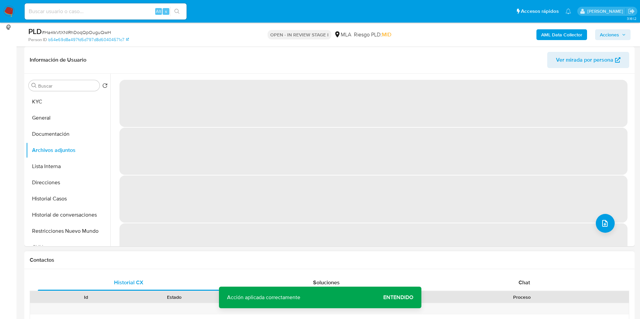
click at [555, 255] on div "Contactos" at bounding box center [329, 261] width 610 height 18
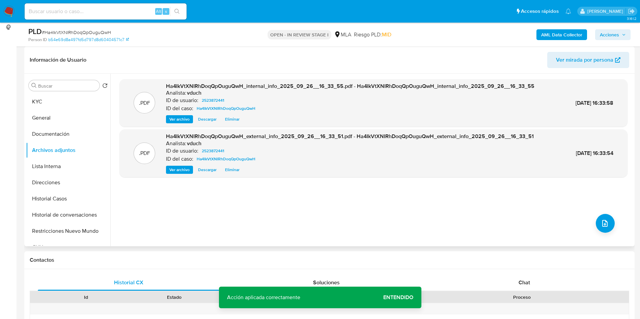
click at [539, 224] on div ".PDF Ha4IkVtXNIRhDoqQpOuguQwH_internal_info_2025_09_26__16_33_55.pdf - Ha4IkVtX…" at bounding box center [373, 160] width 508 height 162
click at [601, 223] on icon "upload-file" at bounding box center [604, 223] width 8 height 8
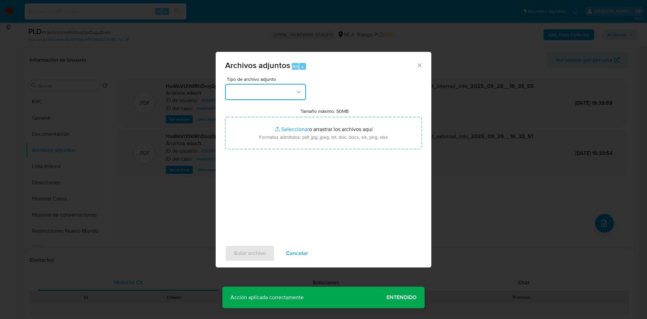
click at [273, 87] on button "button" at bounding box center [265, 92] width 81 height 16
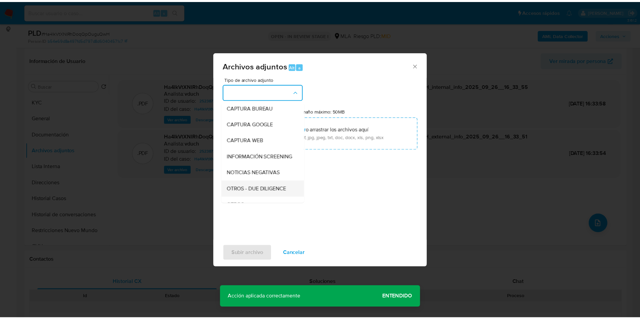
scroll to position [51, 0]
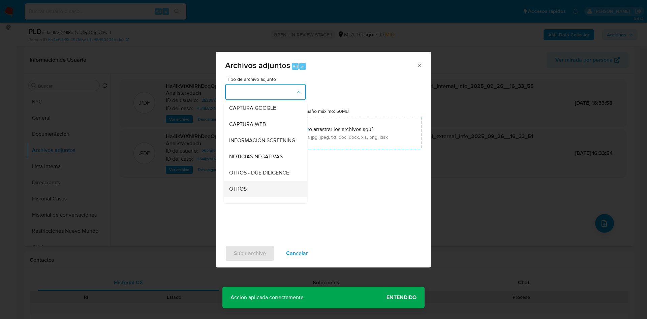
click at [263, 193] on div "OTROS" at bounding box center [263, 189] width 69 height 16
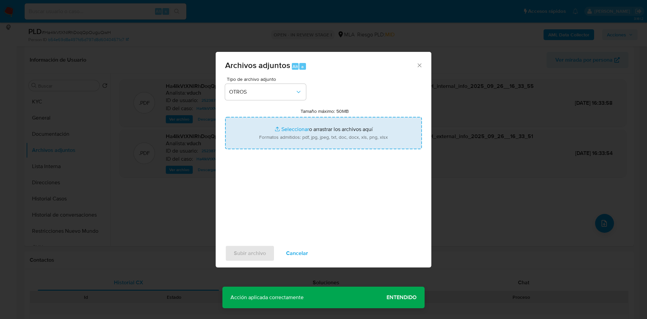
type input "C:\fakepath\Movimientos - Ha4IkVtXNIRhDoqQpOuguQwH_2025_09_17_21_01_45.xlsx"
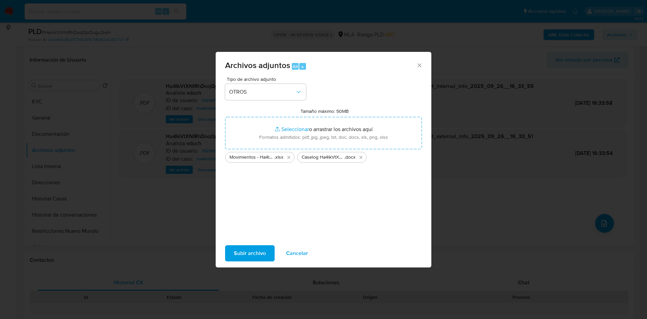
click at [255, 254] on span "Subir archivo" at bounding box center [250, 253] width 32 height 15
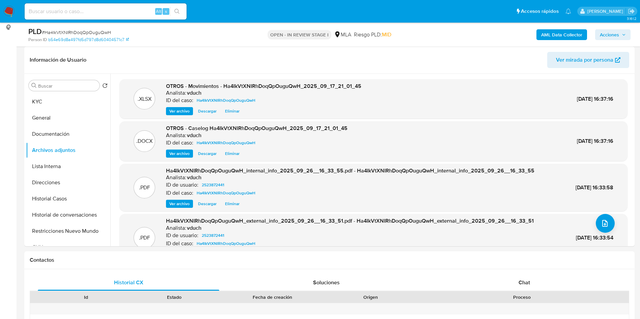
click at [615, 34] on span "Acciones" at bounding box center [608, 34] width 19 height 11
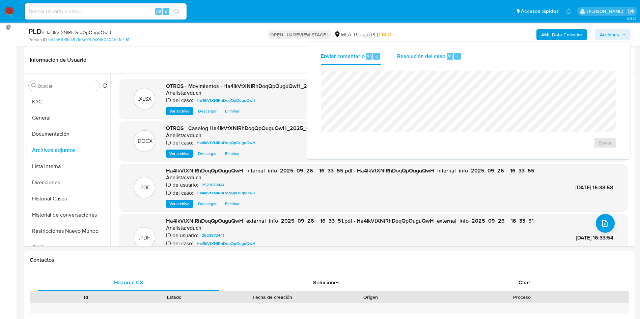
click at [420, 55] on span "Resolución del caso" at bounding box center [421, 56] width 48 height 8
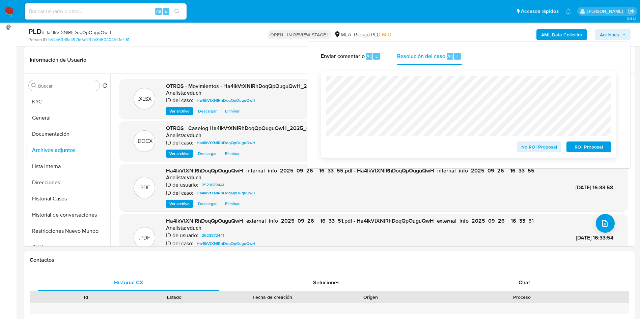
click at [594, 149] on span "ROI Proposal" at bounding box center [588, 146] width 35 height 9
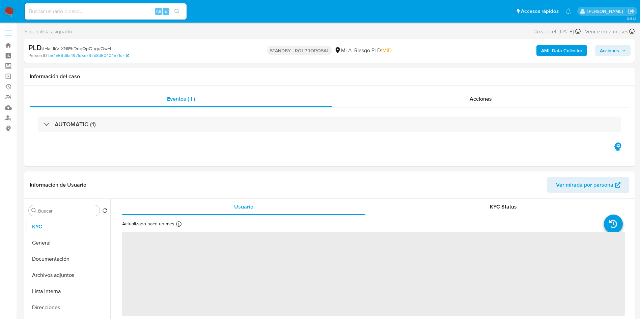
select select "10"
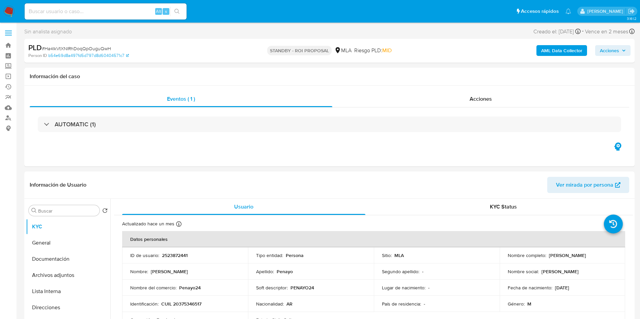
click at [141, 11] on input at bounding box center [106, 11] width 162 height 9
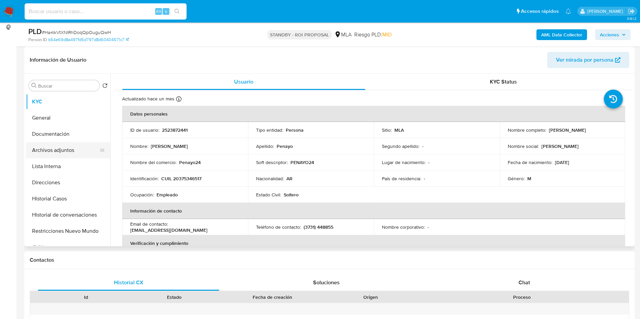
click at [73, 149] on button "Archivos adjuntos" at bounding box center [65, 150] width 79 height 16
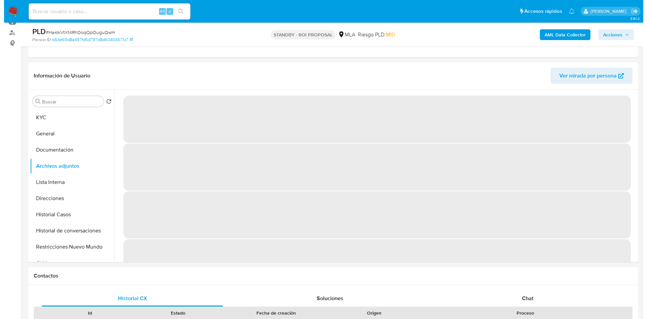
scroll to position [101, 0]
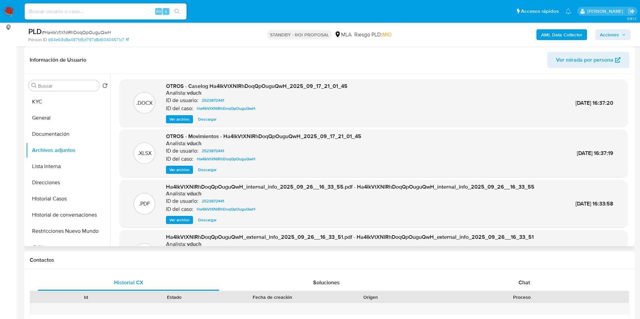
drag, startPoint x: 179, startPoint y: 116, endPoint x: 182, endPoint y: 115, distance: 3.8
click at [179, 116] on span "Ver archivo" at bounding box center [179, 119] width 20 height 7
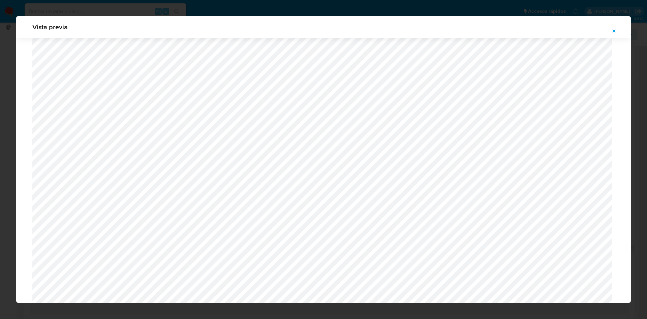
scroll to position [442, 0]
click at [614, 37] on div "Vista previa" at bounding box center [323, 27] width 615 height 22
click at [616, 34] on span "Attachment preview" at bounding box center [614, 30] width 5 height 9
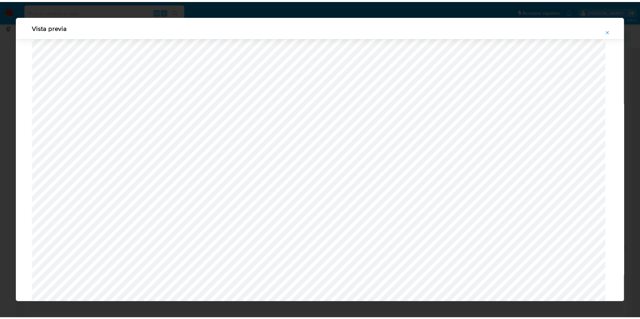
scroll to position [0, 0]
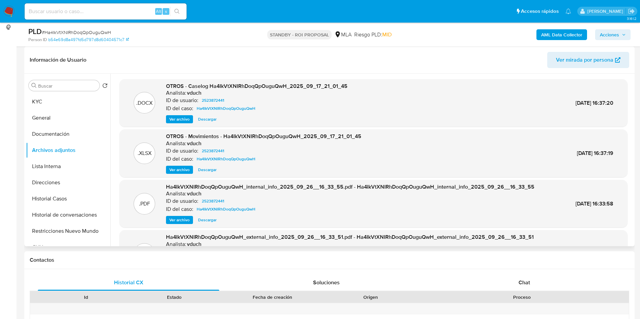
click at [127, 18] on div "Alt s" at bounding box center [106, 11] width 162 height 16
click at [129, 16] on input at bounding box center [106, 11] width 162 height 9
paste input "XnqRhjaFHbB6kVnaHRVt0J8N"
type input "XnqRhjaFHbB6kVnaHRVt0J8N"
click at [180, 10] on button "search-icon" at bounding box center [177, 11] width 14 height 9
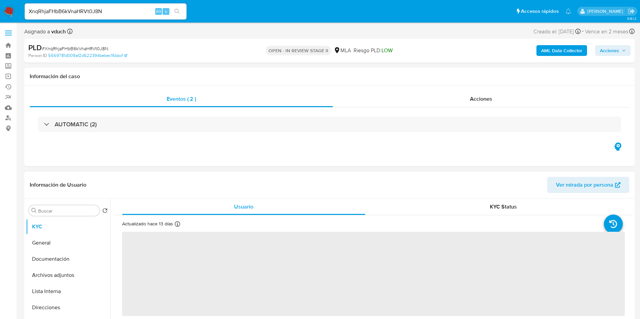
select select "10"
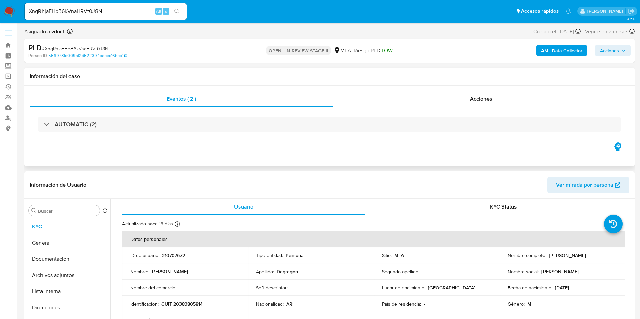
click at [149, 81] on div "Información del caso" at bounding box center [329, 77] width 610 height 18
click at [171, 259] on p "210707672" at bounding box center [173, 256] width 23 height 6
copy p "210707672"
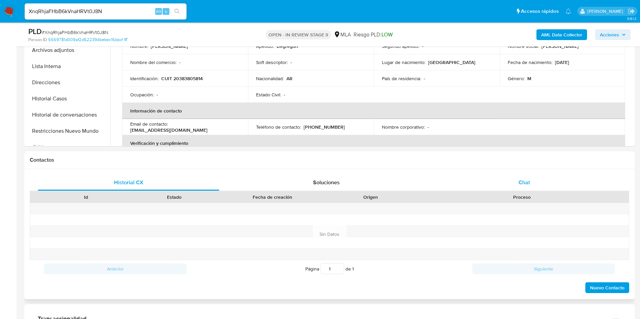
scroll to position [202, 0]
drag, startPoint x: 511, startPoint y: 157, endPoint x: 515, endPoint y: 173, distance: 16.8
click at [513, 166] on div "Contactos" at bounding box center [329, 159] width 610 height 18
click at [515, 174] on div "Chat" at bounding box center [523, 182] width 181 height 16
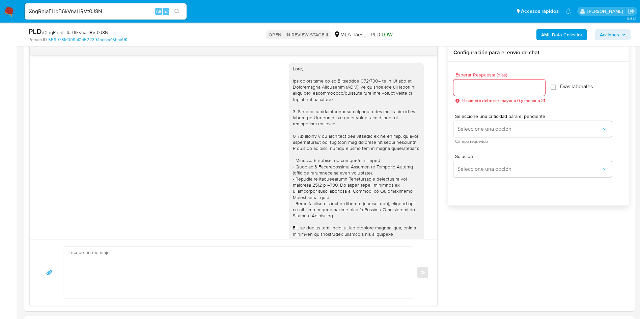
scroll to position [331, 0]
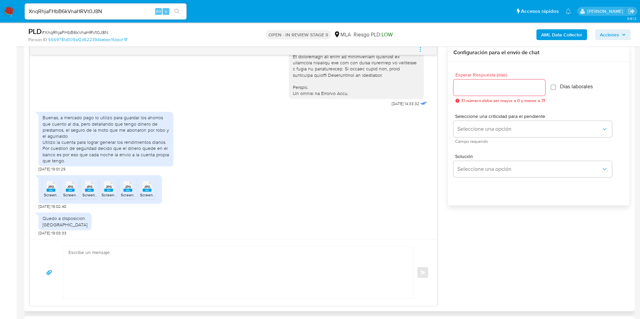
click at [53, 188] on span "JPG" at bounding box center [51, 187] width 6 height 4
click at [69, 187] on span "JPG" at bounding box center [70, 187] width 6 height 4
click at [88, 186] on span "JPG" at bounding box center [89, 187] width 6 height 4
click at [110, 187] on span "JPG" at bounding box center [109, 187] width 6 height 4
click at [129, 185] on span "JPG" at bounding box center [128, 187] width 6 height 4
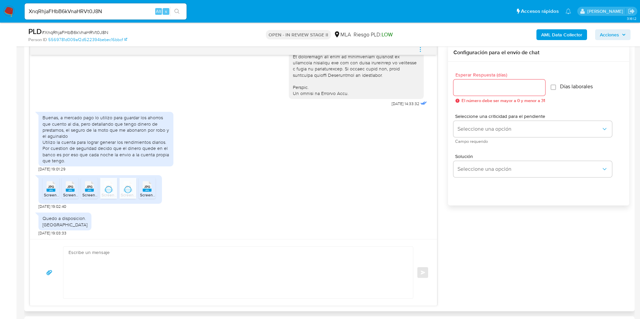
click at [151, 186] on div "JPG JPG" at bounding box center [147, 185] width 14 height 13
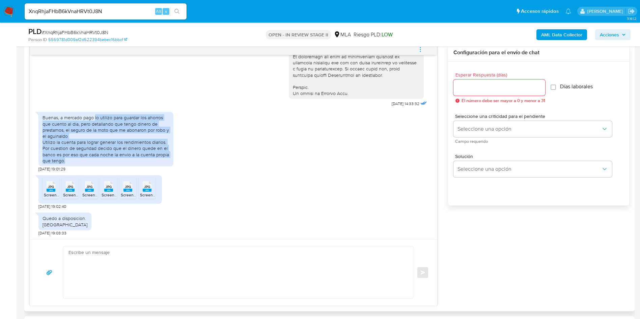
drag, startPoint x: 94, startPoint y: 116, endPoint x: 130, endPoint y: 160, distance: 57.0
click at [130, 160] on div "Buenas, a mercado pago lo utilizo para guardar los ahorros que cuento al dia, p…" at bounding box center [105, 139] width 127 height 49
copy div "lo utilizo para guardar los ahorros que cuento al dia, pero detallando que teng…"
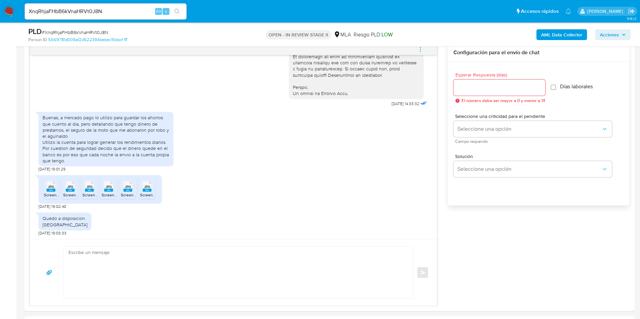
click at [0, 179] on aside "Bandeja Tablero Screening Búsqueda en Listas Watchlist Herramientas Operaciones…" at bounding box center [8, 321] width 17 height 1351
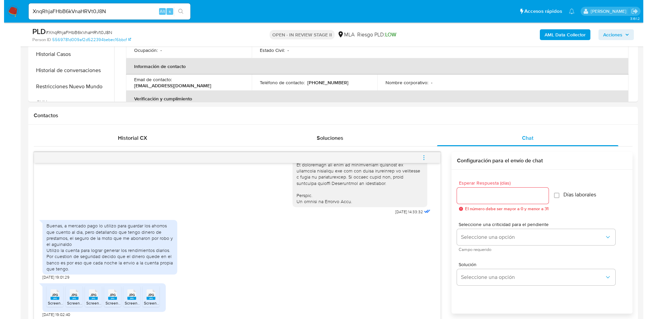
scroll to position [51, 0]
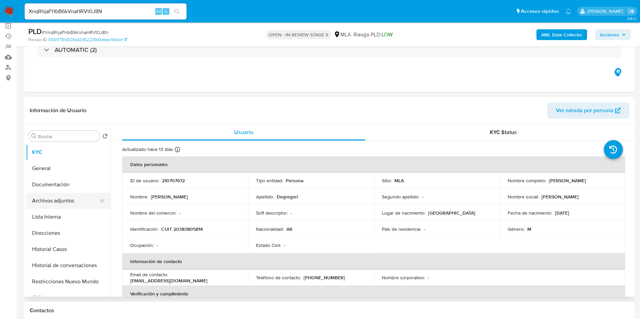
click at [53, 198] on button "Archivos adjuntos" at bounding box center [65, 201] width 79 height 16
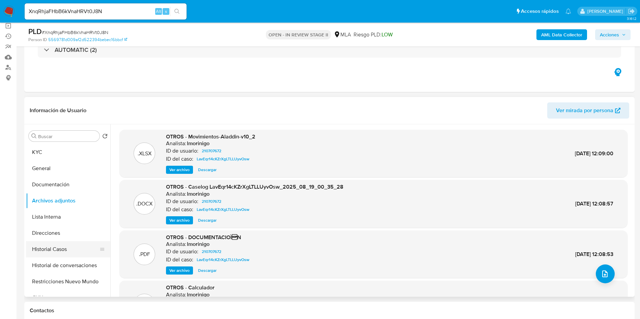
click at [89, 246] on button "Historial Casos" at bounding box center [65, 249] width 79 height 16
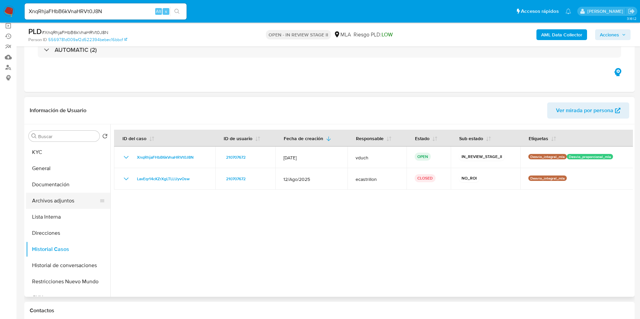
click at [78, 197] on button "Archivos adjuntos" at bounding box center [65, 201] width 79 height 16
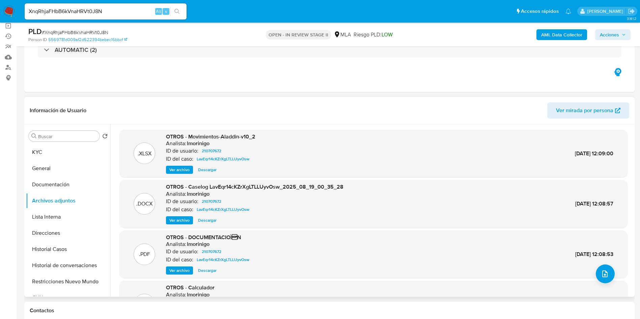
click at [174, 225] on div ".DOCX OTROS - Caselog LavEqr14cKZrXgLTLLUyvOsw_2025_08_19_00_35_28 Analista: lm…" at bounding box center [373, 204] width 508 height 48
click at [175, 222] on span "Ver archivo" at bounding box center [179, 220] width 20 height 7
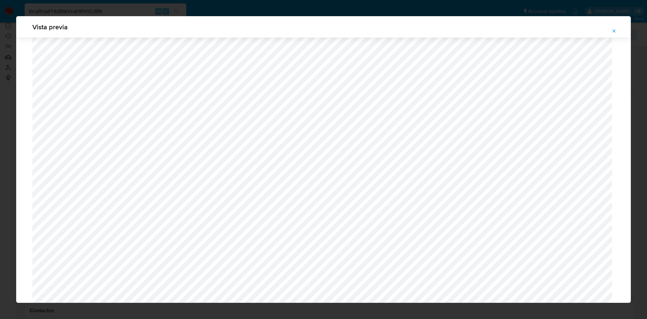
scroll to position [138, 0]
click at [615, 29] on icon "Attachment preview" at bounding box center [614, 30] width 5 height 5
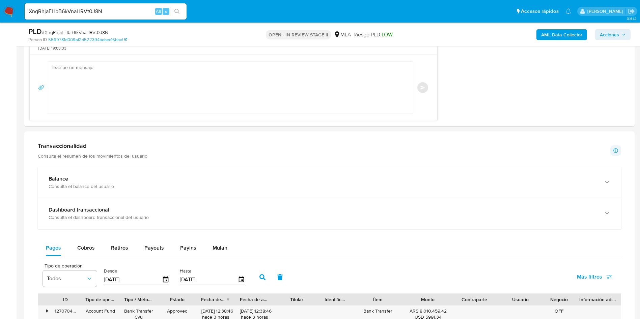
scroll to position [657, 0]
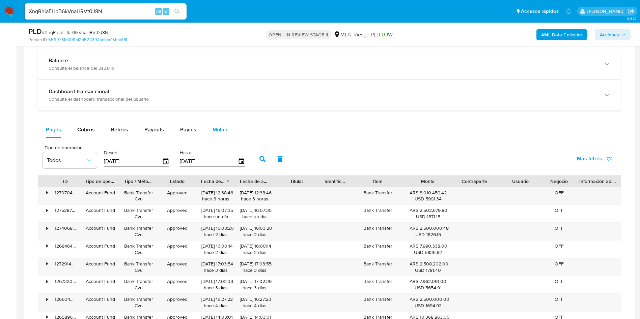
click at [214, 132] on span "Mulan" at bounding box center [219, 130] width 15 height 8
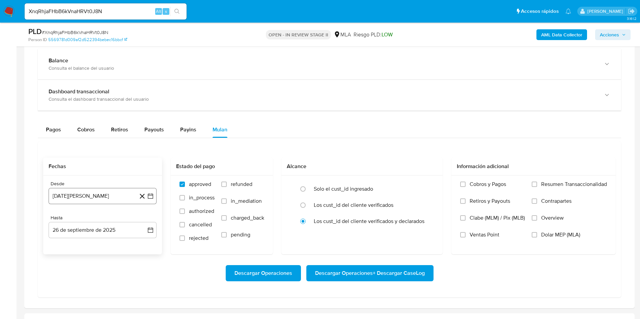
drag, startPoint x: 158, startPoint y: 185, endPoint x: 155, endPoint y: 196, distance: 10.7
click at [159, 191] on div "Desde 26 de agosto de 2024 26-08-2024 Hasta 26 de septiembre de 2025 26-09-2025" at bounding box center [102, 215] width 119 height 79
click at [155, 196] on button "26 de agosto de 2024" at bounding box center [103, 196] width 108 height 16
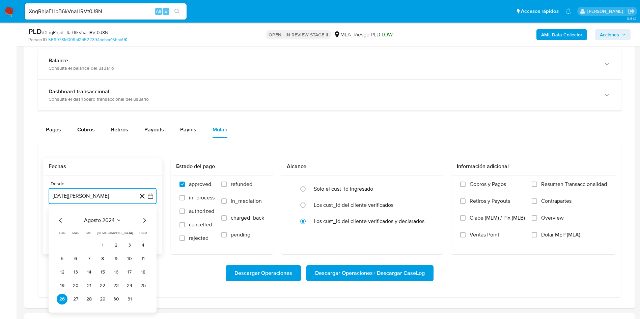
click at [109, 217] on span "agosto 2024" at bounding box center [99, 220] width 31 height 7
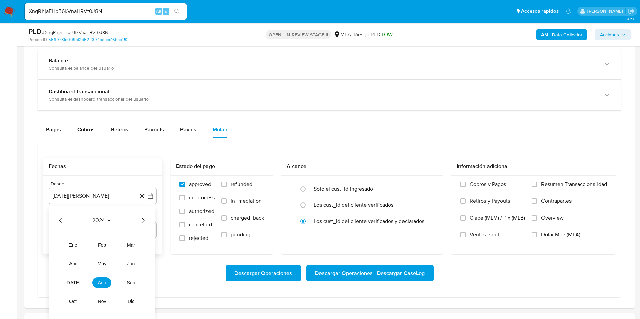
click at [144, 222] on icon "Año siguiente" at bounding box center [143, 220] width 8 height 8
click at [105, 283] on span "ago" at bounding box center [102, 282] width 8 height 5
click at [114, 247] on button "1" at bounding box center [116, 245] width 11 height 11
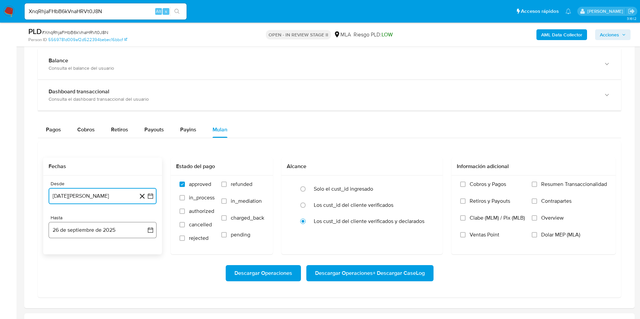
click at [152, 227] on icon "button" at bounding box center [150, 230] width 7 height 7
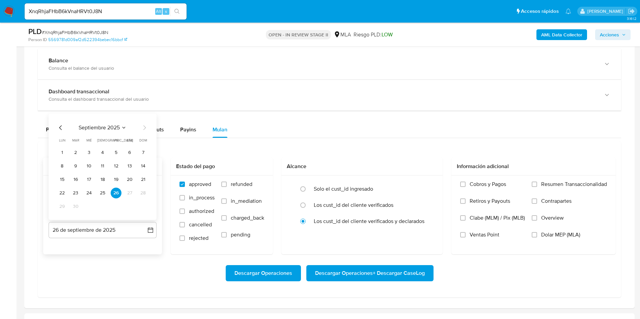
click at [59, 125] on icon "Mes anterior" at bounding box center [61, 128] width 8 height 8
click at [146, 205] on button "31" at bounding box center [143, 206] width 11 height 11
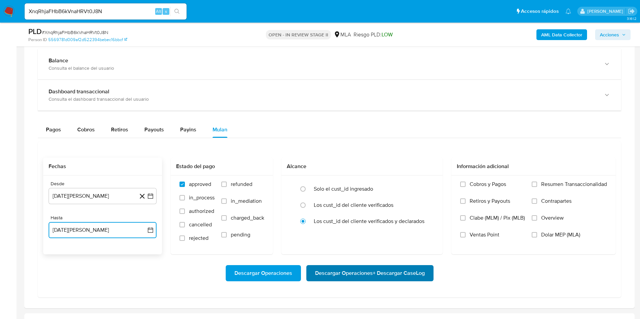
click at [347, 272] on span "Descargar Operaciones + Descargar CaseLog" at bounding box center [370, 273] width 110 height 15
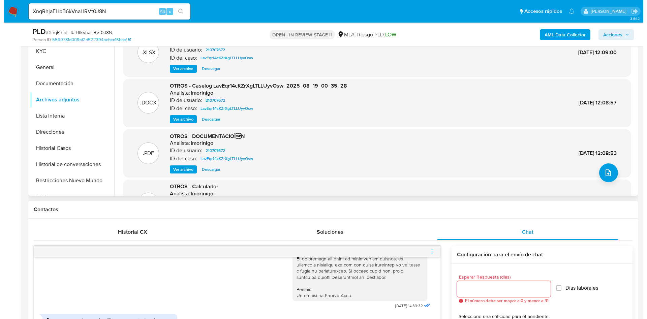
scroll to position [51, 0]
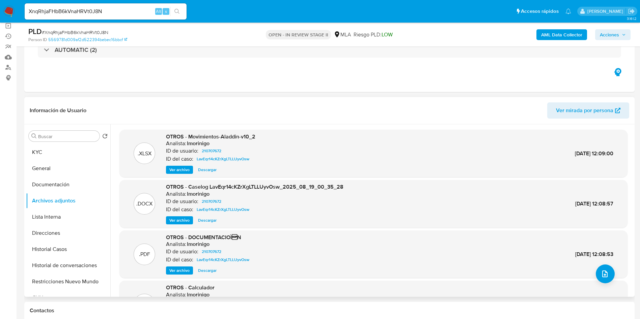
click at [543, 40] on b "AML Data Collector" at bounding box center [561, 34] width 41 height 11
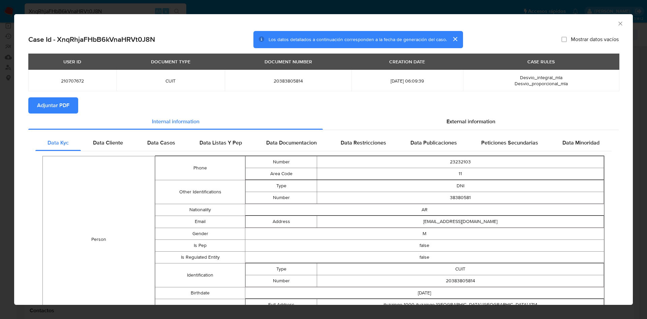
click at [67, 99] on span "Adjuntar PDF" at bounding box center [53, 105] width 32 height 15
click at [617, 20] on icon "Cerrar ventana" at bounding box center [620, 23] width 7 height 7
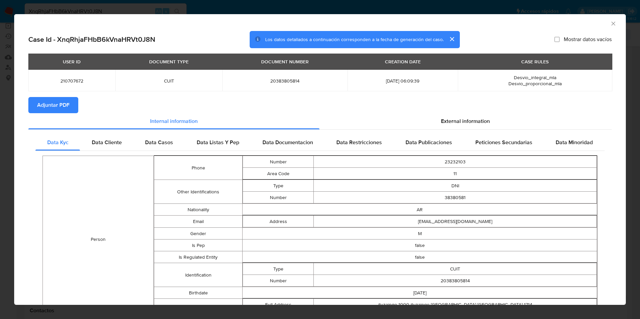
click at [616, 27] on div "AML Data Collector Acciones" at bounding box center [530, 35] width 199 height 16
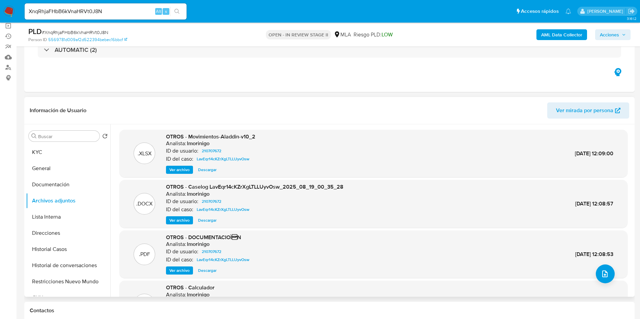
click at [180, 225] on div ".DOCX OTROS - Caselog LavEqr14cKZrXgLTLLUyvOsw_2025_08_19_00_35_28 Analista: lm…" at bounding box center [373, 204] width 508 height 48
click at [180, 224] on span "Ver archivo" at bounding box center [179, 220] width 20 height 7
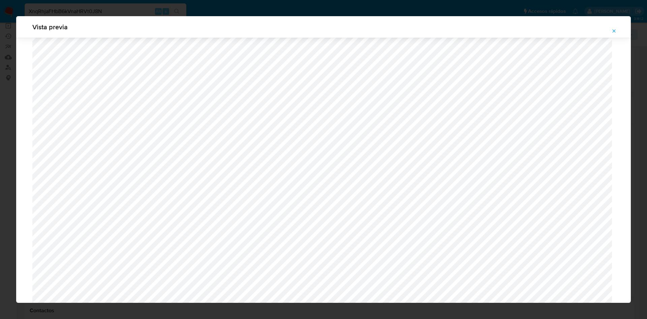
scroll to position [391, 0]
click at [612, 26] on span "Attachment preview" at bounding box center [614, 30] width 5 height 9
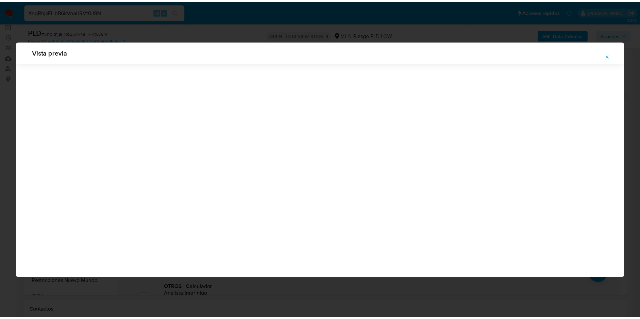
scroll to position [0, 0]
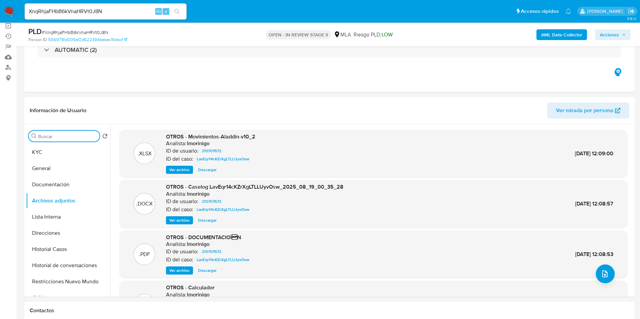
click at [46, 139] on input "Buscar" at bounding box center [67, 137] width 59 height 6
click at [61, 153] on button "KYC" at bounding box center [65, 152] width 79 height 16
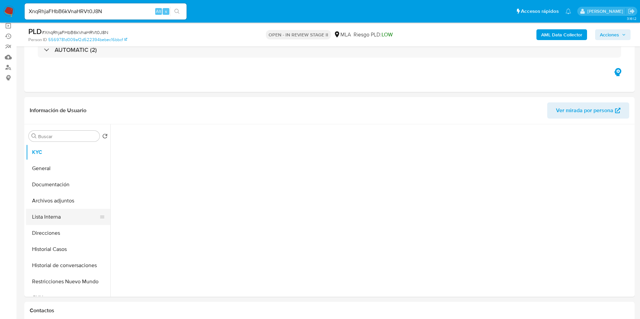
click at [71, 210] on button "Lista Interna" at bounding box center [65, 217] width 79 height 16
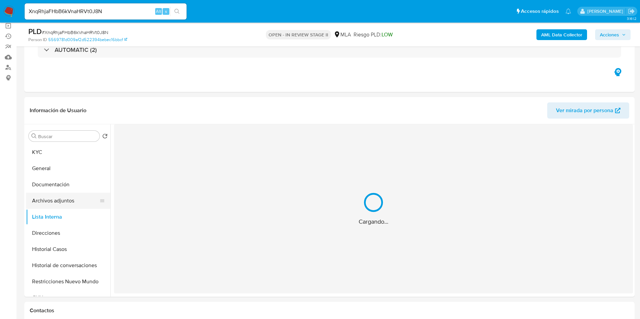
click at [76, 200] on button "Archivos adjuntos" at bounding box center [65, 201] width 79 height 16
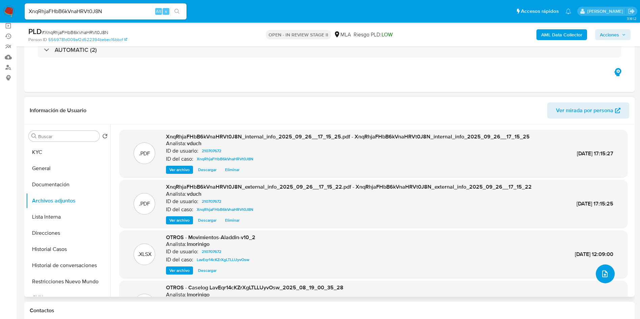
click at [607, 278] on button "upload-file" at bounding box center [604, 274] width 19 height 19
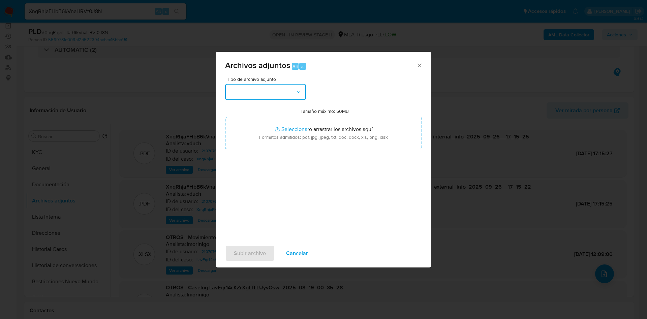
click at [280, 87] on button "button" at bounding box center [265, 92] width 81 height 16
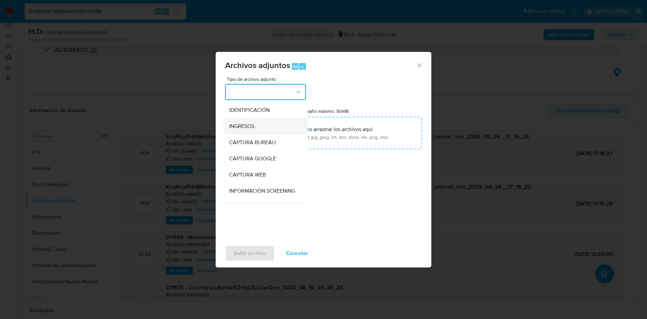
click at [271, 132] on div "INGRESOS" at bounding box center [263, 126] width 69 height 16
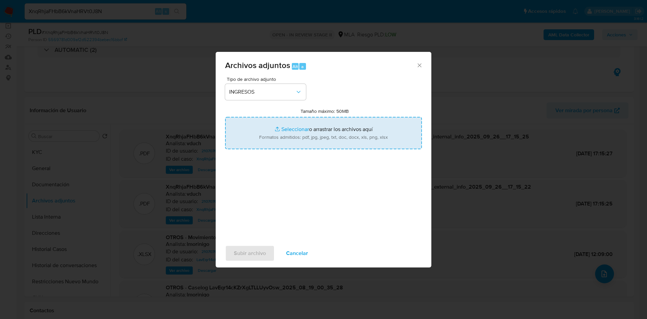
type input "C:\fakepath\Documentacion.pdf"
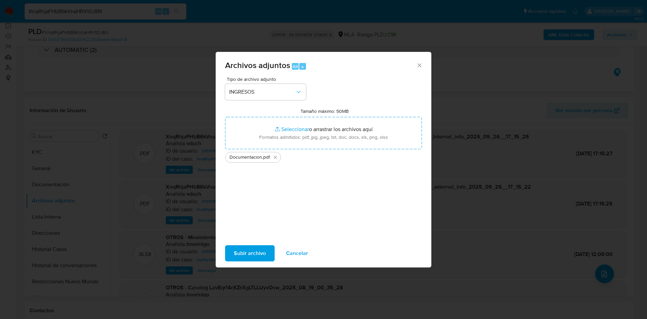
drag, startPoint x: 329, startPoint y: 134, endPoint x: 254, endPoint y: 252, distance: 140.4
click at [254, 252] on span "Subir archivo" at bounding box center [250, 253] width 32 height 15
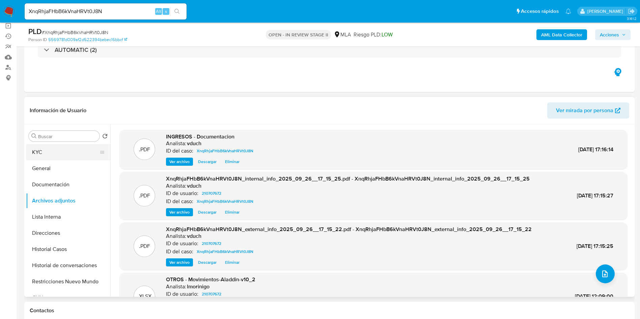
click at [49, 149] on button "KYC" at bounding box center [65, 152] width 79 height 16
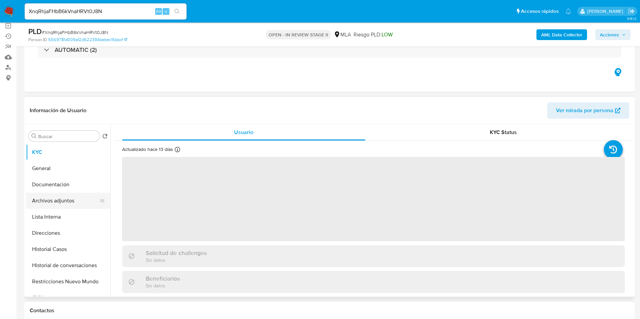
click at [55, 198] on button "Archivos adjuntos" at bounding box center [65, 201] width 79 height 16
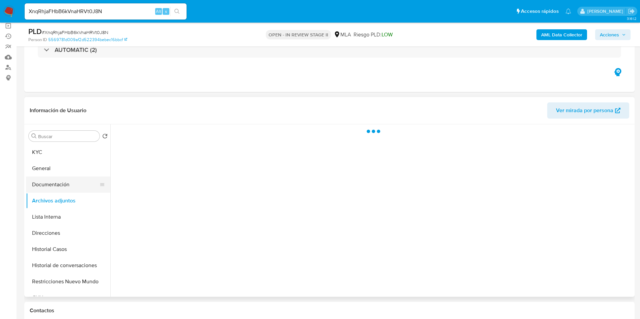
click at [69, 185] on button "Documentación" at bounding box center [65, 185] width 79 height 16
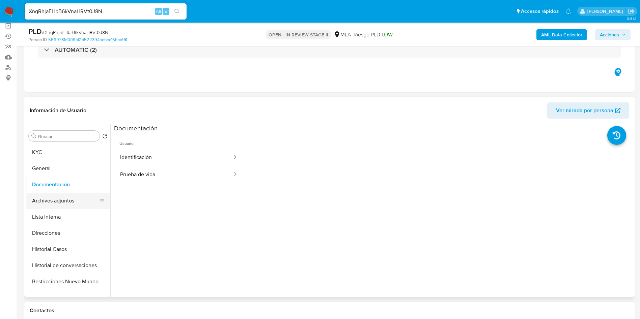
click at [62, 205] on button "Archivos adjuntos" at bounding box center [65, 201] width 79 height 16
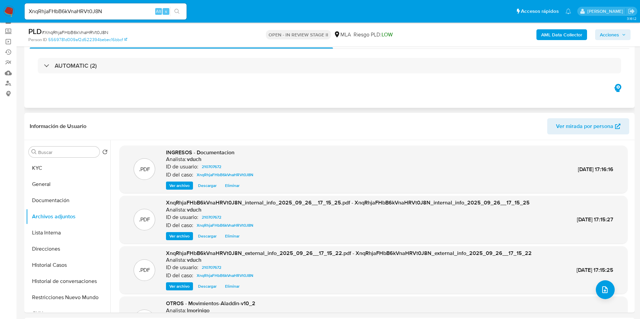
scroll to position [51, 0]
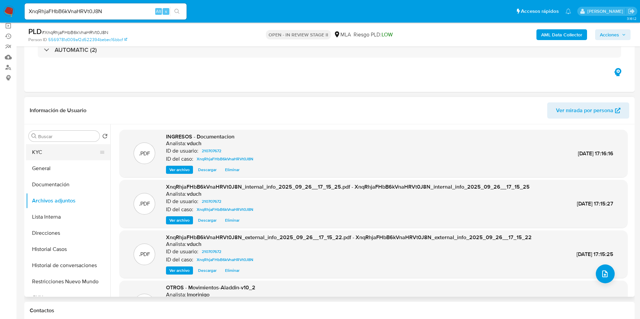
click at [61, 146] on button "KYC" at bounding box center [65, 152] width 79 height 16
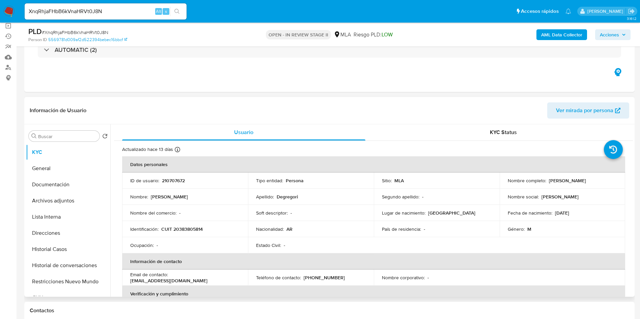
click at [172, 181] on p "210707672" at bounding box center [173, 181] width 23 height 6
copy p "210707672"
click at [190, 222] on td "Identificación : CUIT 20383805814" at bounding box center [185, 229] width 126 height 16
click at [187, 230] on p "CUIT 20383805814" at bounding box center [181, 229] width 41 height 6
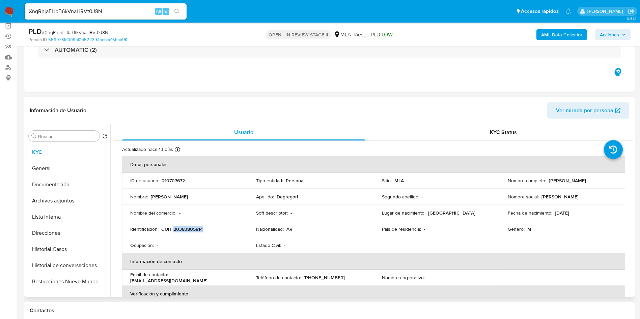
click at [187, 230] on p "CUIT 20383805814" at bounding box center [181, 229] width 41 height 6
copy p "20383805814"
click at [68, 197] on button "Archivos adjuntos" at bounding box center [65, 201] width 79 height 16
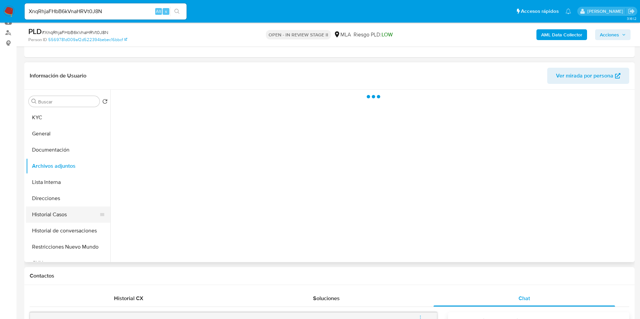
scroll to position [101, 0]
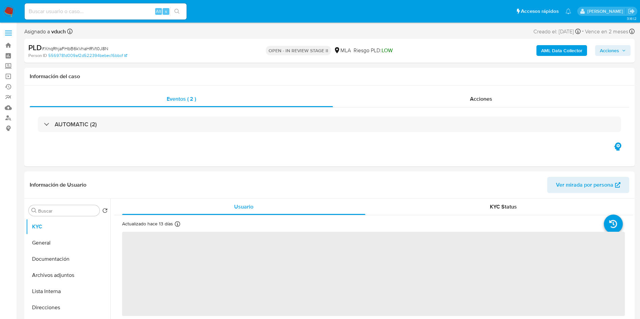
scroll to position [101, 0]
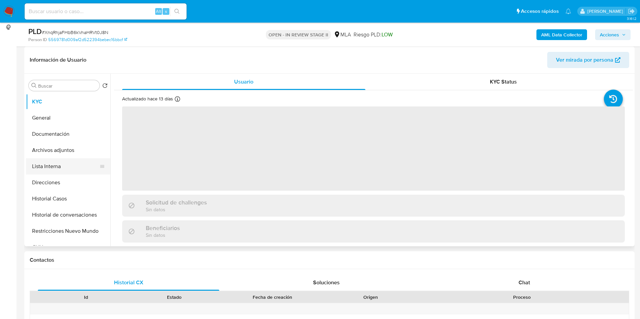
click at [52, 158] on button "Lista Interna" at bounding box center [65, 166] width 79 height 16
select select "10"
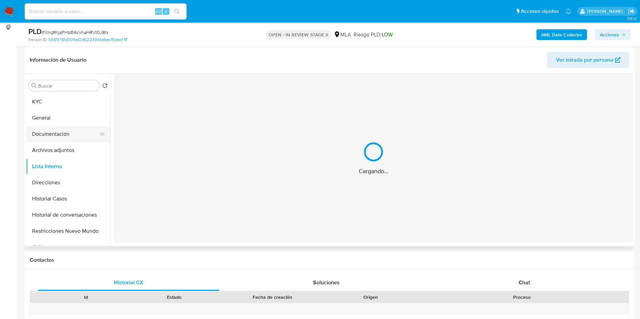
click at [66, 132] on button "Documentación" at bounding box center [65, 134] width 79 height 16
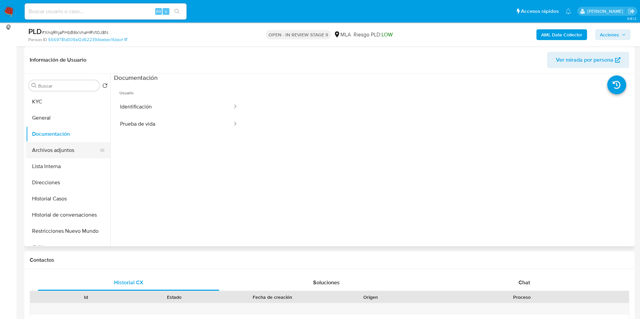
click at [55, 147] on button "Archivos adjuntos" at bounding box center [65, 150] width 79 height 16
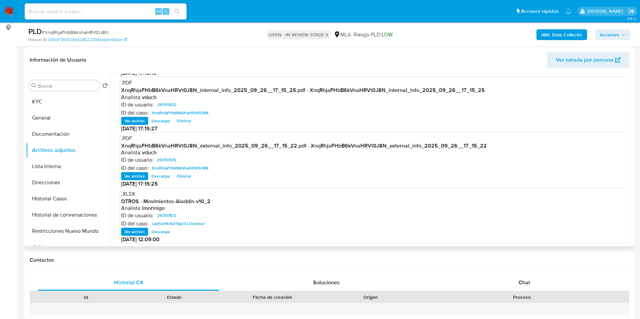
scroll to position [57, 0]
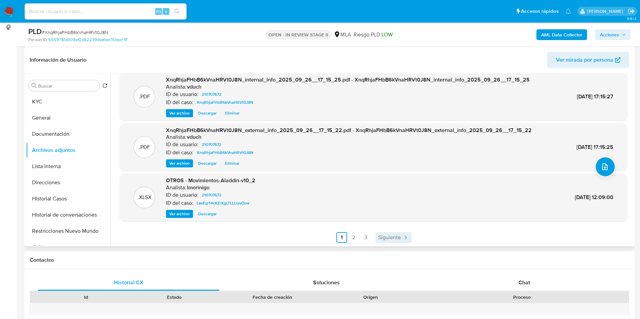
click at [396, 240] on span "Siguiente" at bounding box center [389, 237] width 23 height 5
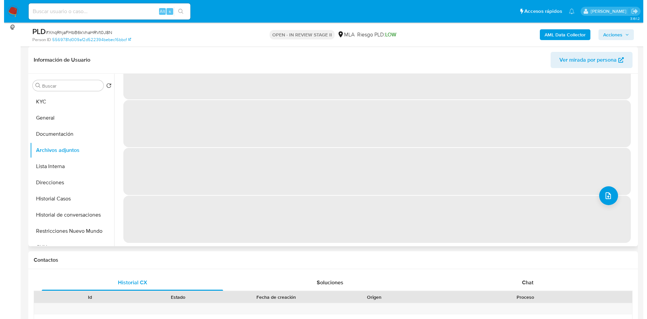
scroll to position [0, 0]
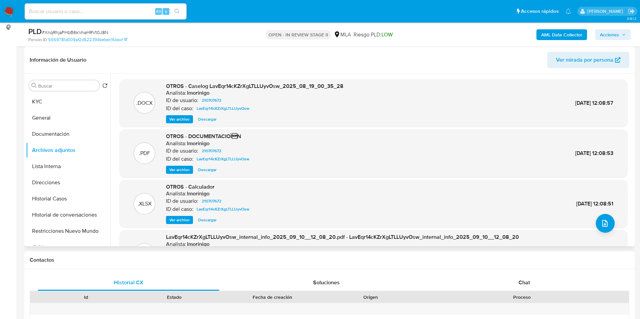
click at [173, 122] on span "Ver archivo" at bounding box center [179, 119] width 20 height 7
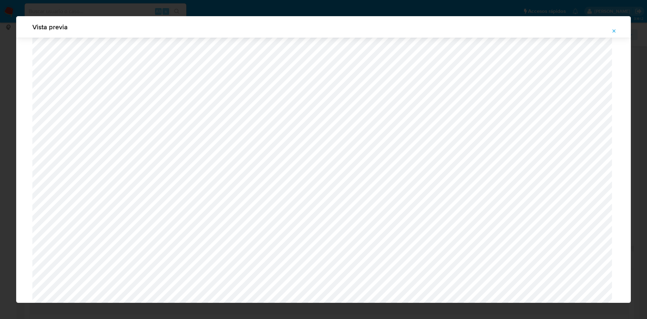
scroll to position [442, 0]
click at [619, 32] on button "Attachment preview" at bounding box center [614, 31] width 15 height 11
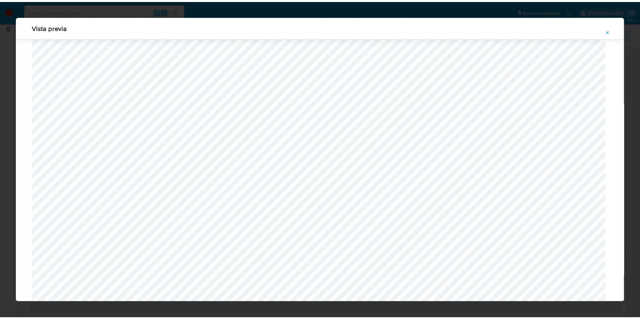
scroll to position [0, 0]
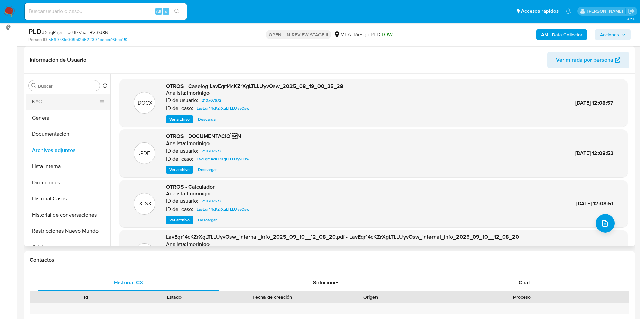
click at [48, 94] on button "KYC" at bounding box center [65, 102] width 79 height 16
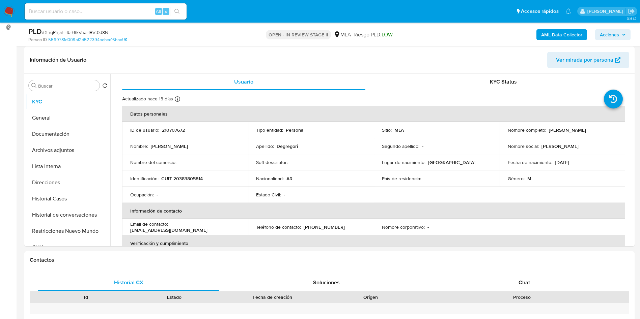
click at [178, 182] on p "CUIT 20383805814" at bounding box center [181, 179] width 41 height 6
drag, startPoint x: 179, startPoint y: 179, endPoint x: 200, endPoint y: 179, distance: 21.6
click at [200, 179] on p "CUIT 20383805814" at bounding box center [181, 179] width 41 height 6
copy p "38380581"
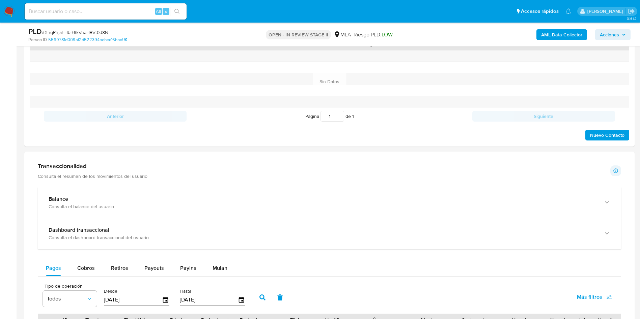
scroll to position [202, 0]
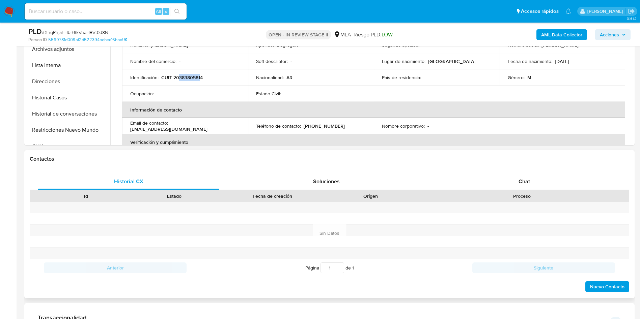
click at [514, 191] on div "Proceso" at bounding box center [522, 195] width 214 height 11
click at [520, 179] on span "Chat" at bounding box center [523, 182] width 11 height 8
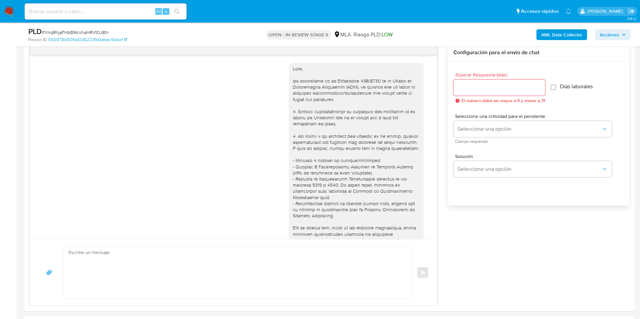
scroll to position [331, 0]
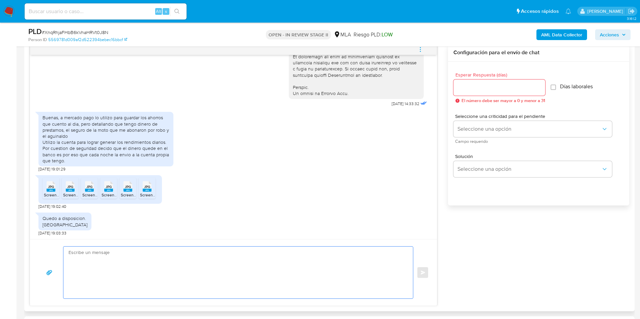
drag, startPoint x: 269, startPoint y: 294, endPoint x: 272, endPoint y: 283, distance: 11.7
click at [269, 294] on textarea at bounding box center [236, 273] width 336 height 52
paste textarea "Hola, ¡Muchas gracias por tu respuesta! Confirmamos la recepción de la document…"
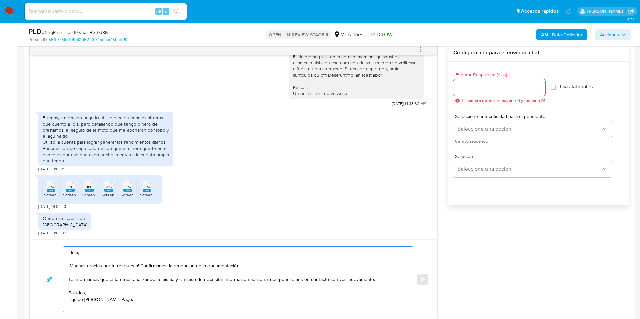
type textarea "Hola, ¡Muchas gracias por tu respuesta! Confirmamos la recepción de la document…"
click at [473, 92] on div at bounding box center [499, 88] width 92 height 16
click at [476, 85] on input "Esperar Respuesta (días)" at bounding box center [499, 87] width 92 height 9
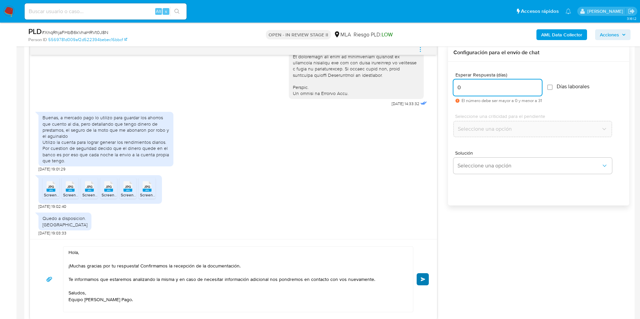
type input "0"
click at [422, 280] on span "Enviar" at bounding box center [422, 279] width 5 height 4
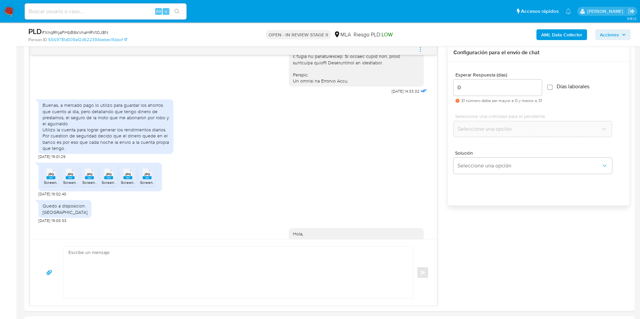
click at [93, 32] on span "# XnqRhjaFHbB6kVnaHRVt0J8N" at bounding box center [75, 32] width 66 height 7
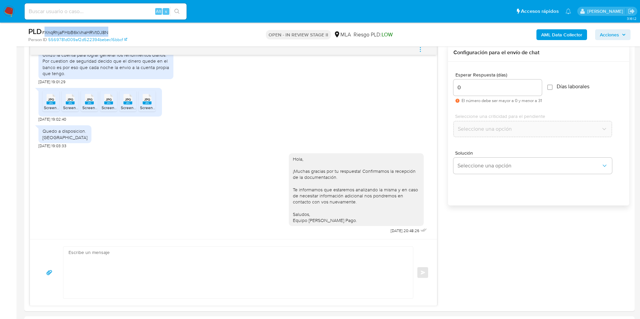
click at [93, 32] on span "# XnqRhjaFHbB6kVnaHRVt0J8N" at bounding box center [75, 32] width 66 height 7
copy span "XnqRhjaFHbB6kVnaHRVt0J8N"
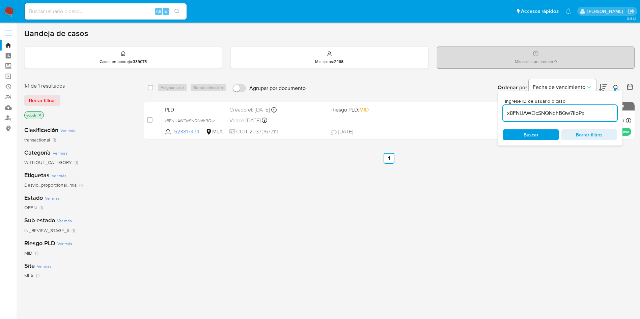
click at [553, 110] on input "x8FNUAWOcSNQNdhBQw7IloPx" at bounding box center [560, 113] width 114 height 9
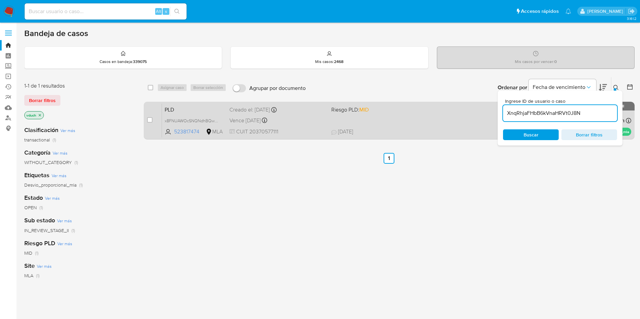
type input "XnqRhjaFHbB6kVnaHRVt0J8N"
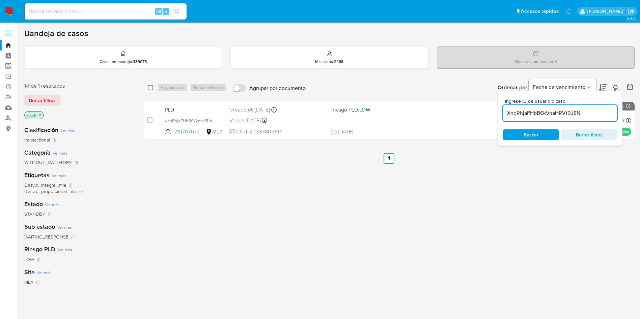
click at [149, 87] on input "checkbox" at bounding box center [150, 87] width 5 height 5
checkbox input "true"
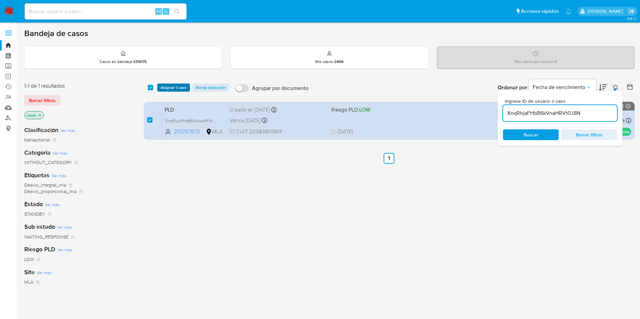
click at [168, 89] on span "Asignar 1 caso" at bounding box center [173, 87] width 26 height 7
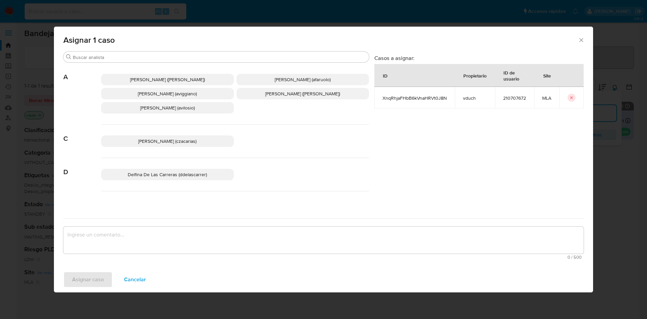
scroll to position [602, 0]
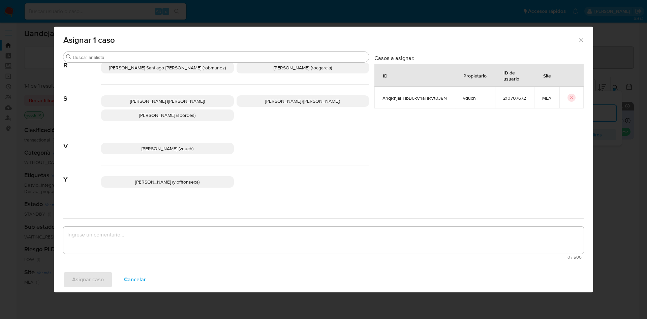
click at [180, 152] on div "[PERSON_NAME] (vduch)" at bounding box center [235, 148] width 268 height 33
click at [184, 145] on span "[PERSON_NAME] (vduch)" at bounding box center [168, 148] width 52 height 7
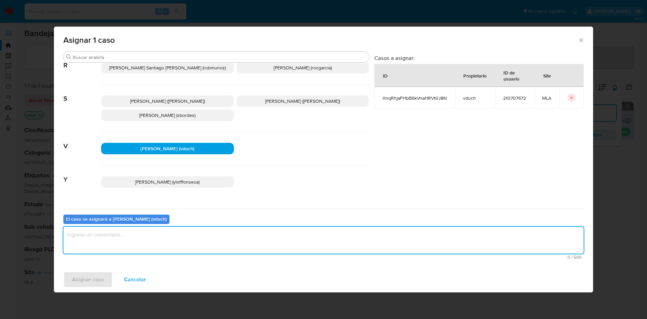
click at [213, 245] on textarea "assign-modal" at bounding box center [323, 240] width 521 height 27
click at [87, 277] on span "Asignar caso" at bounding box center [88, 279] width 32 height 15
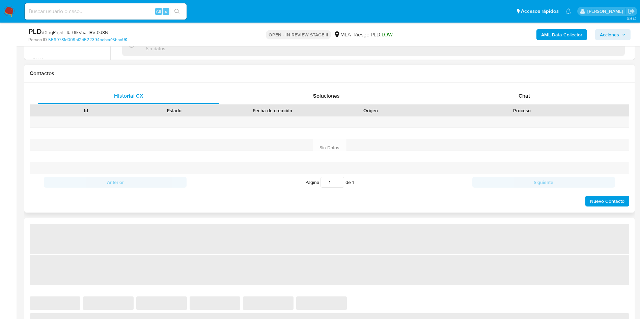
select select "10"
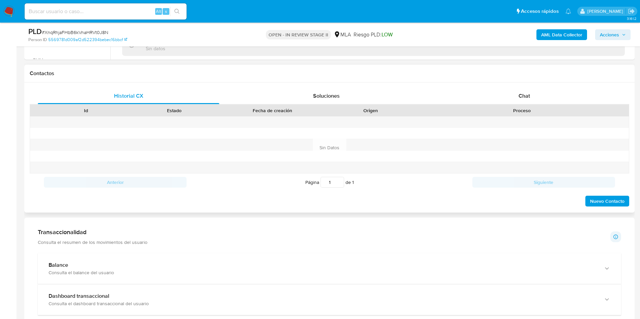
scroll to position [253, 0]
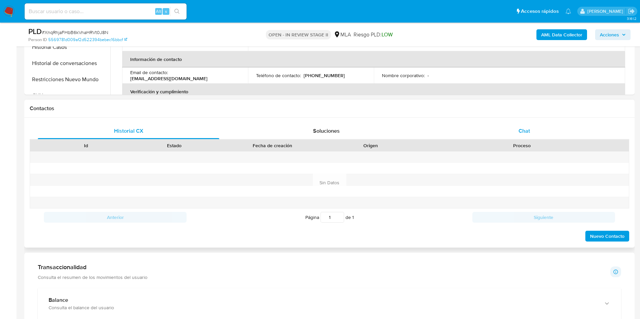
click at [531, 125] on div "Chat" at bounding box center [523, 131] width 181 height 16
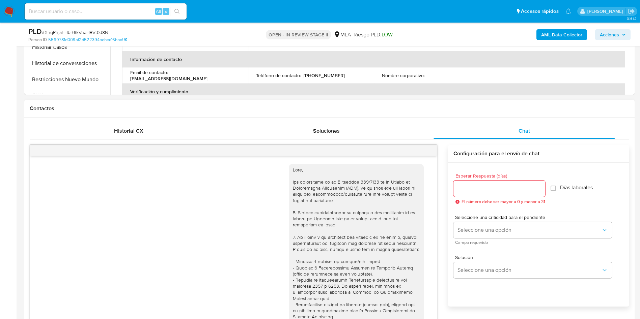
scroll to position [418, 0]
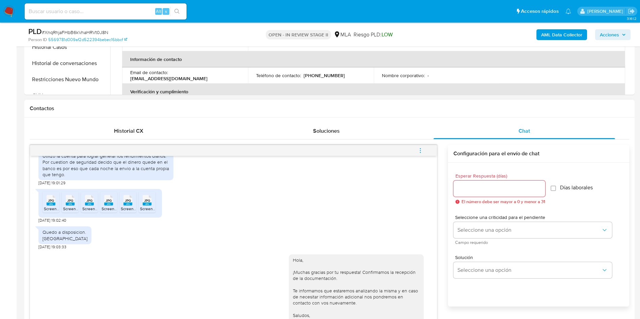
click at [423, 155] on span "menu-action" at bounding box center [420, 151] width 6 height 16
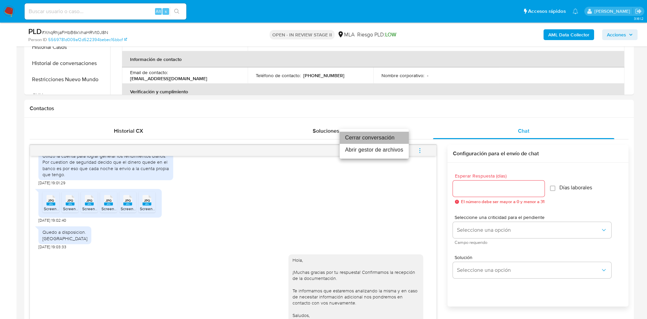
click at [395, 136] on li "Cerrar conversación" at bounding box center [374, 138] width 69 height 12
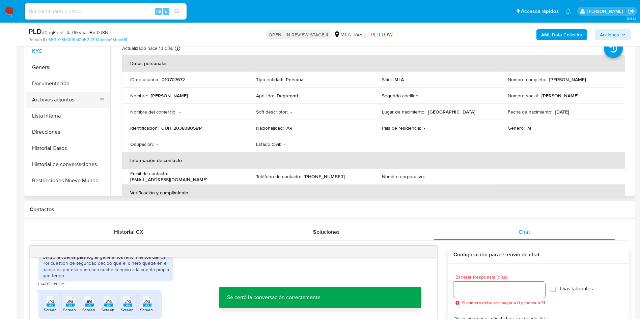
click at [77, 101] on button "Archivos adjuntos" at bounding box center [65, 100] width 79 height 16
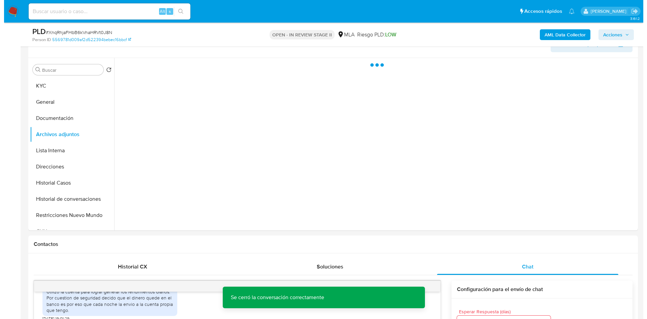
scroll to position [101, 0]
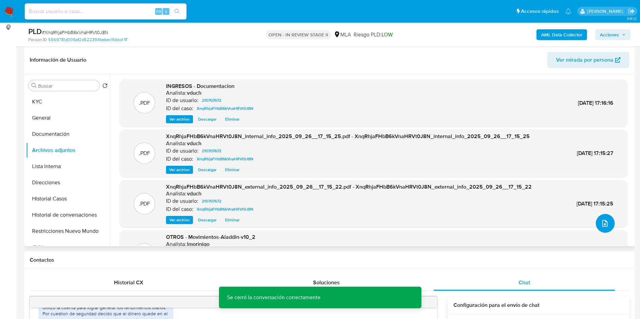
click at [600, 227] on icon "upload-file" at bounding box center [604, 223] width 8 height 8
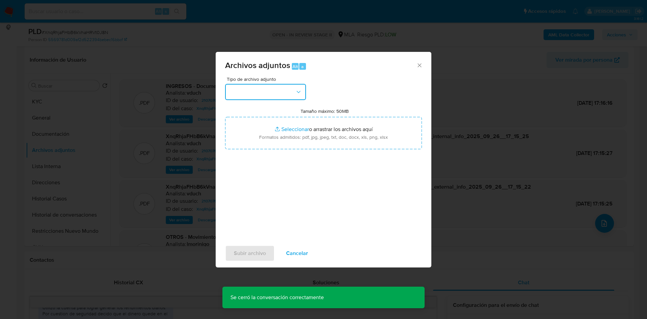
click at [292, 88] on button "button" at bounding box center [265, 92] width 81 height 16
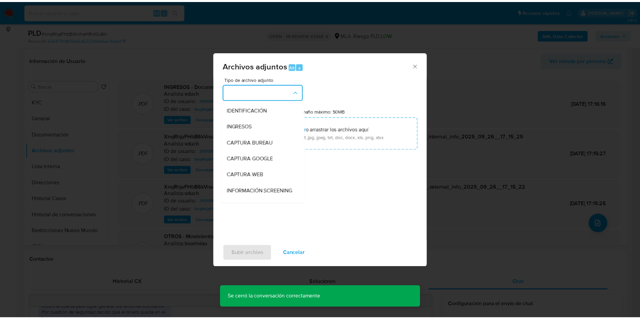
scroll to position [51, 0]
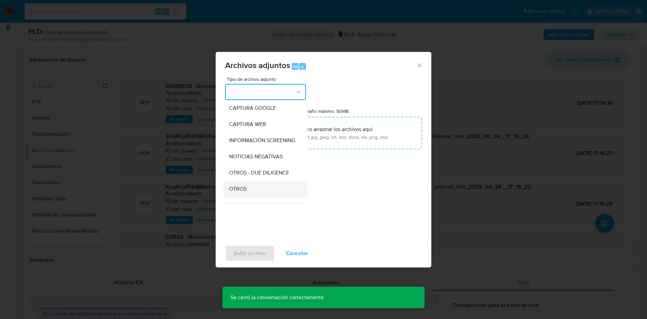
click at [253, 189] on div "OTROS" at bounding box center [263, 189] width 69 height 16
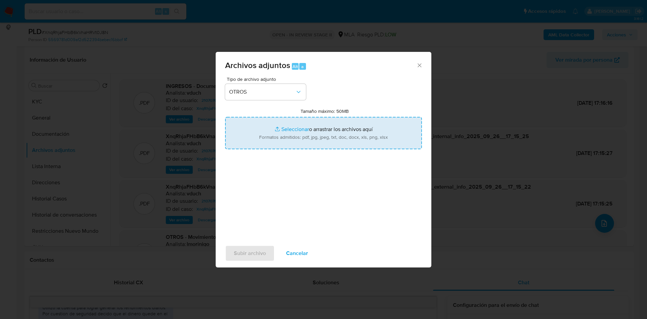
type input "C:\fakepath\Movimientos - XnqRhjaFHbB6kVnaHRVt0J8N_2025_09_26_16_25_41.xlsx"
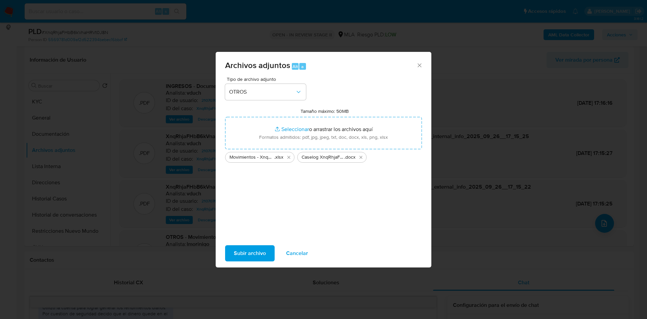
click at [256, 253] on span "Subir archivo" at bounding box center [250, 253] width 32 height 15
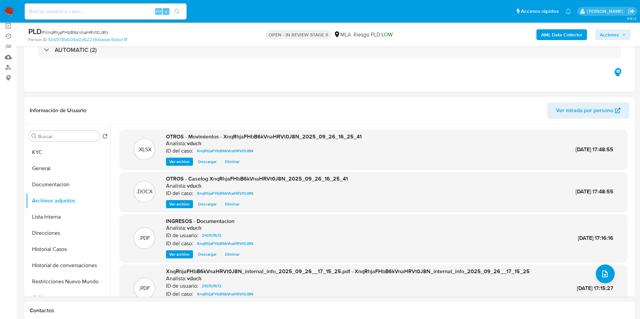
click at [604, 34] on span "Acciones" at bounding box center [608, 34] width 19 height 11
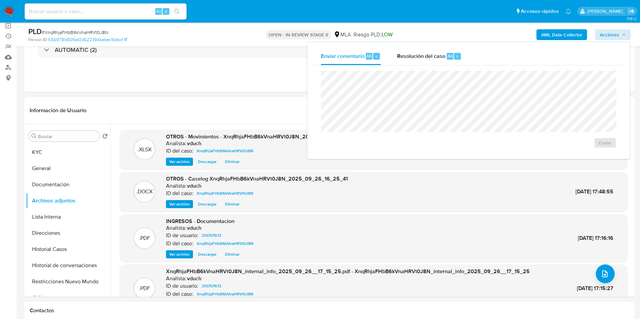
click at [473, 50] on div "Enviar comentario Alt c Resolución del caso Alt r" at bounding box center [469, 57] width 312 height 18
click at [447, 63] on div "Resolución del caso Alt r" at bounding box center [429, 57] width 64 height 18
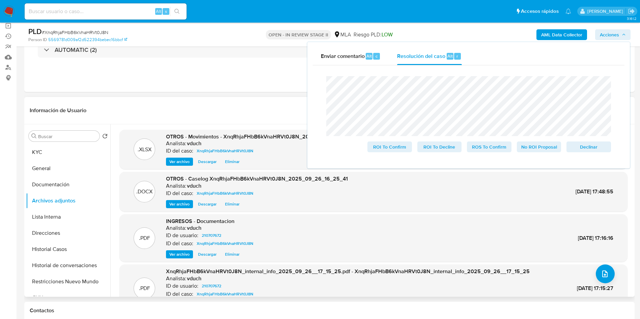
click at [177, 207] on span "Ver archivo" at bounding box center [179, 204] width 20 height 7
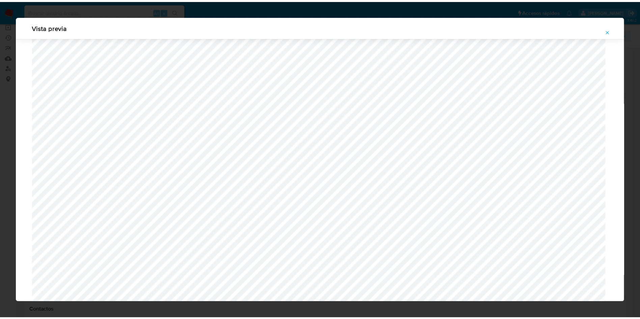
scroll to position [0, 0]
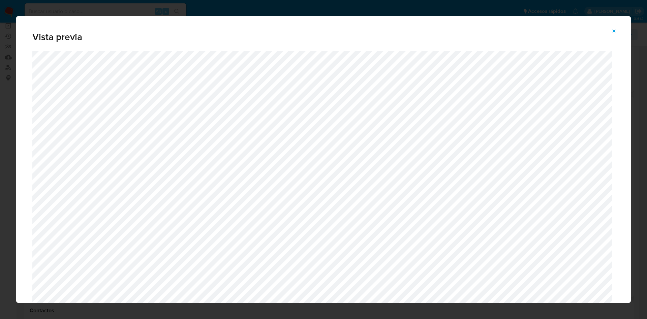
click at [612, 34] on span "Attachment preview" at bounding box center [614, 30] width 5 height 9
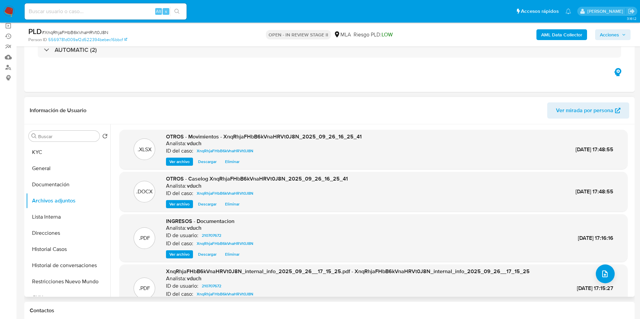
click at [594, 29] on div "AML Data Collector Acciones" at bounding box center [530, 35] width 199 height 16
click at [617, 35] on span "Acciones" at bounding box center [608, 34] width 19 height 11
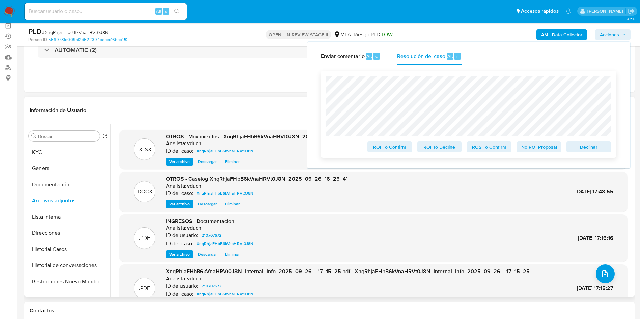
click at [531, 152] on span "No ROI Proposal" at bounding box center [538, 146] width 35 height 9
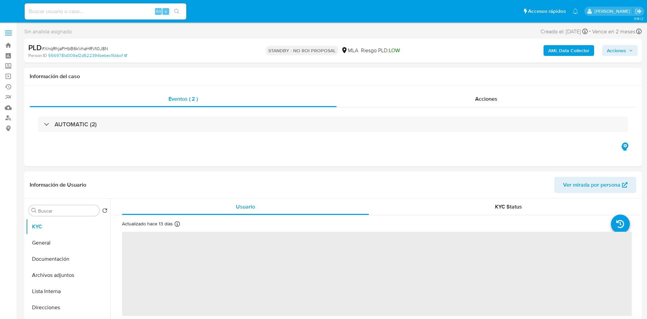
select select "10"
